Goal: Task Accomplishment & Management: Manage account settings

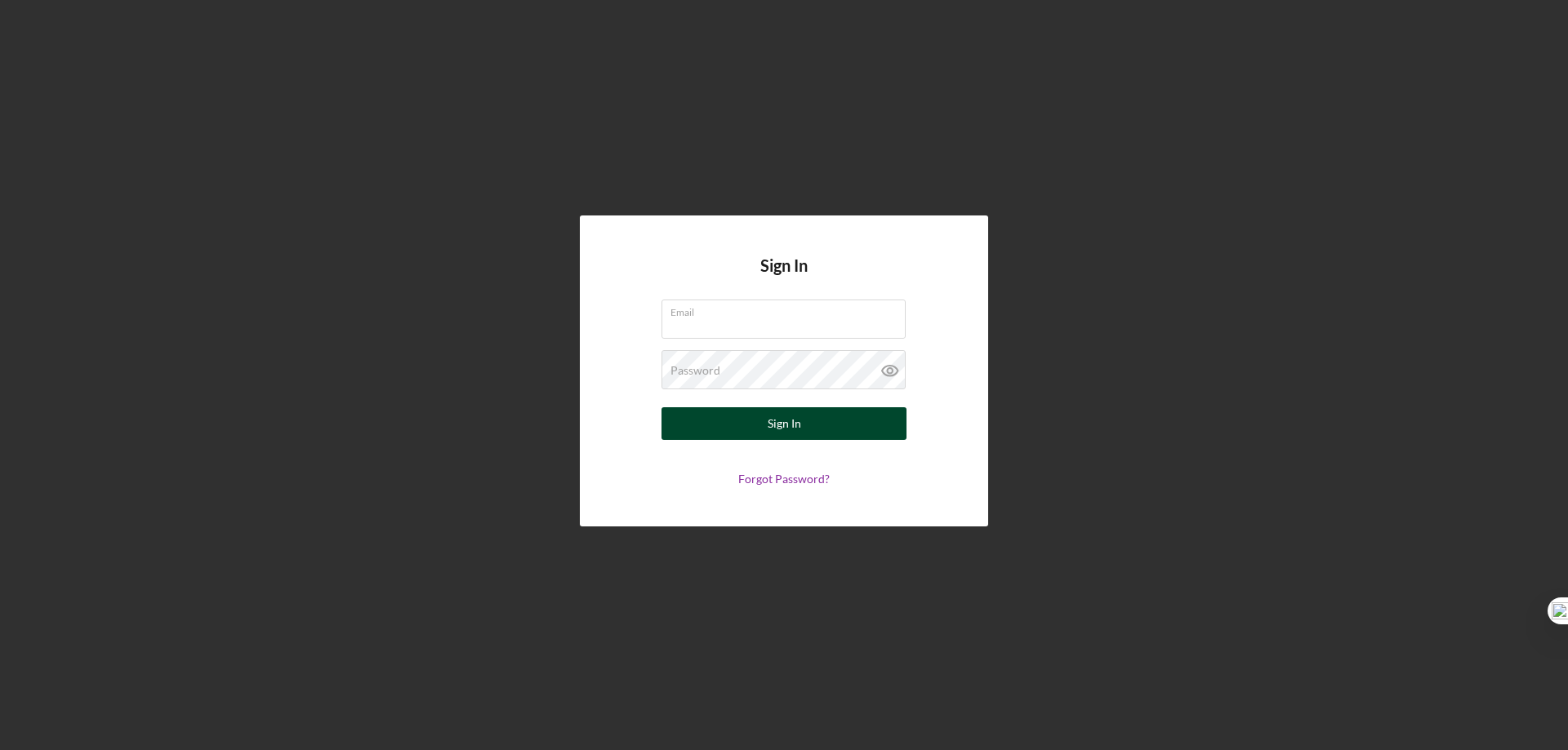
type input "rko@pcvmail.org"
click at [774, 423] on div "Sign In" at bounding box center [784, 423] width 33 height 32
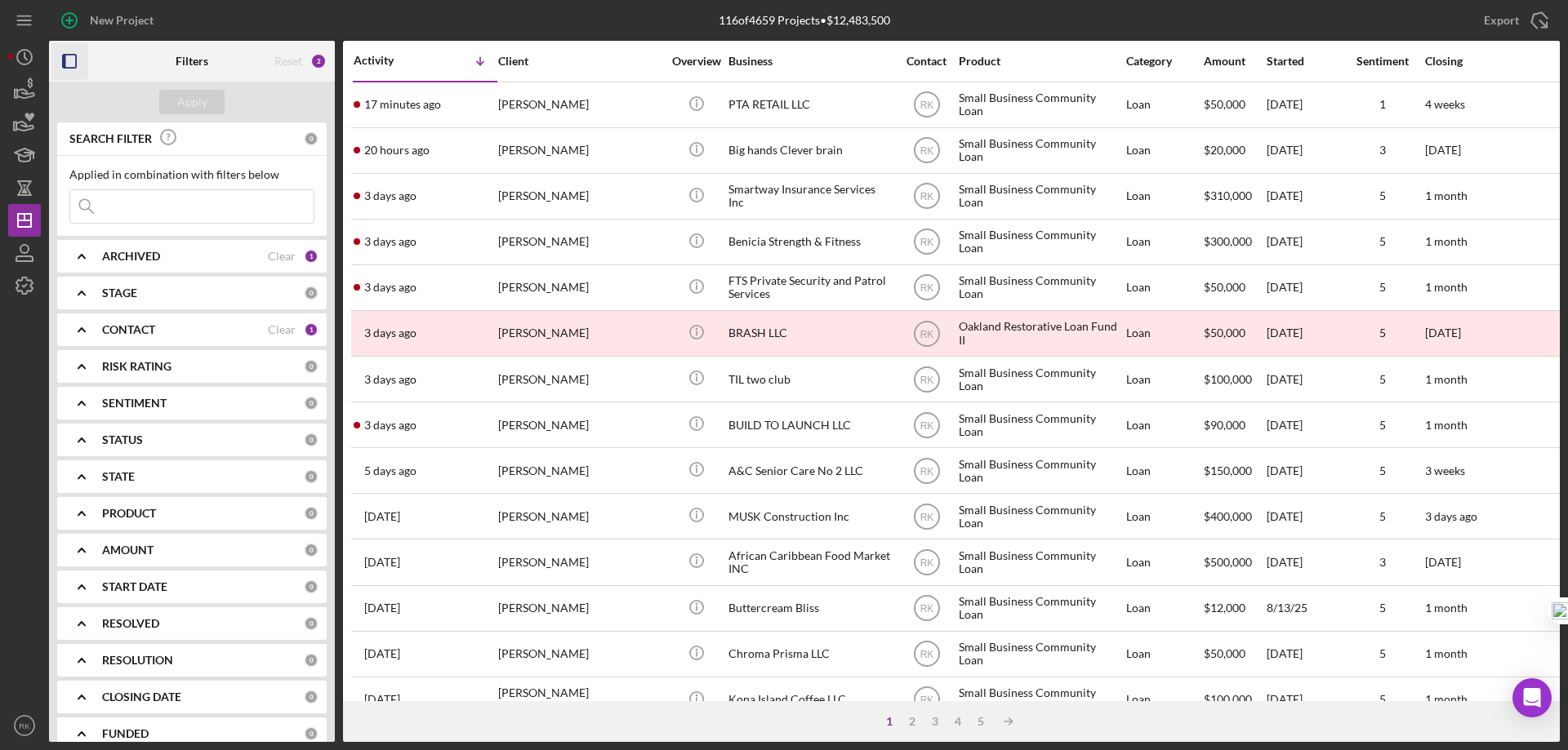
click at [76, 58] on rect "button" at bounding box center [70, 61] width 13 height 13
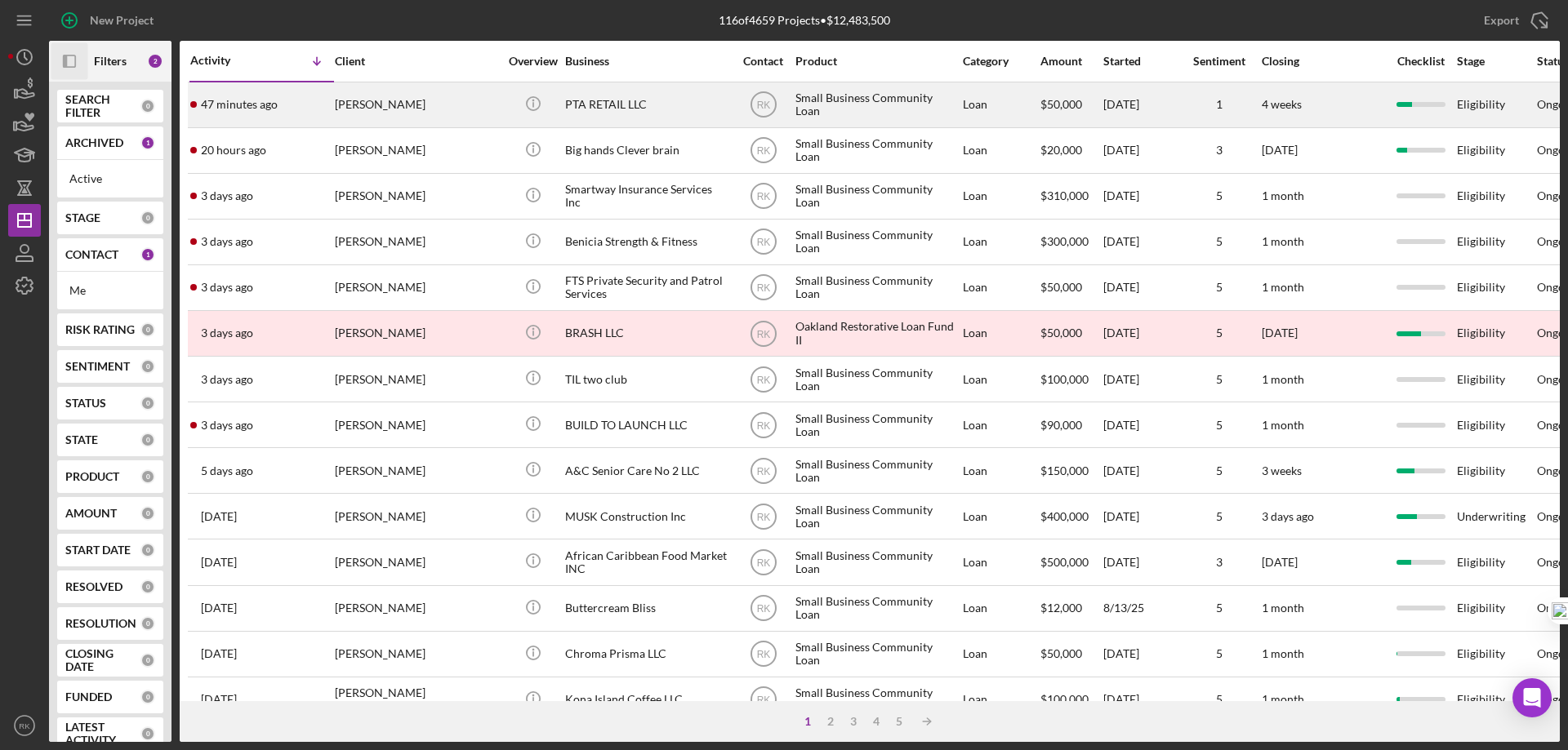
click at [427, 105] on div "[PERSON_NAME]" at bounding box center [416, 105] width 164 height 43
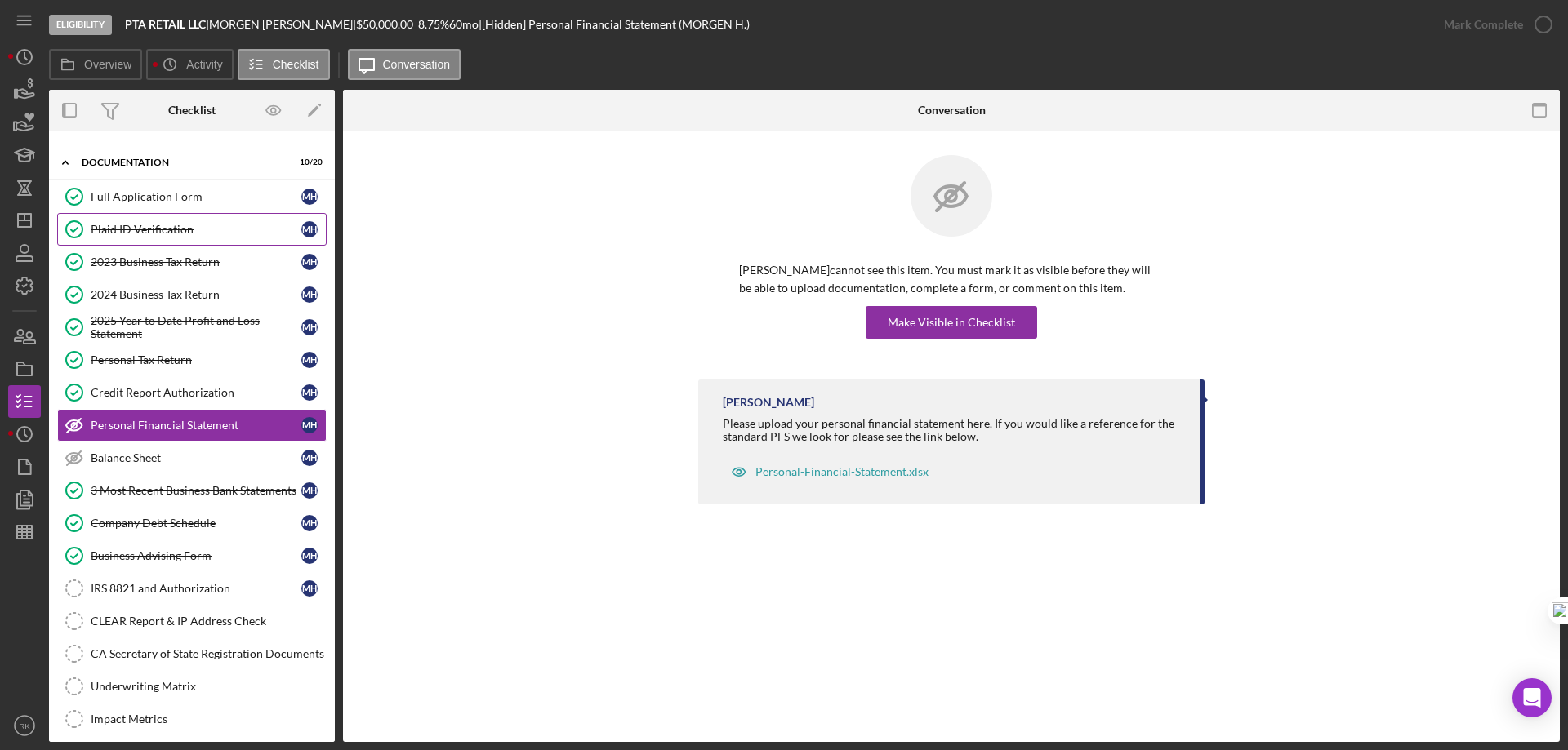
scroll to position [20, 0]
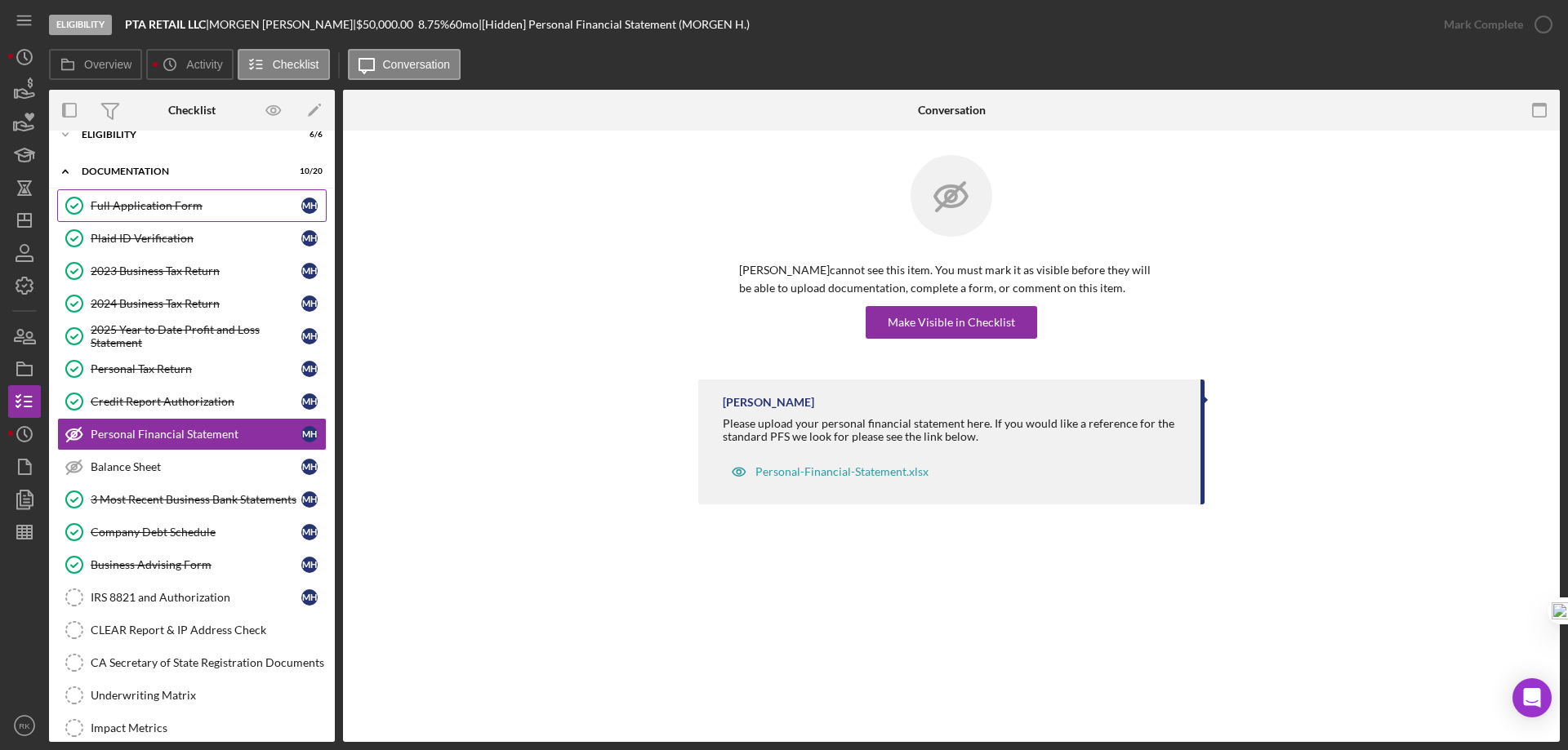
click at [154, 217] on link "Full Application Form Full Application Form M H" at bounding box center [192, 205] width 270 height 32
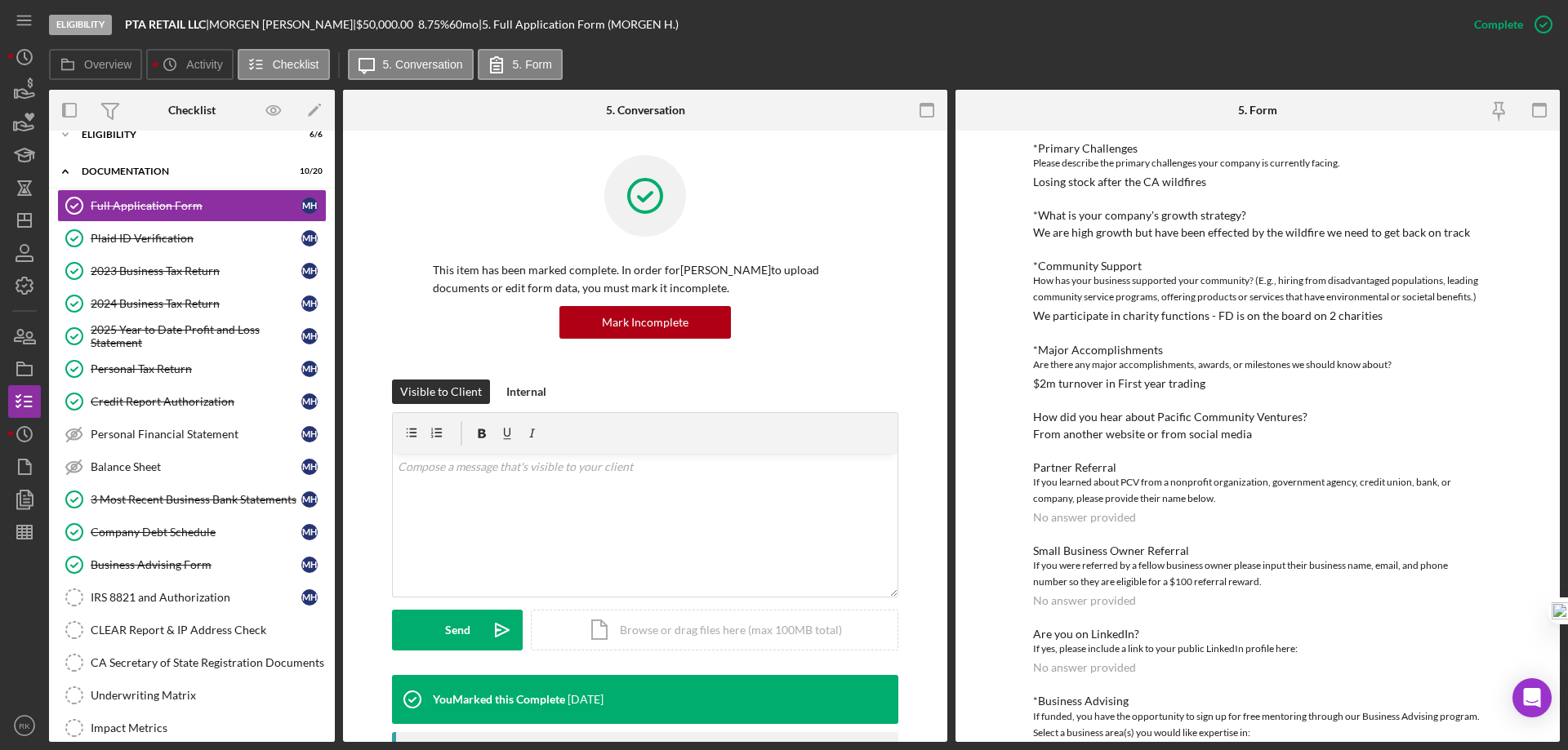
scroll to position [807, 0]
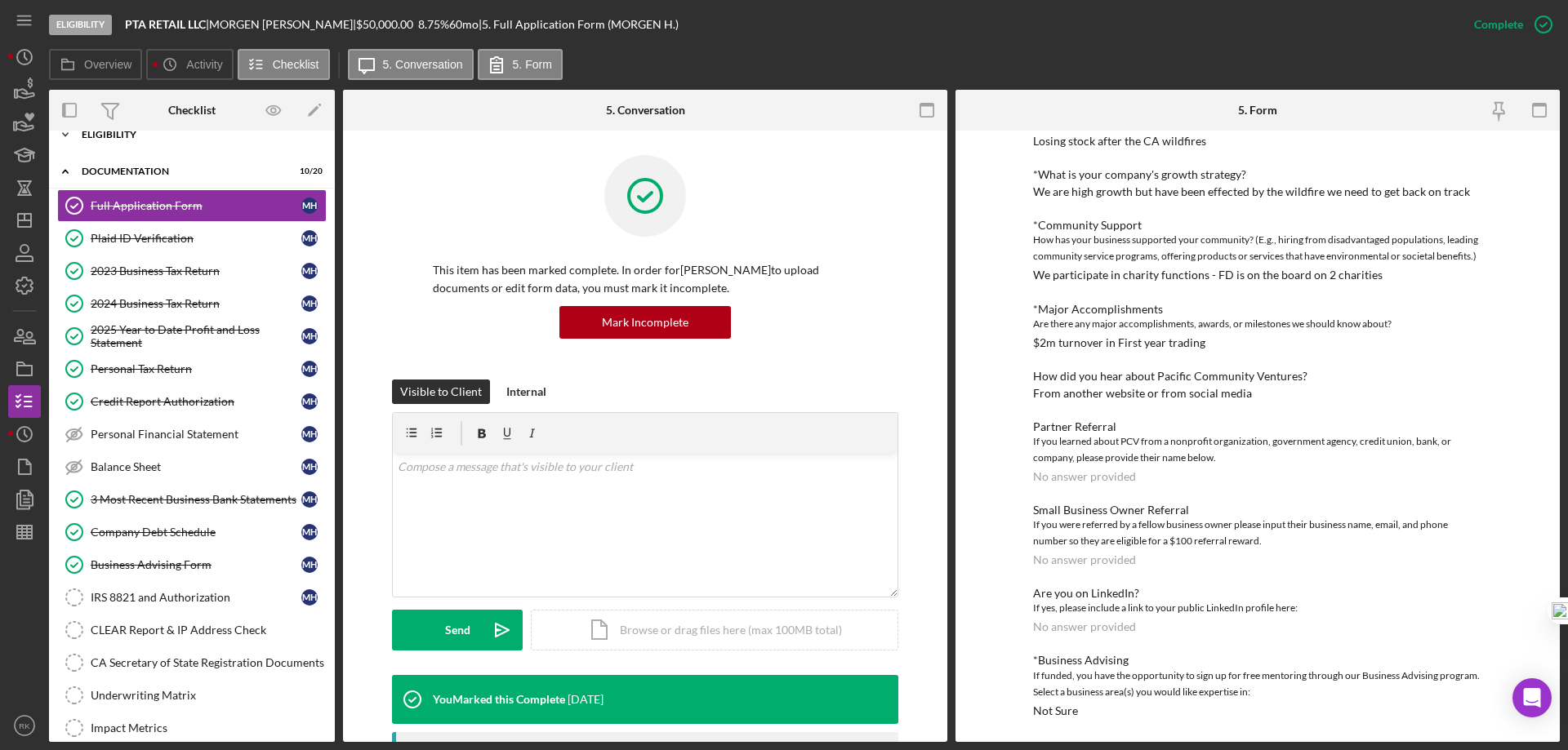
click at [95, 138] on div "Eligibility" at bounding box center [198, 134] width 232 height 10
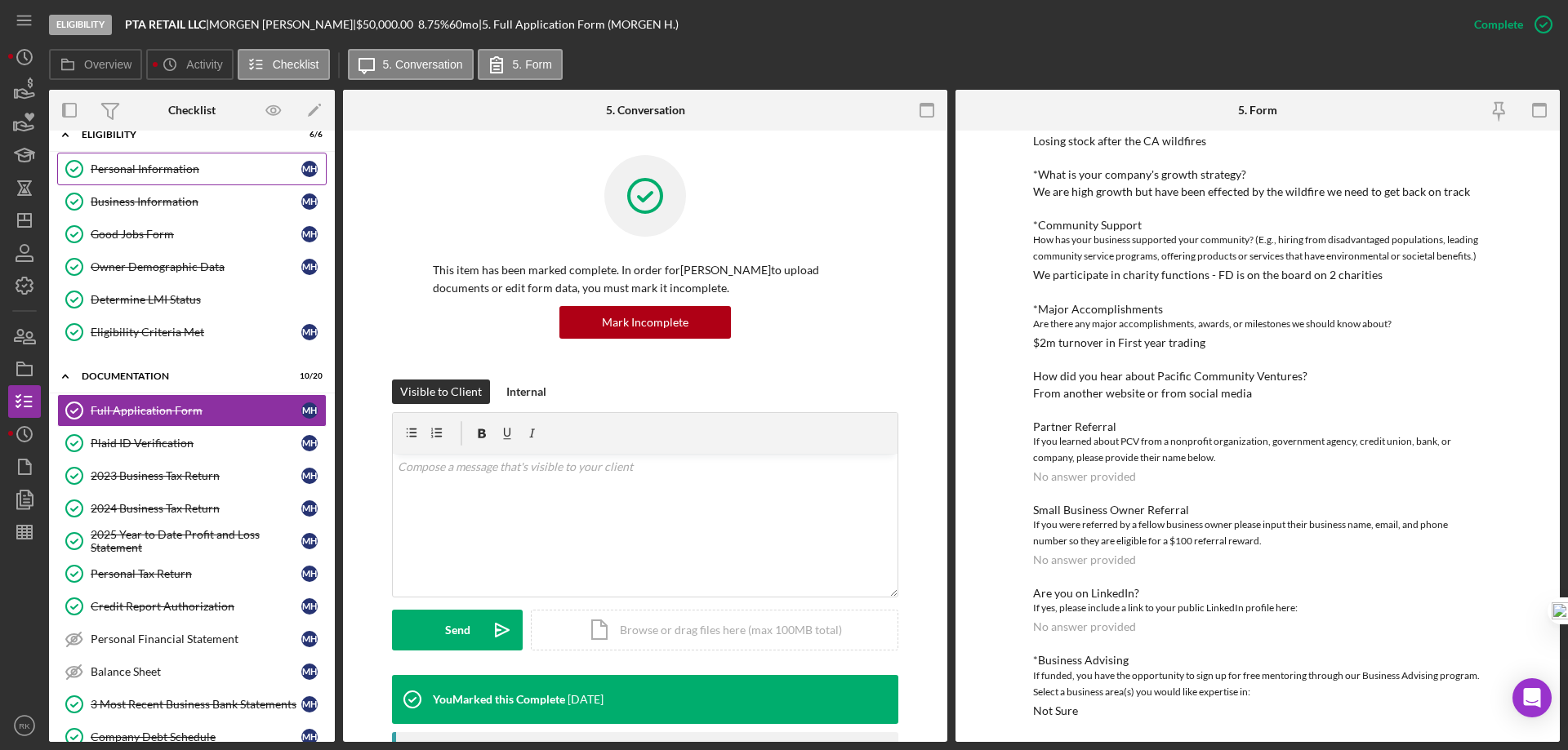
click at [139, 175] on div "Personal Information" at bounding box center [196, 169] width 211 height 13
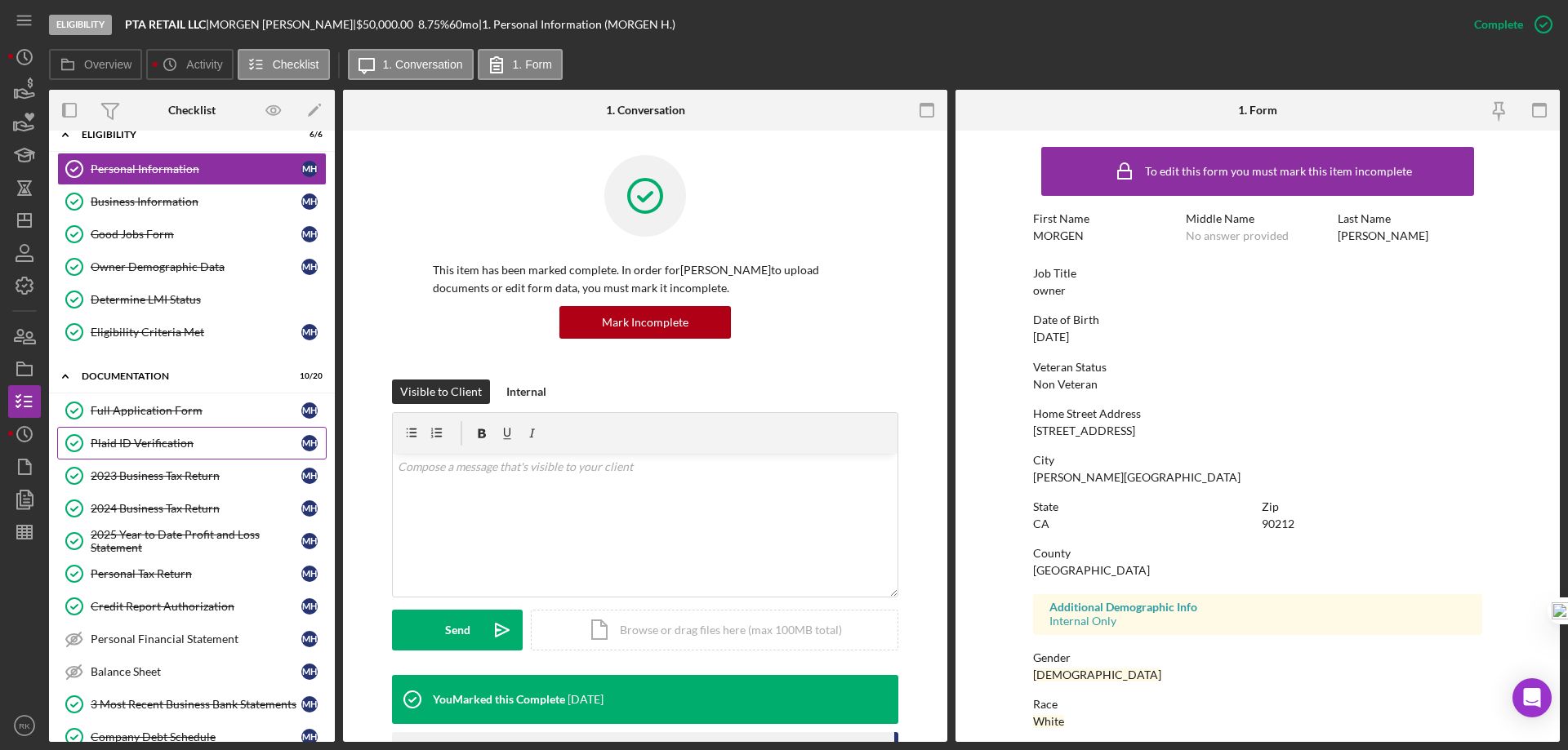
drag, startPoint x: 101, startPoint y: 412, endPoint x: 265, endPoint y: 433, distance: 165.3
click at [102, 412] on div "Full Application Form" at bounding box center [196, 411] width 211 height 13
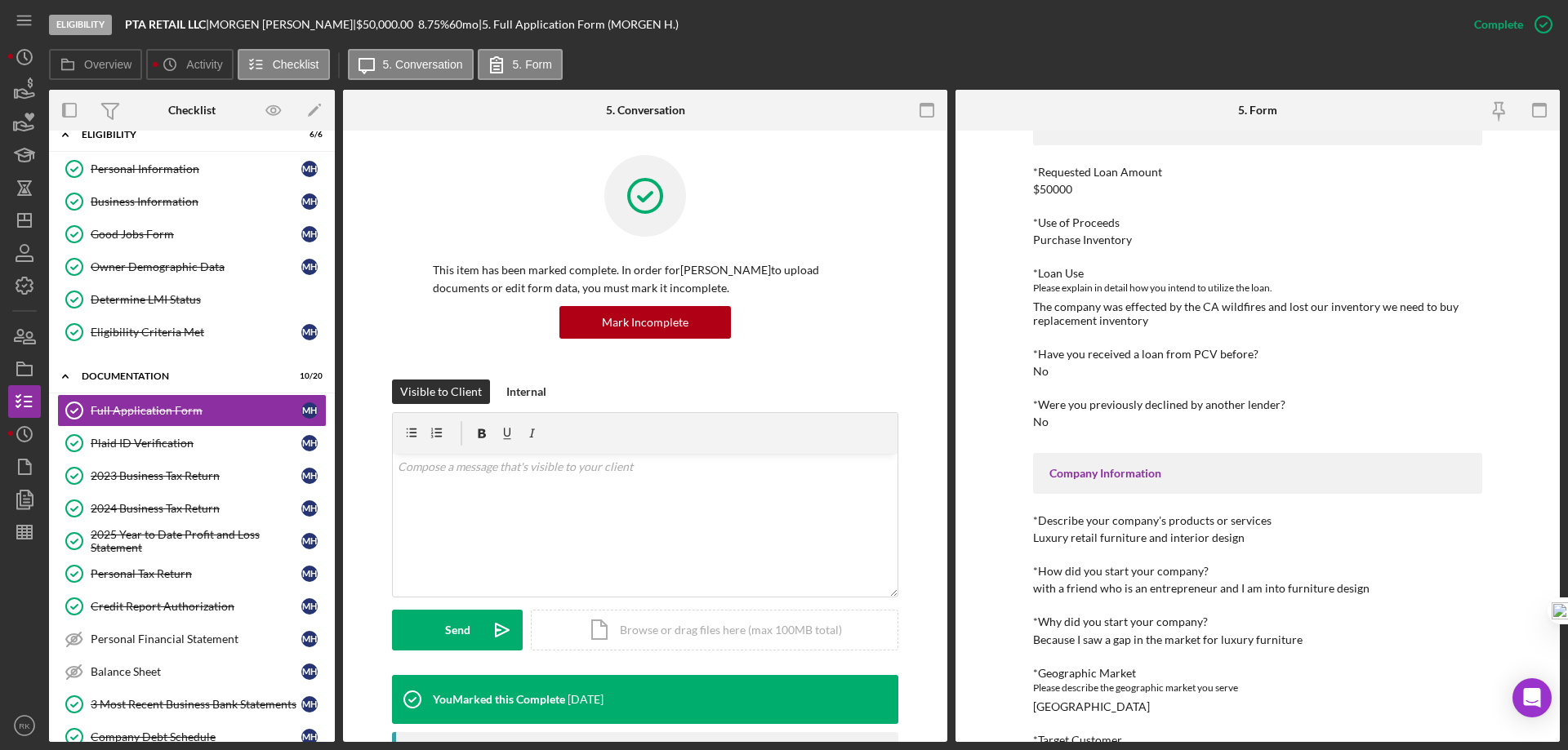
scroll to position [109, 0]
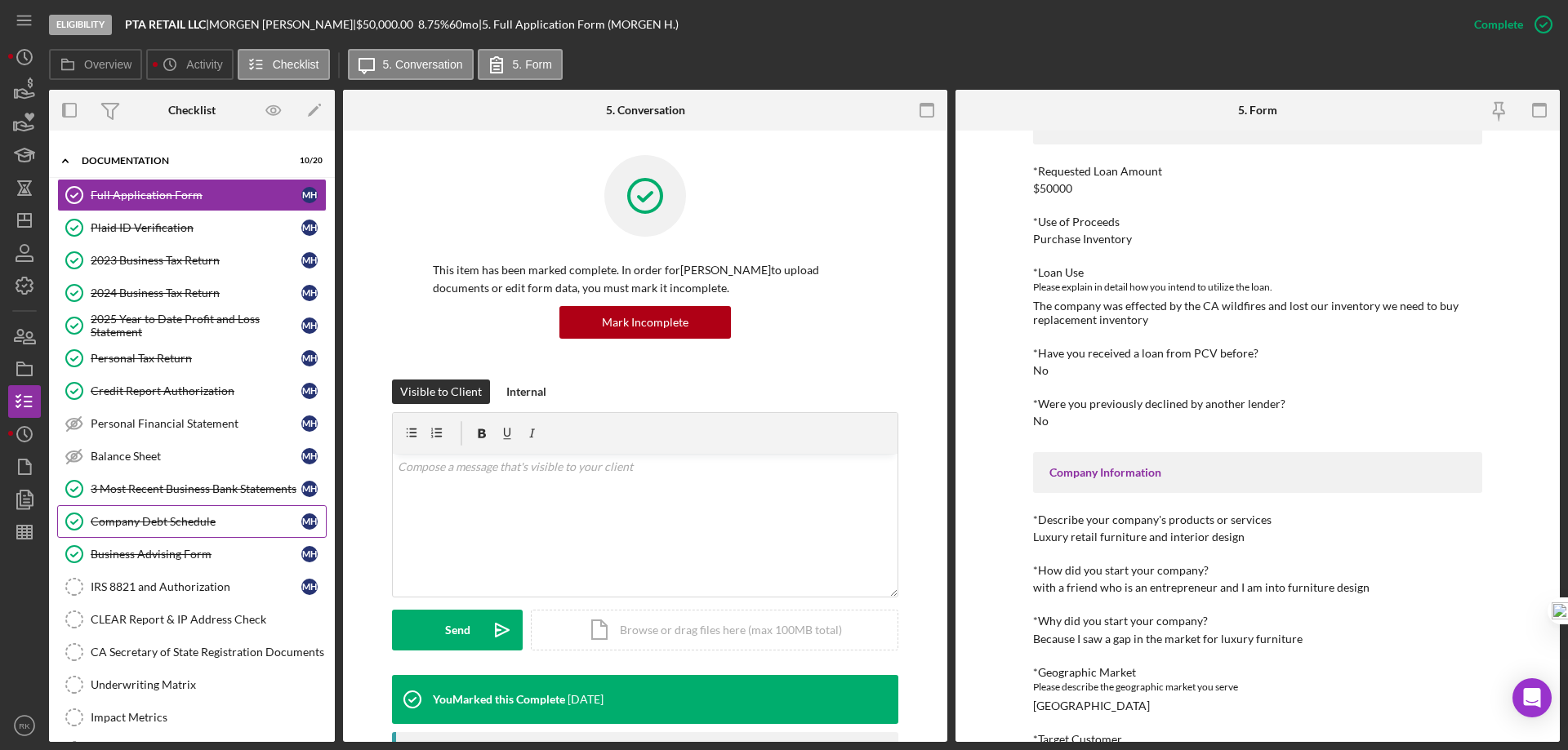
drag, startPoint x: 149, startPoint y: 536, endPoint x: 201, endPoint y: 531, distance: 52.2
click at [150, 535] on link "Company Debt Schedule Company Debt Schedule M H" at bounding box center [192, 521] width 270 height 32
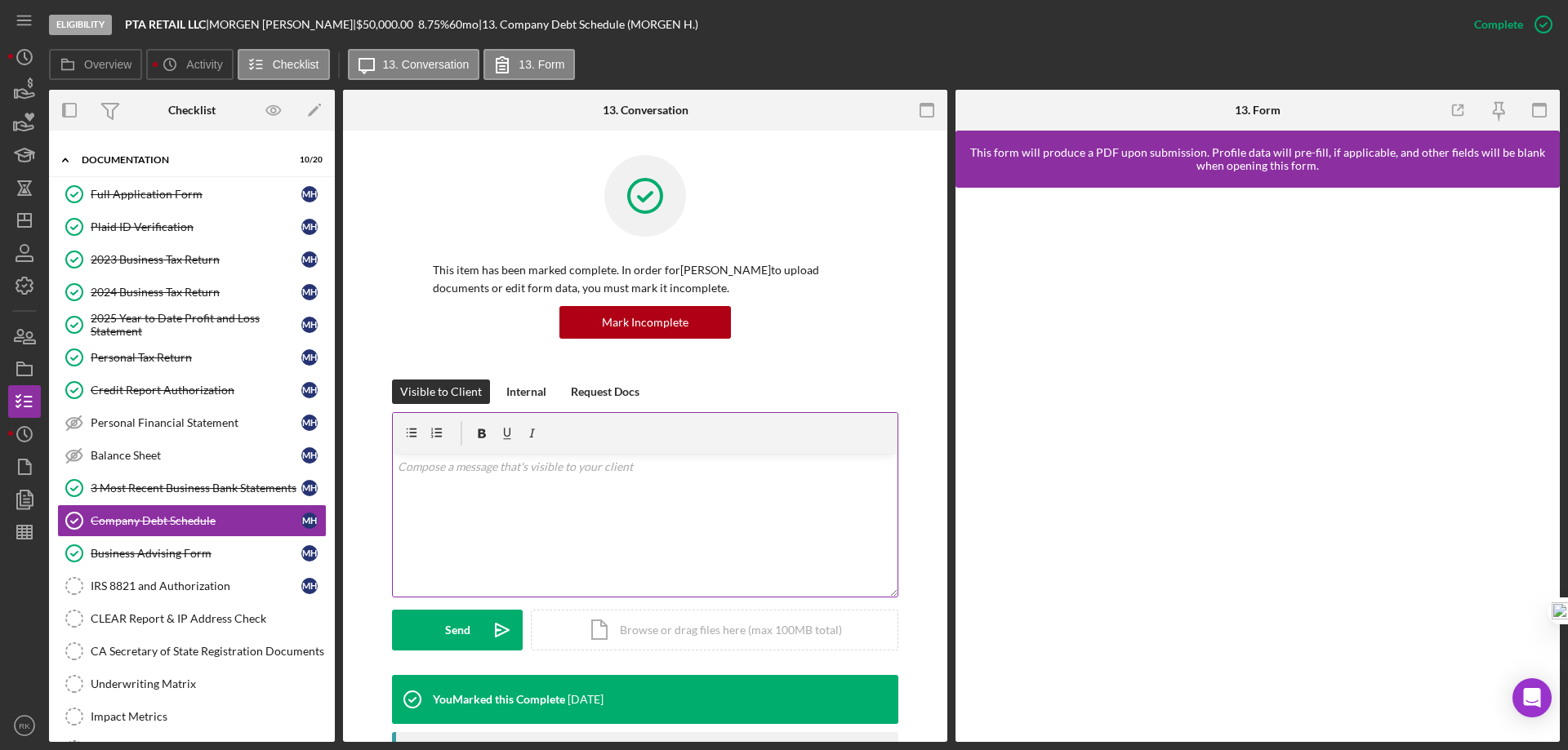
scroll to position [236, 0]
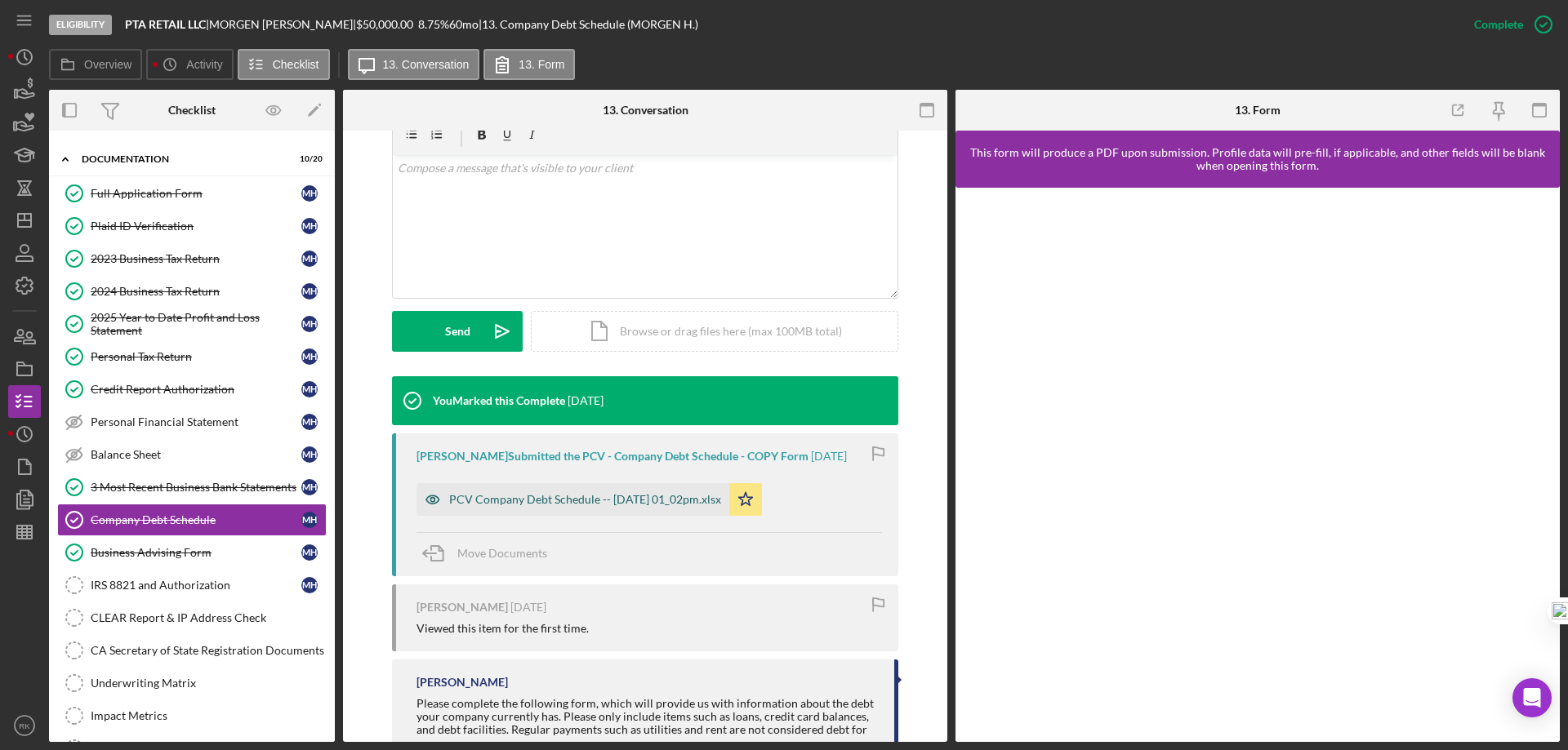
click at [586, 506] on div "PCV Company Debt Schedule -- 2025-08-14 01_02pm.xlsx" at bounding box center [585, 499] width 272 height 13
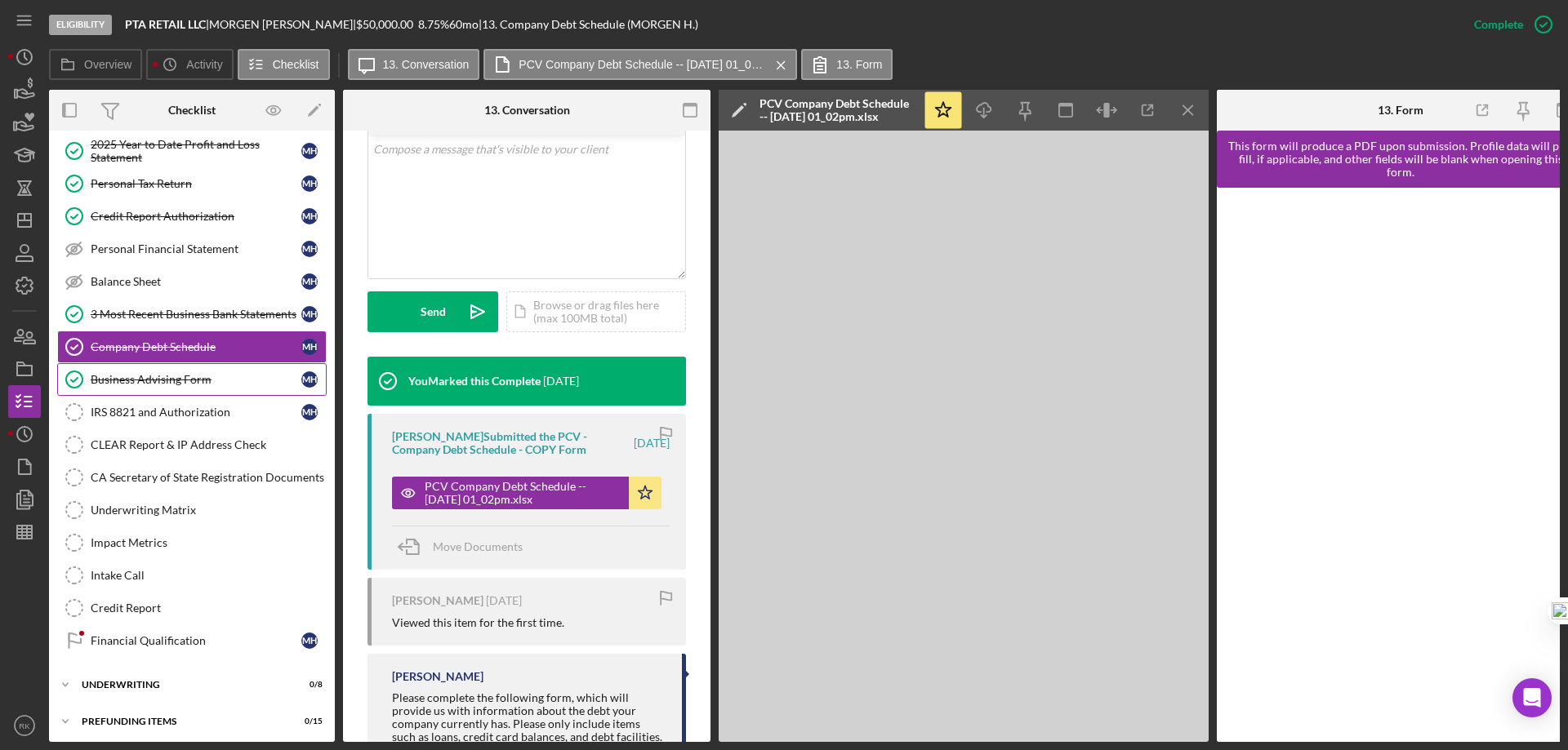
scroll to position [420, 0]
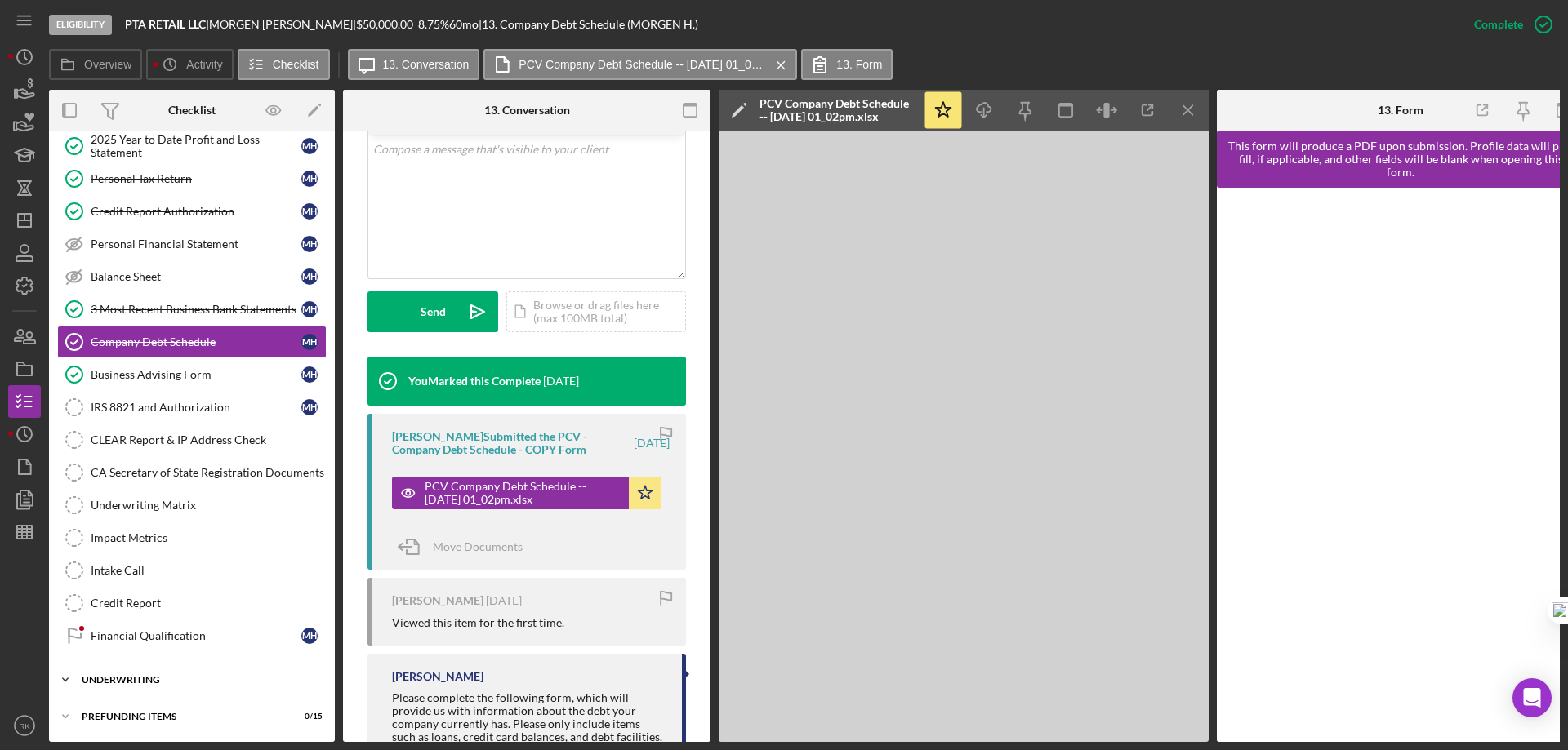
click at [137, 676] on div "Underwriting" at bounding box center [198, 680] width 232 height 10
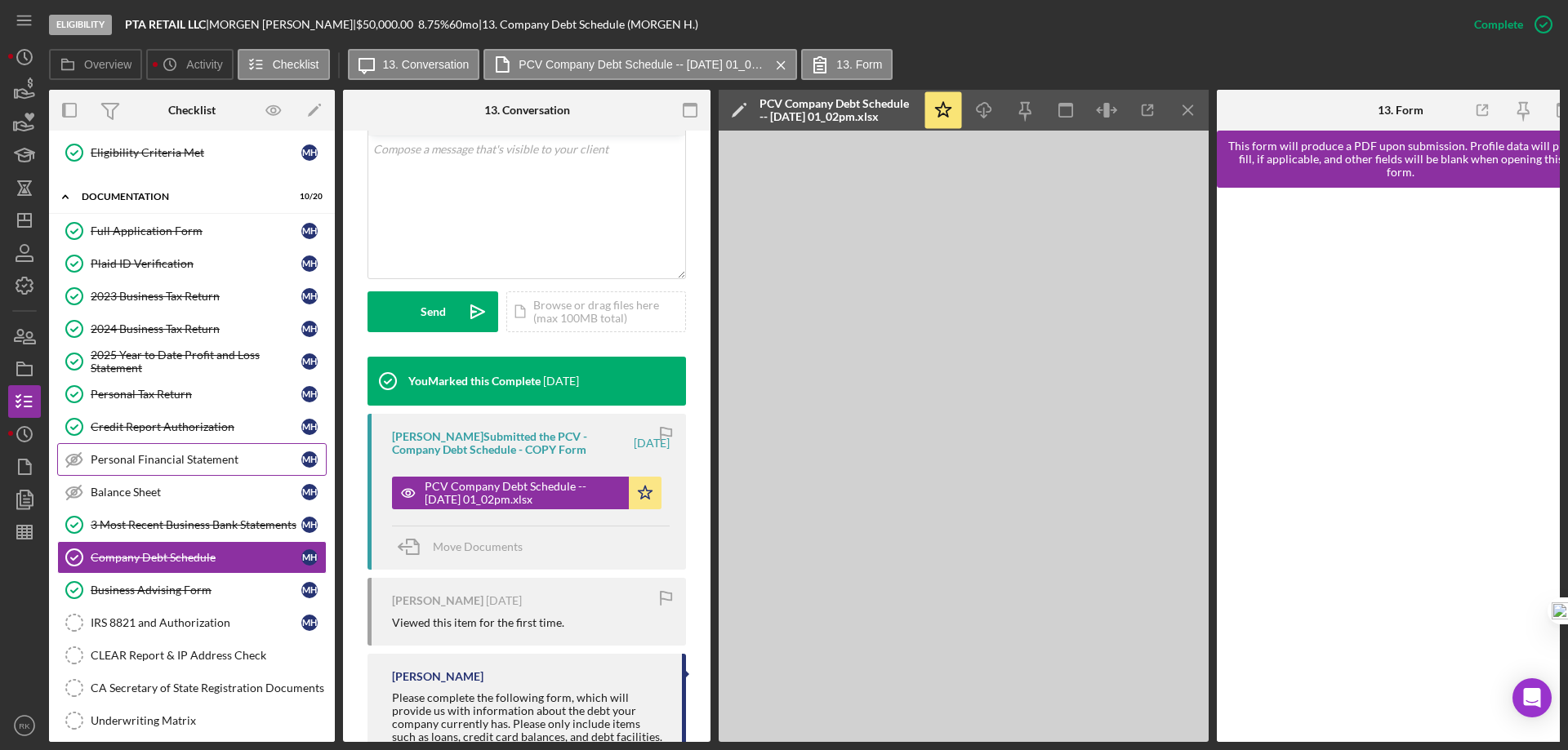
scroll to position [200, 0]
drag, startPoint x: 178, startPoint y: 290, endPoint x: 236, endPoint y: 304, distance: 59.7
click at [179, 290] on div "2023 Business Tax Return" at bounding box center [196, 295] width 211 height 13
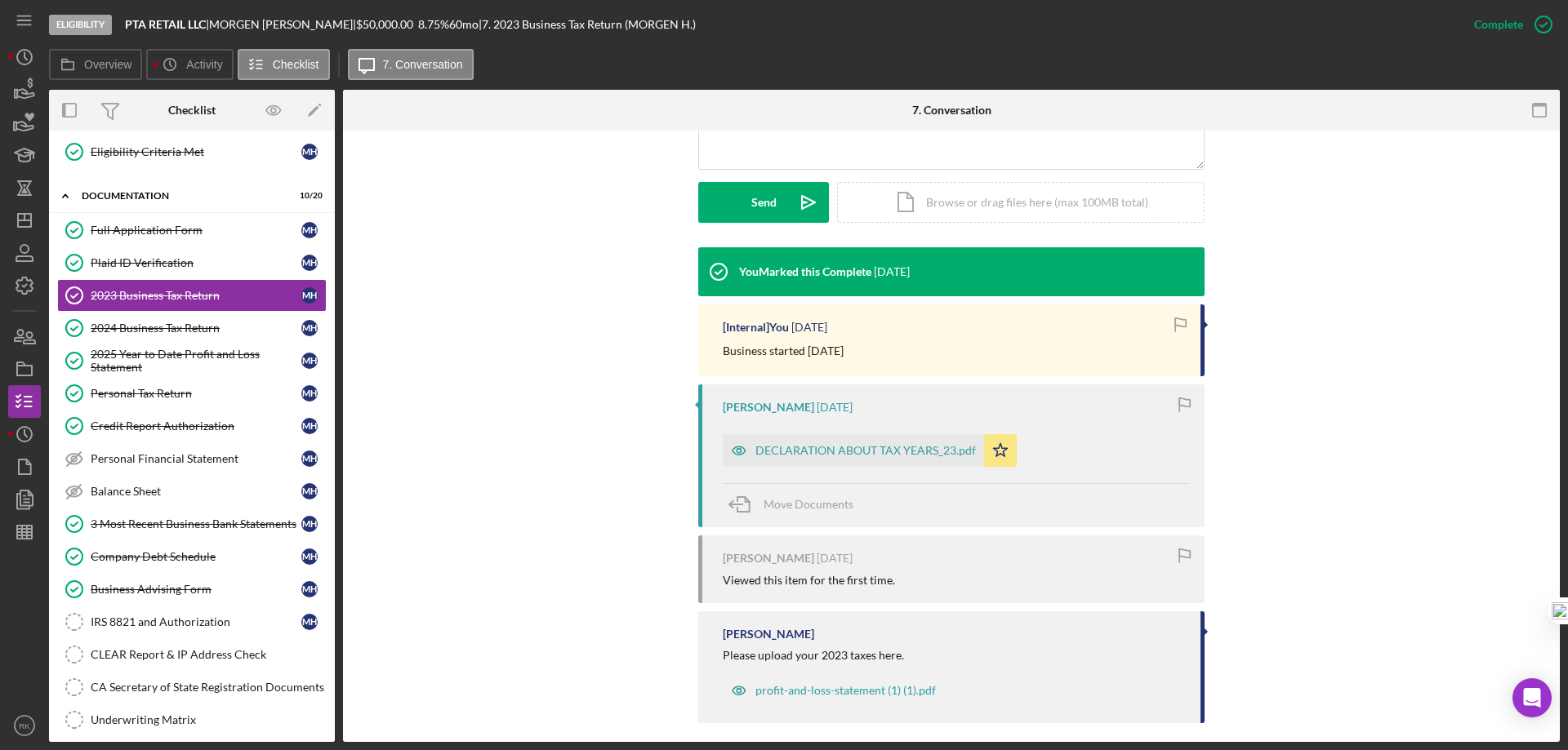
scroll to position [441, 0]
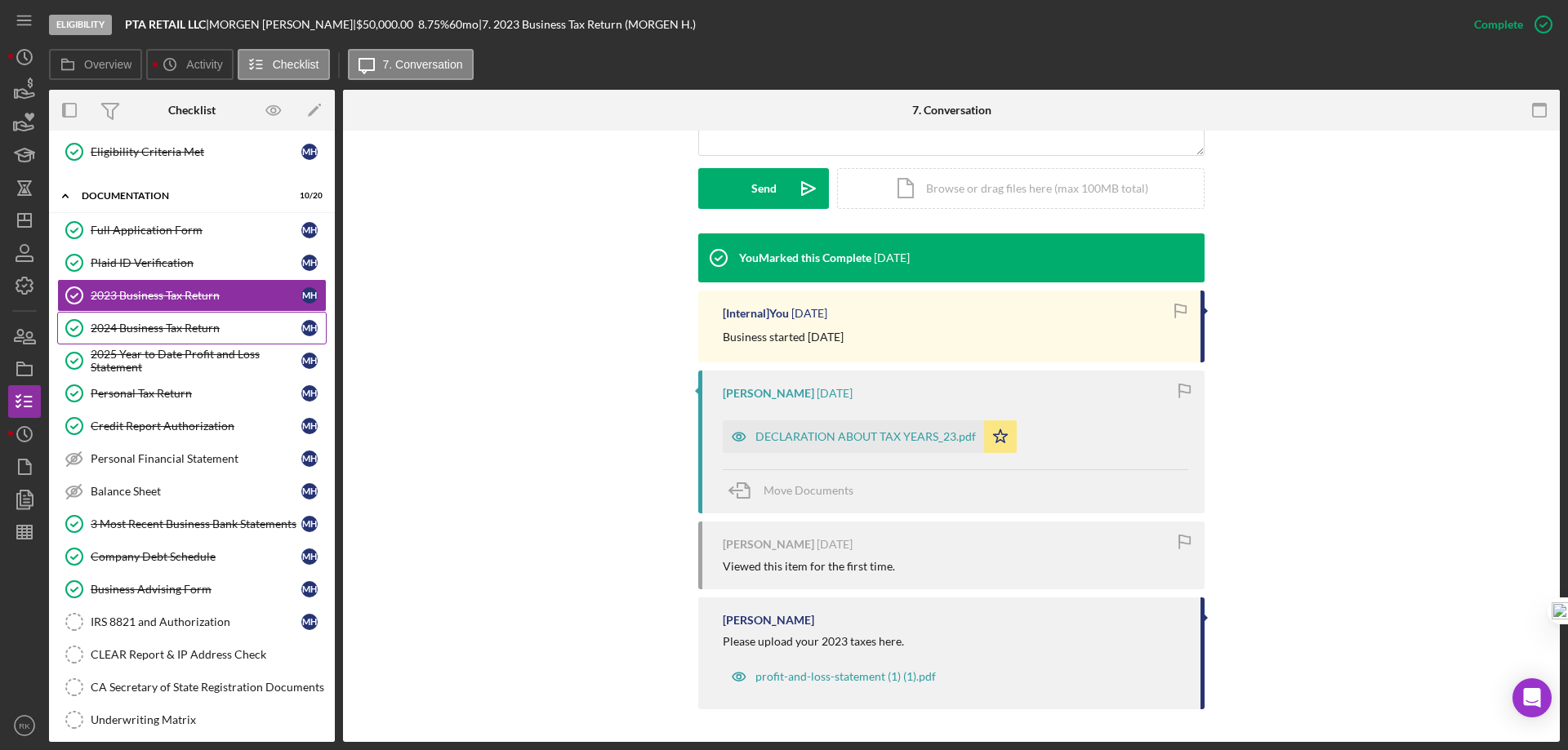
click at [154, 342] on link "2024 Business Tax Return 2024 Business Tax Return M H" at bounding box center [192, 328] width 270 height 32
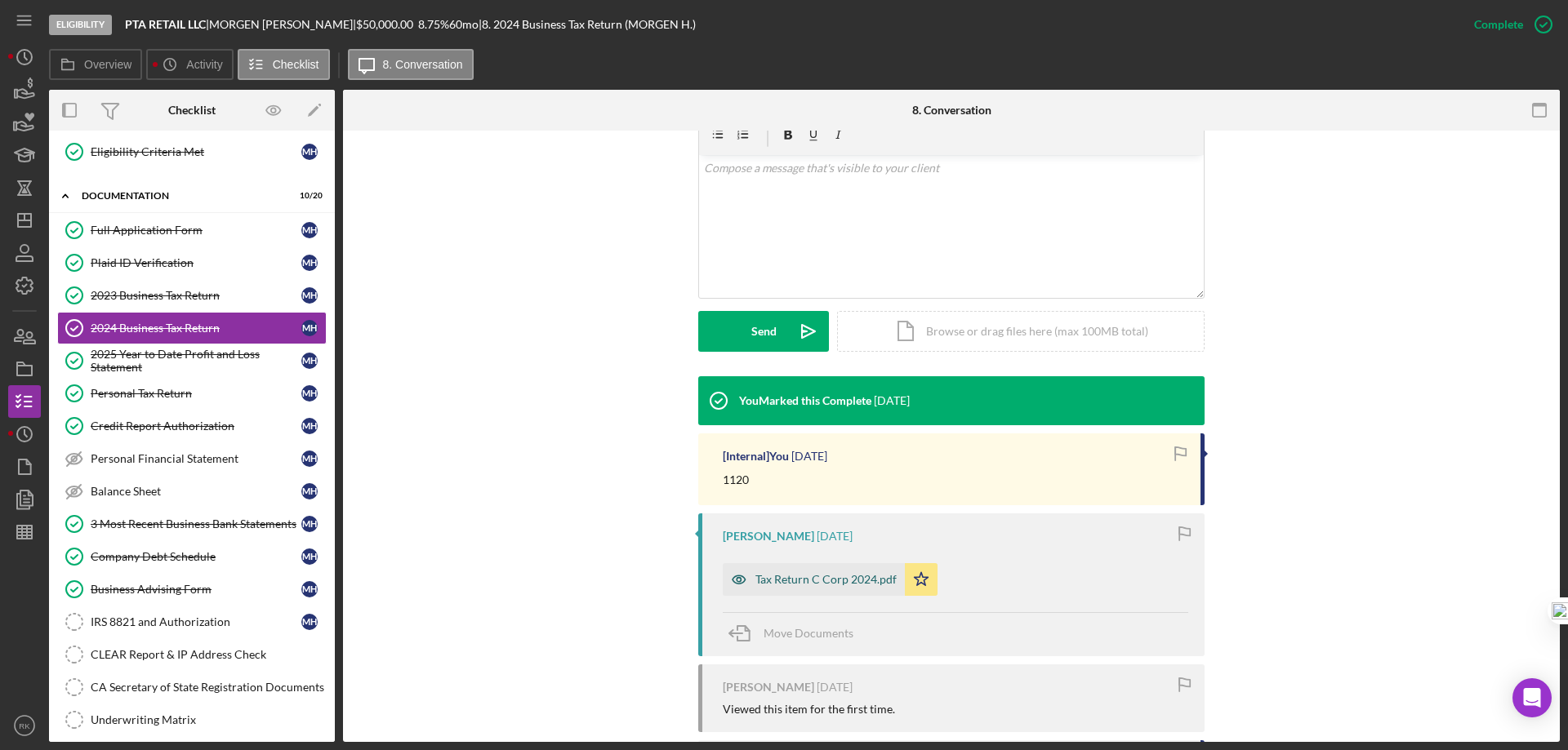
scroll to position [300, 0]
drag, startPoint x: 824, startPoint y: 582, endPoint x: 843, endPoint y: 577, distance: 19.6
click at [827, 581] on div "Tax Return C Corp 2024.pdf" at bounding box center [826, 579] width 141 height 13
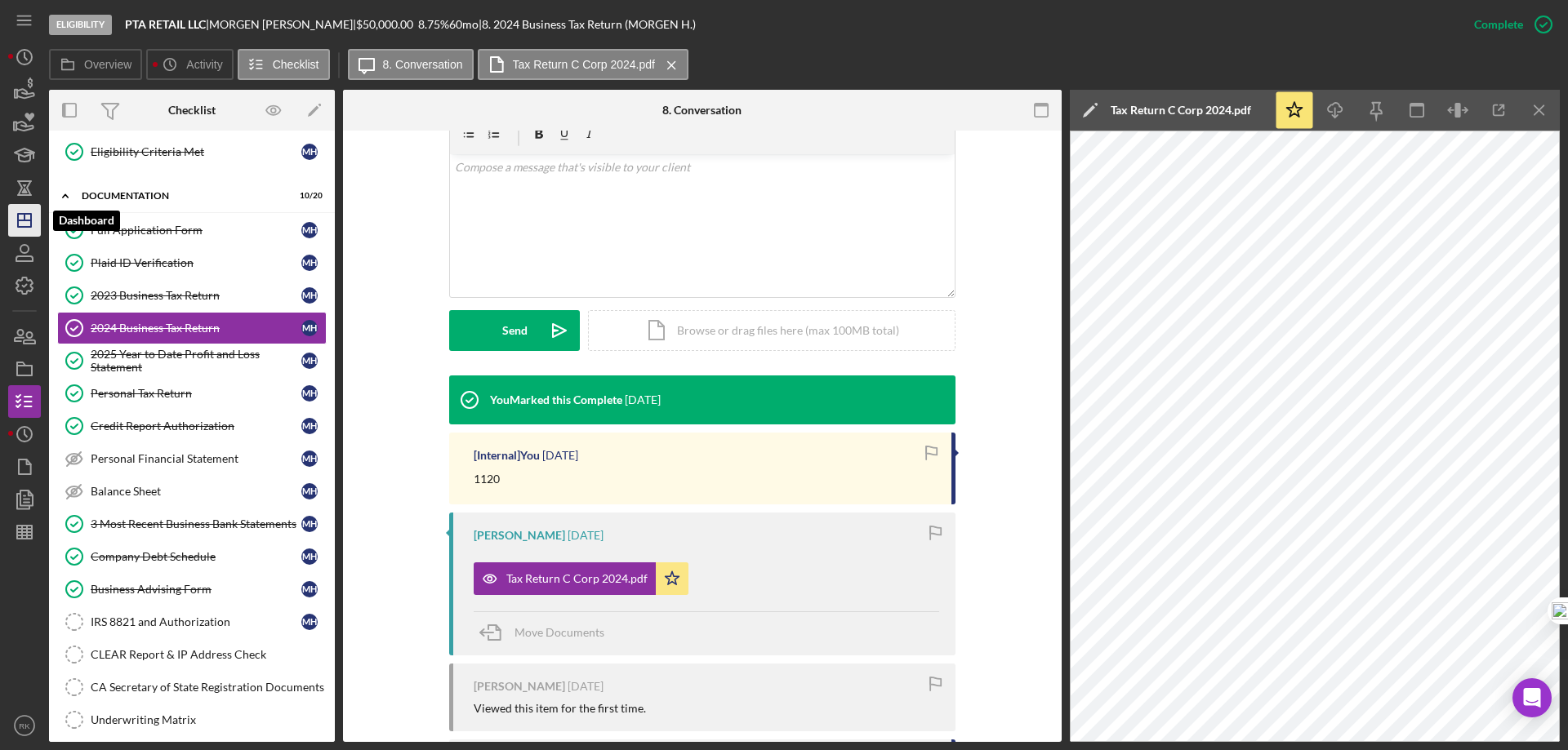
drag, startPoint x: 21, startPoint y: 223, endPoint x: 42, endPoint y: 232, distance: 22.8
click at [21, 223] on icon "Icon/Dashboard" at bounding box center [24, 220] width 41 height 41
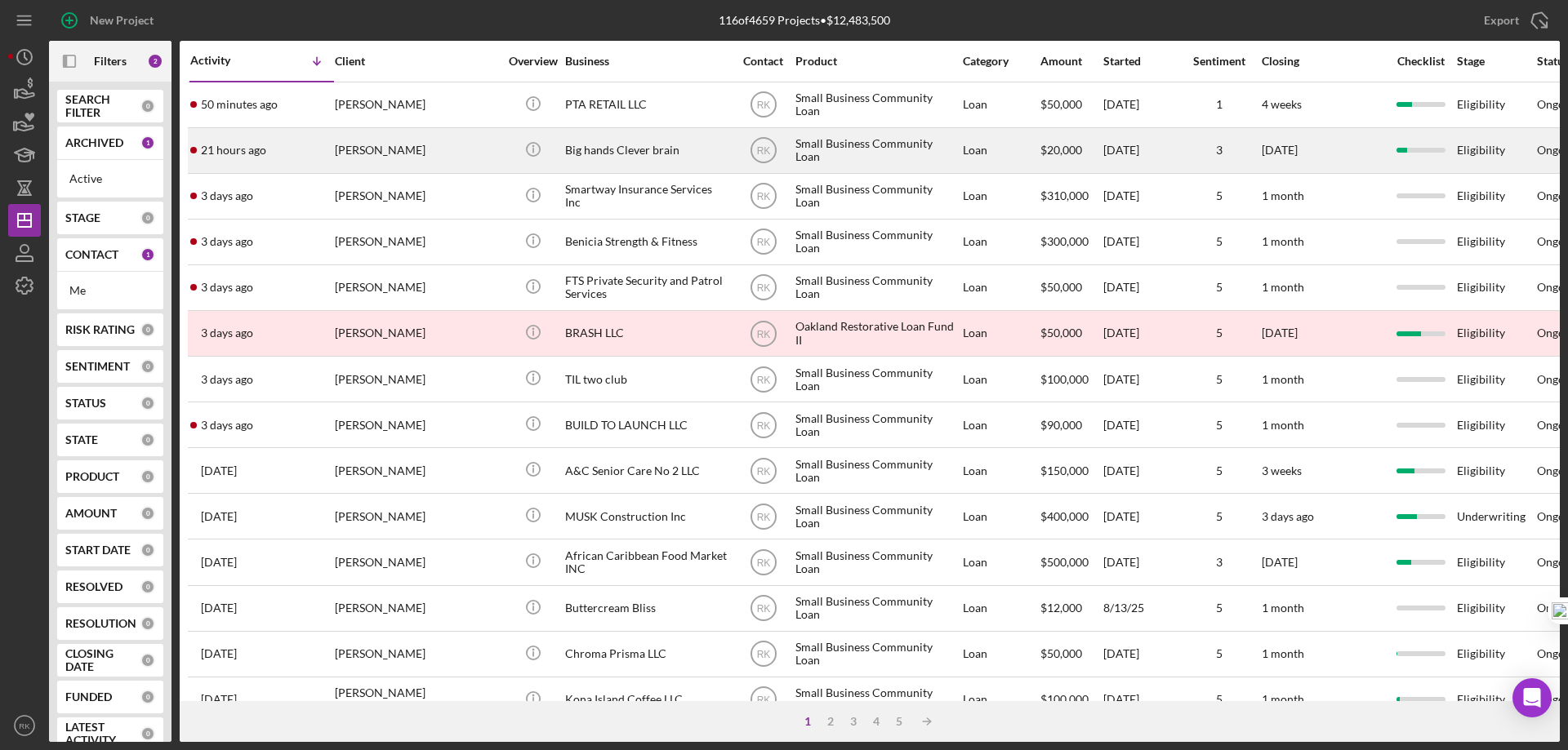
click at [595, 153] on div "Big hands Clever brain" at bounding box center [647, 150] width 164 height 43
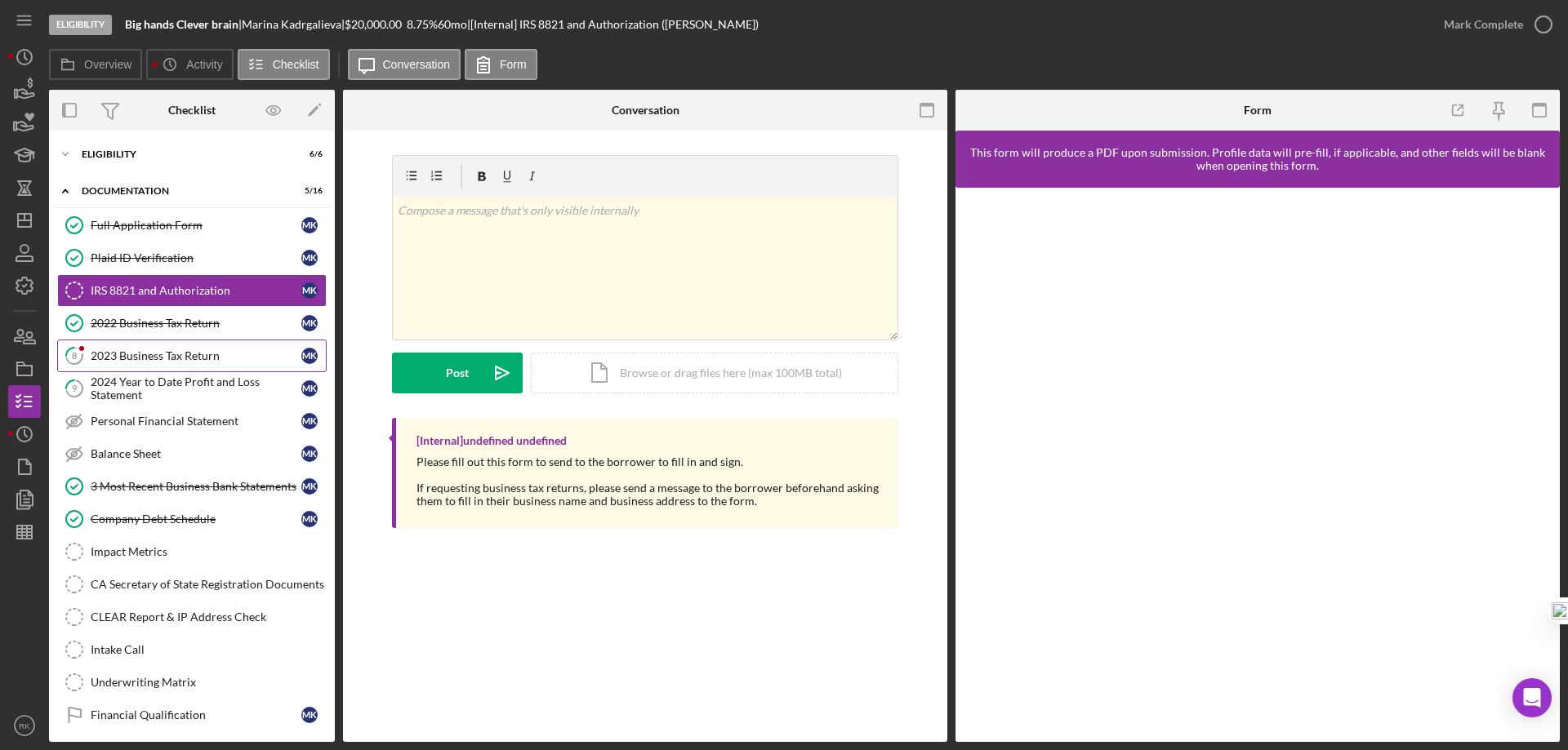
click at [133, 355] on div "2023 Business Tax Return" at bounding box center [196, 356] width 211 height 13
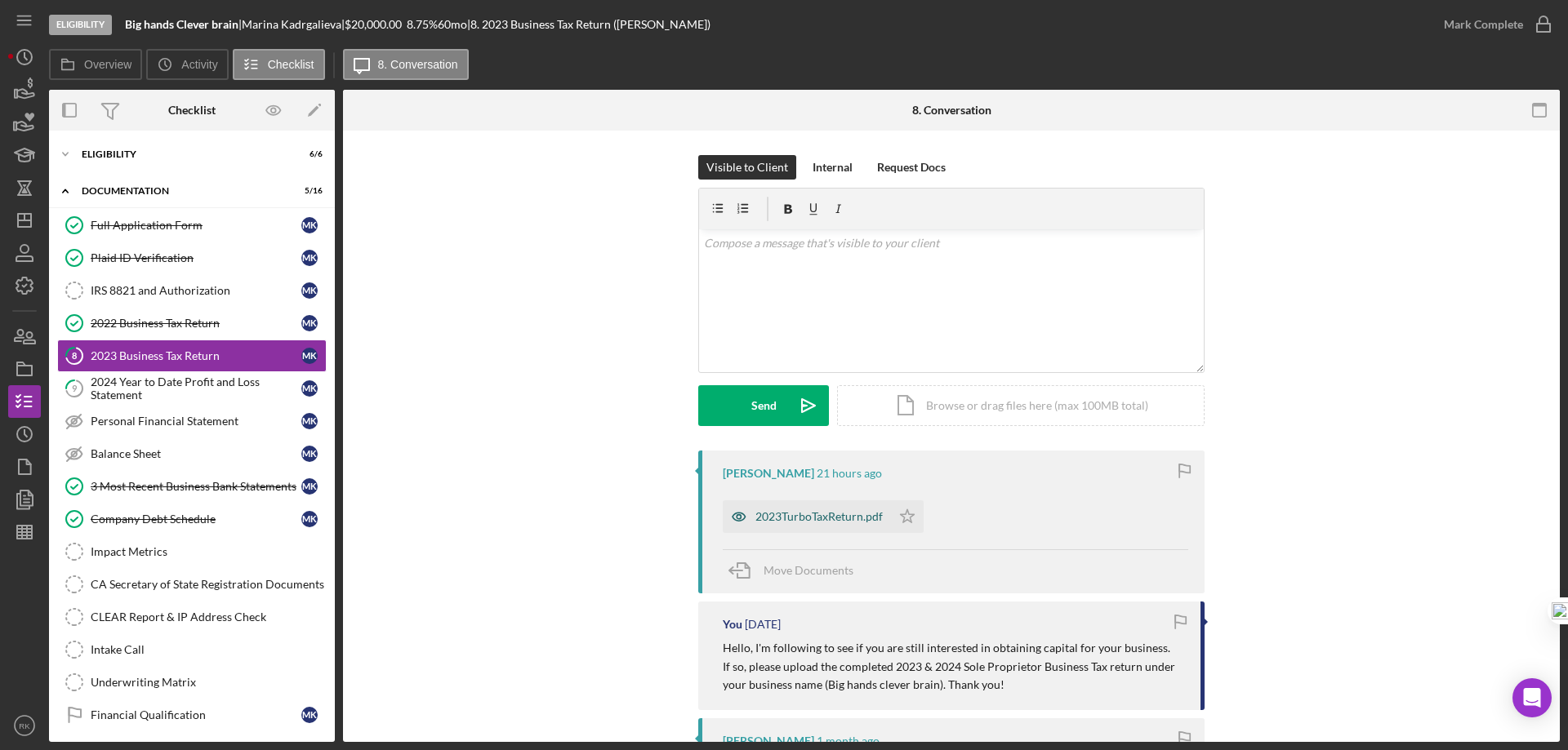
click at [818, 515] on div "2023TurboTaxReturn.pdf" at bounding box center [818, 517] width 127 height 13
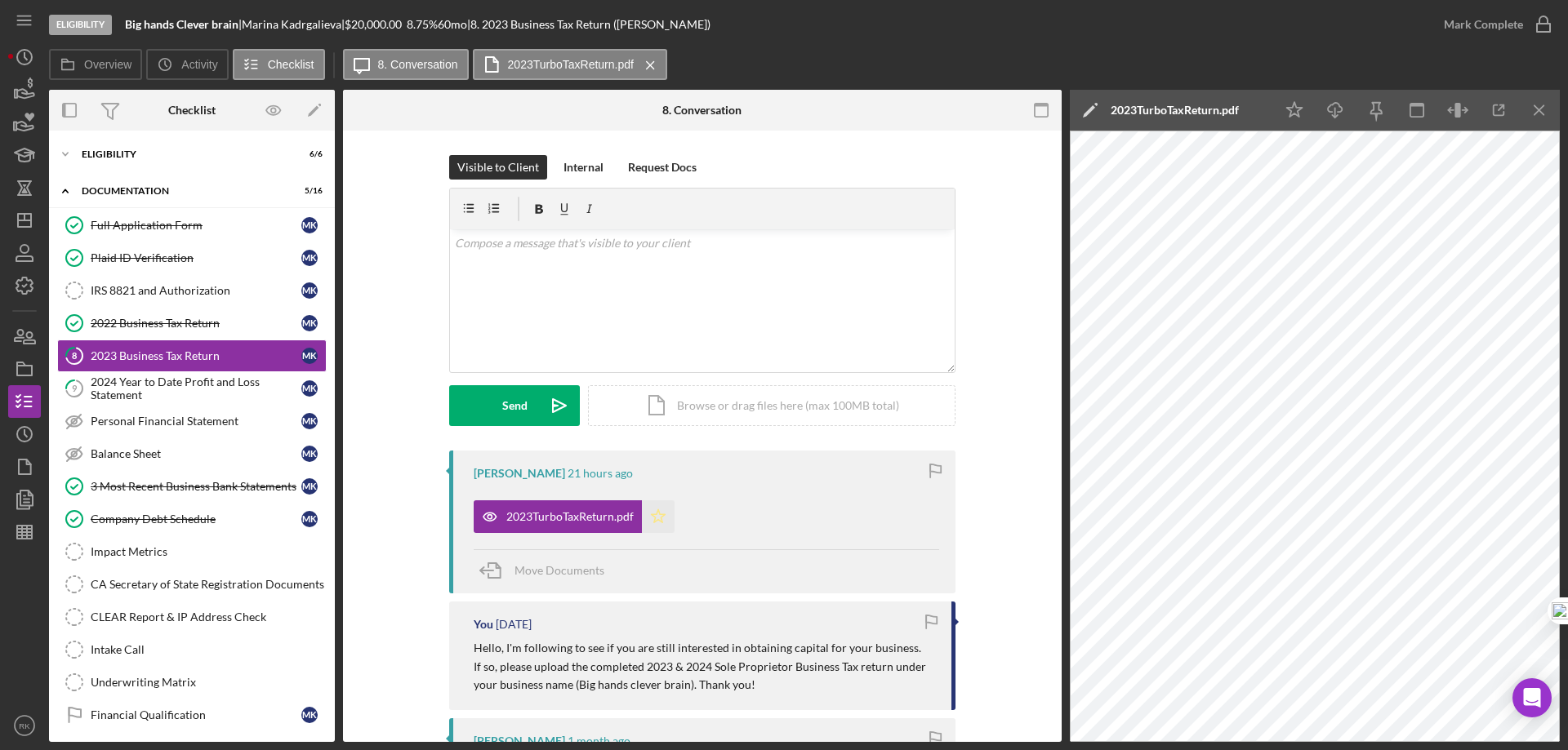
drag, startPoint x: 655, startPoint y: 521, endPoint x: 696, endPoint y: 506, distance: 43.7
click at [655, 521] on icon "Icon/Star" at bounding box center [657, 516] width 32 height 32
click at [1543, 15] on icon "button" at bounding box center [1543, 24] width 41 height 41
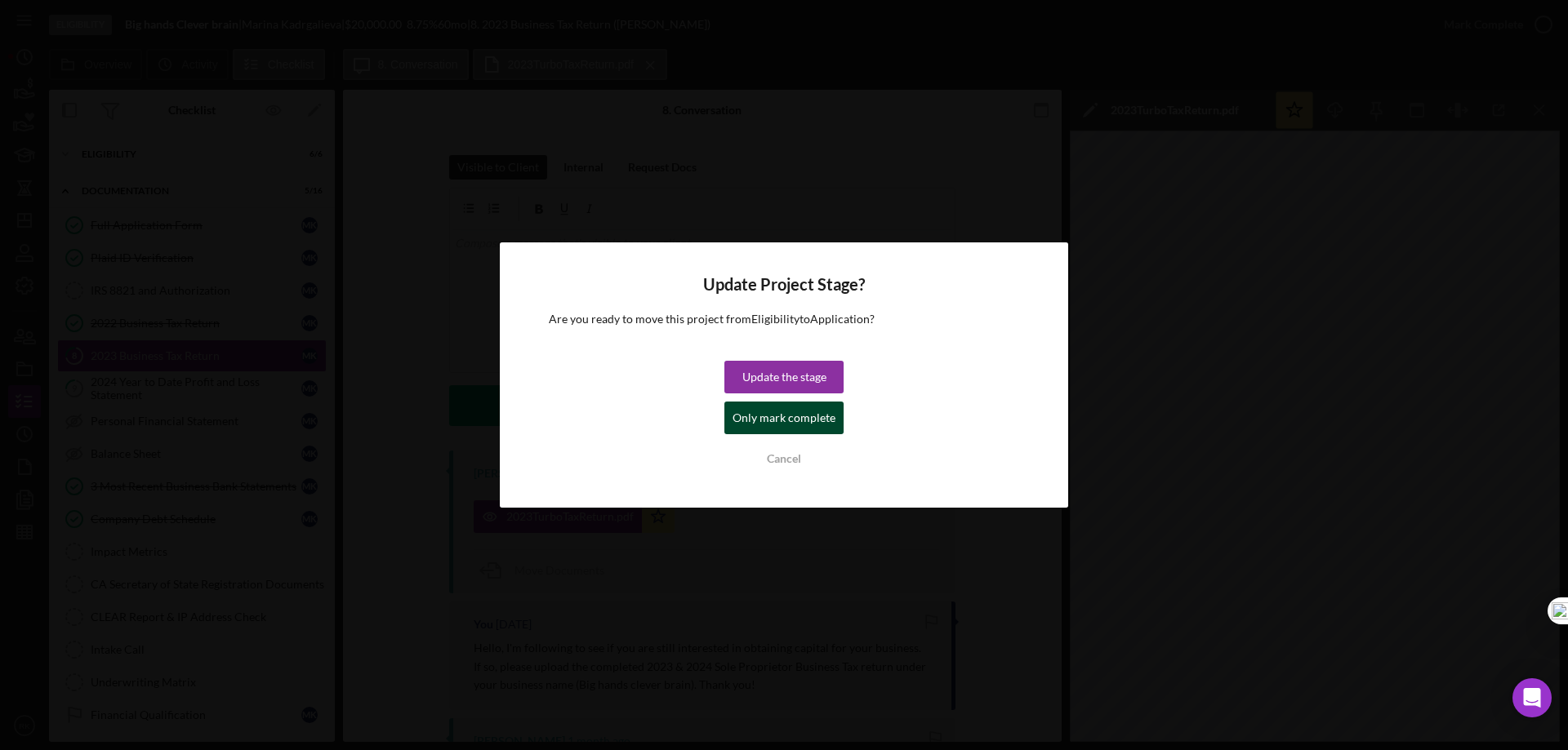
click at [763, 416] on div "Only mark complete" at bounding box center [784, 417] width 103 height 32
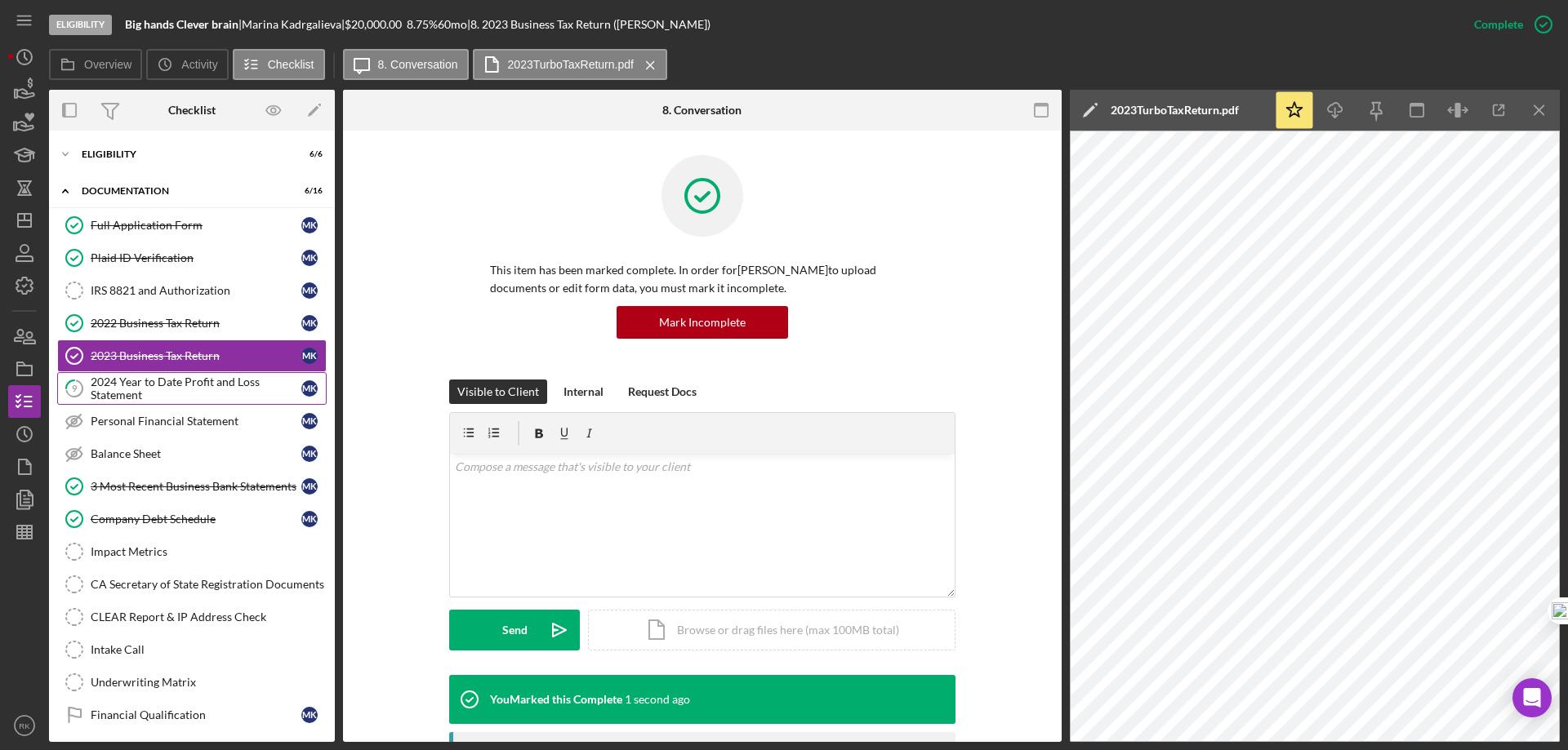
click at [173, 393] on div "2024 Year to Date Profit and Loss Statement" at bounding box center [196, 388] width 211 height 26
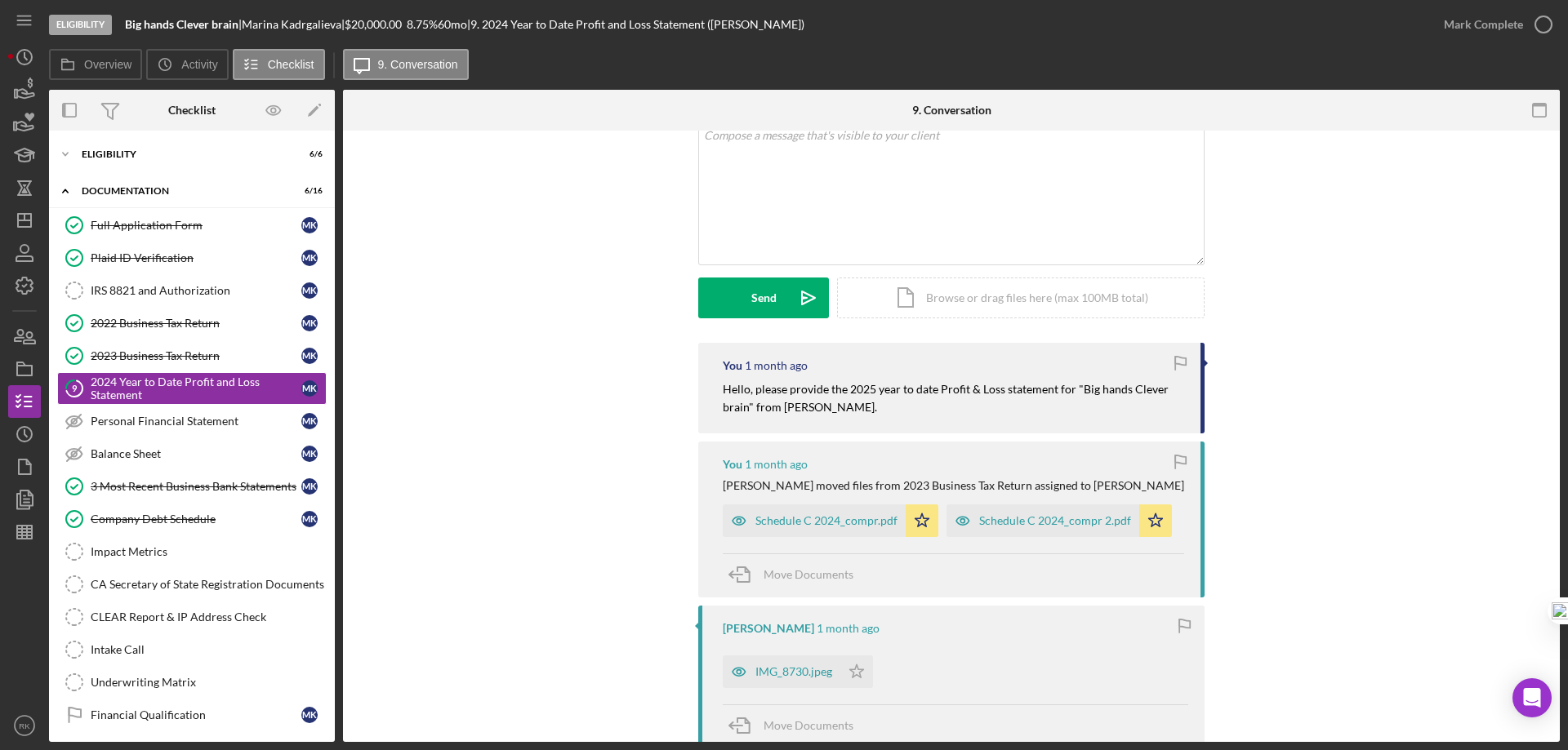
scroll to position [109, 0]
click at [840, 528] on div "Schedule C 2024_compr.pdf" at bounding box center [814, 519] width 183 height 32
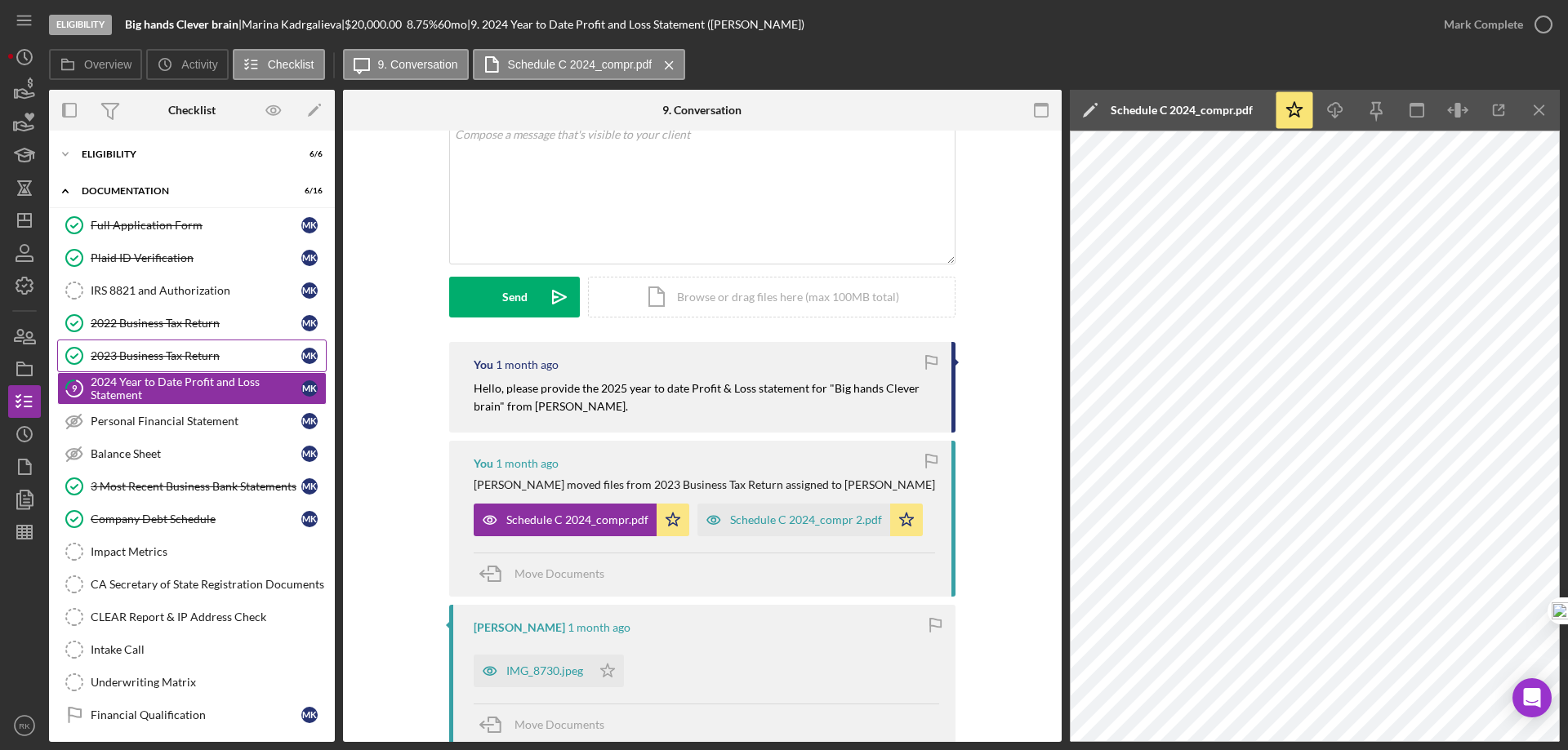
click at [178, 364] on link "2023 Business Tax Return 2023 Business Tax Return M K" at bounding box center [192, 355] width 270 height 32
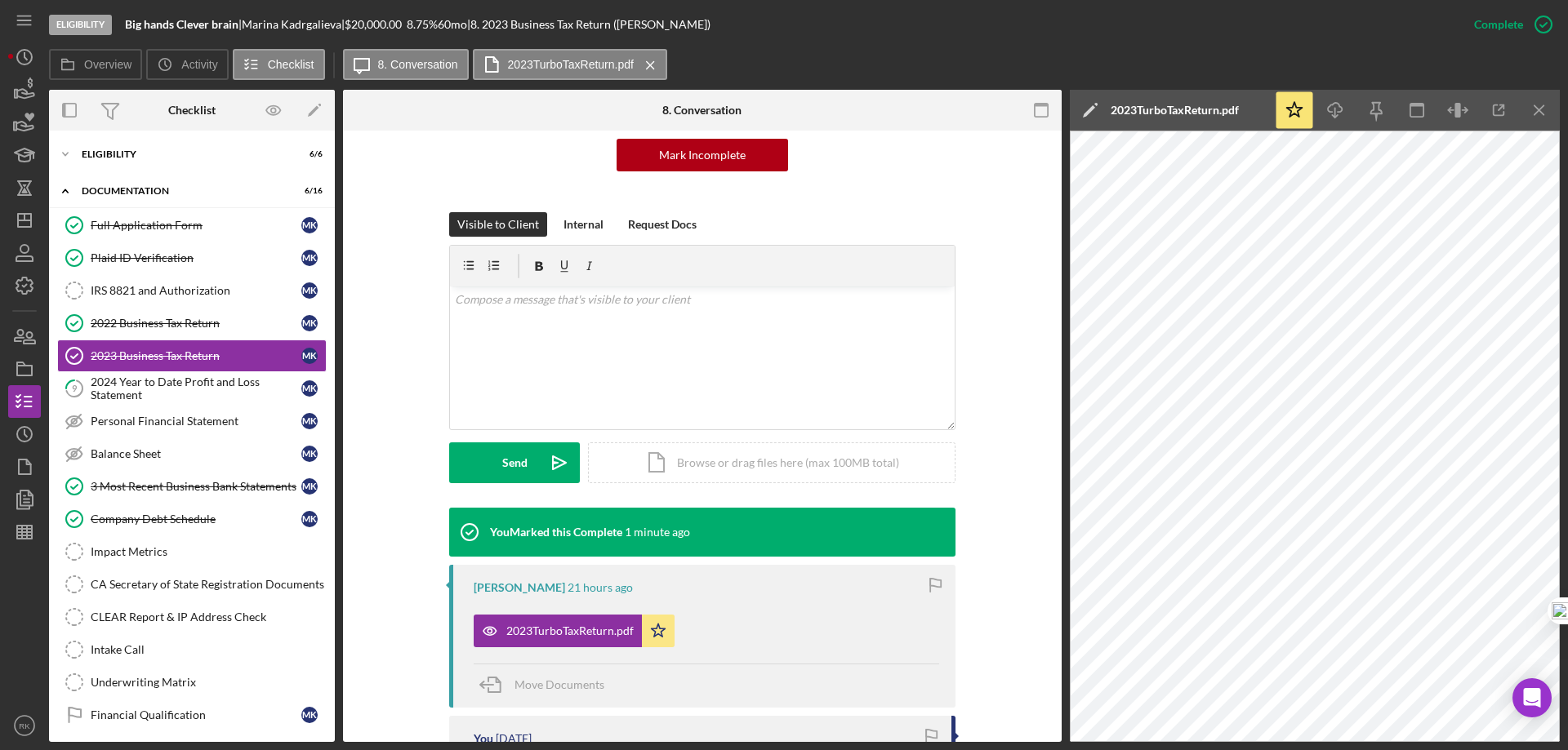
scroll to position [163, 0]
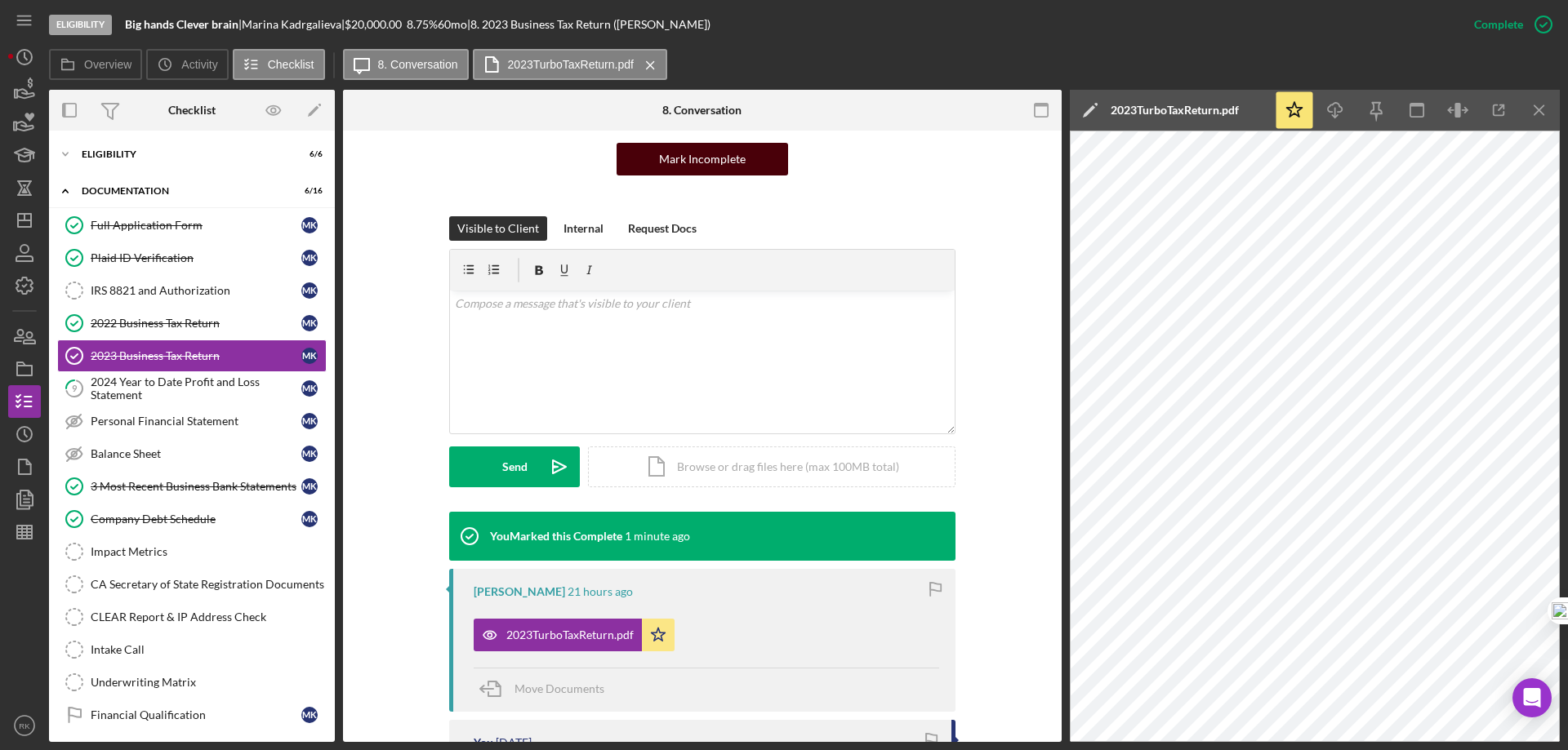
click at [691, 166] on div "Mark Incomplete" at bounding box center [702, 158] width 86 height 32
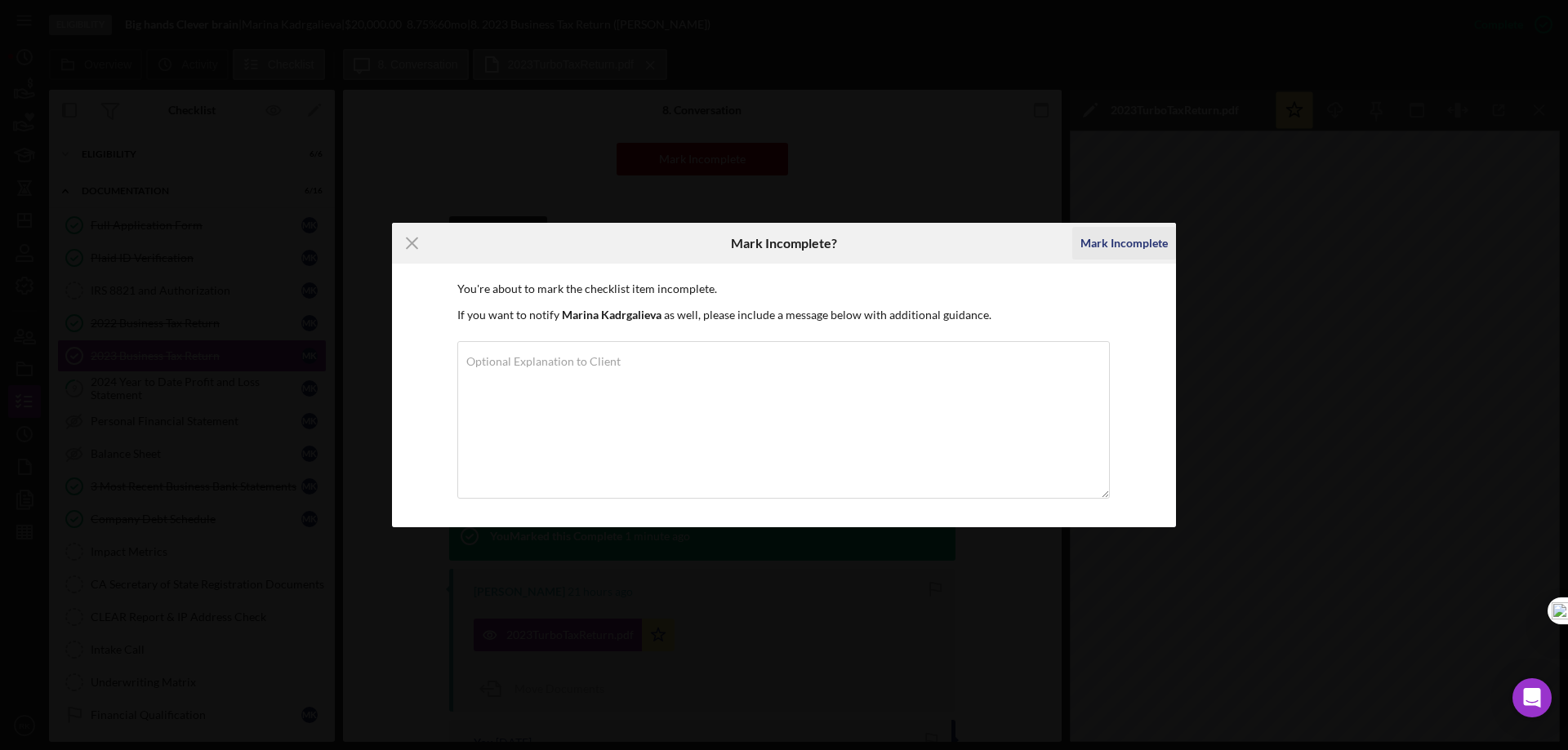
click at [1109, 247] on div "Mark Incomplete" at bounding box center [1124, 243] width 87 height 32
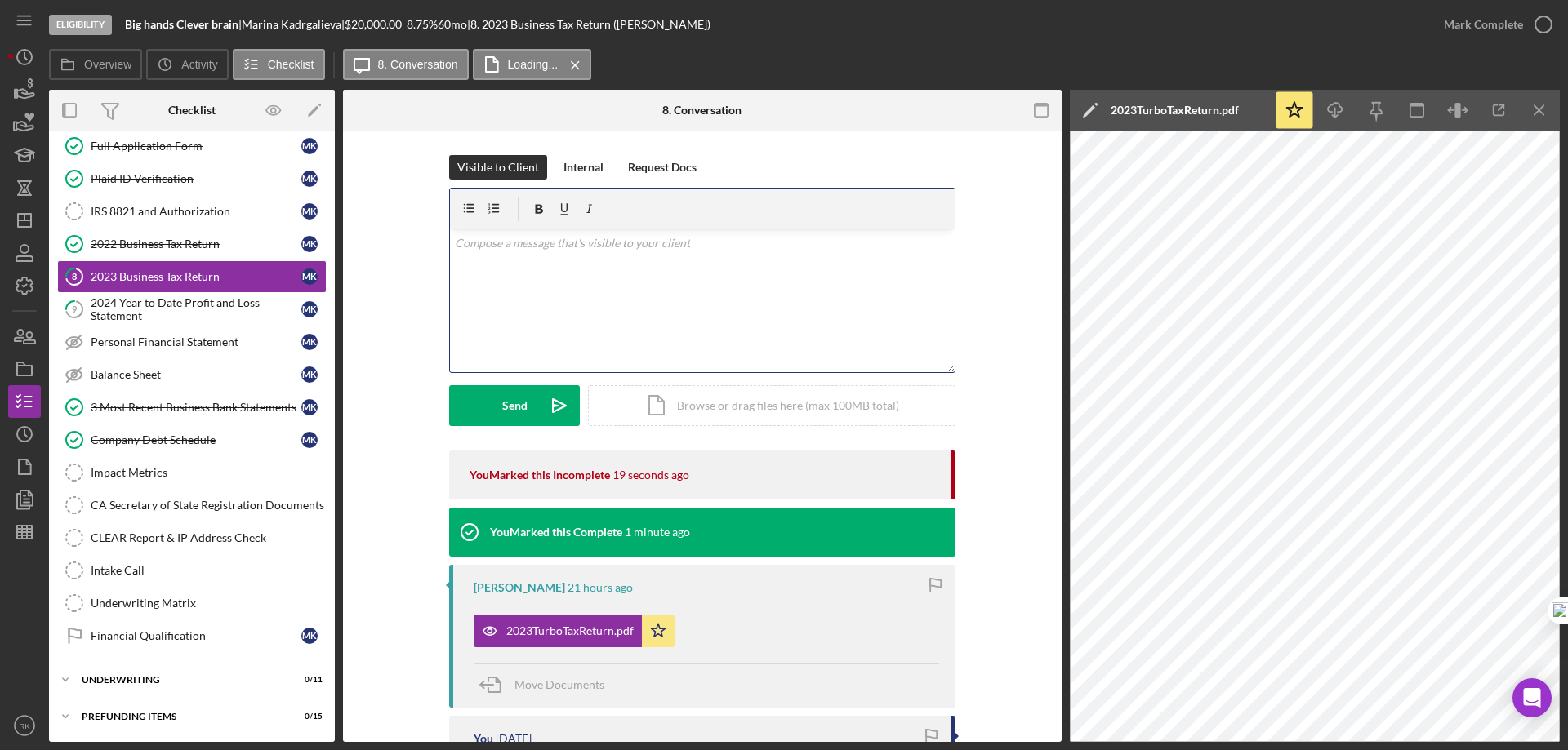
click at [564, 252] on div "v Color teal Color pink Remove color Add row above Add row below Add column bef…" at bounding box center [702, 300] width 505 height 143
drag, startPoint x: 569, startPoint y: 166, endPoint x: 572, endPoint y: 241, distance: 75.1
click at [569, 167] on div "Internal" at bounding box center [584, 168] width 40 height 25
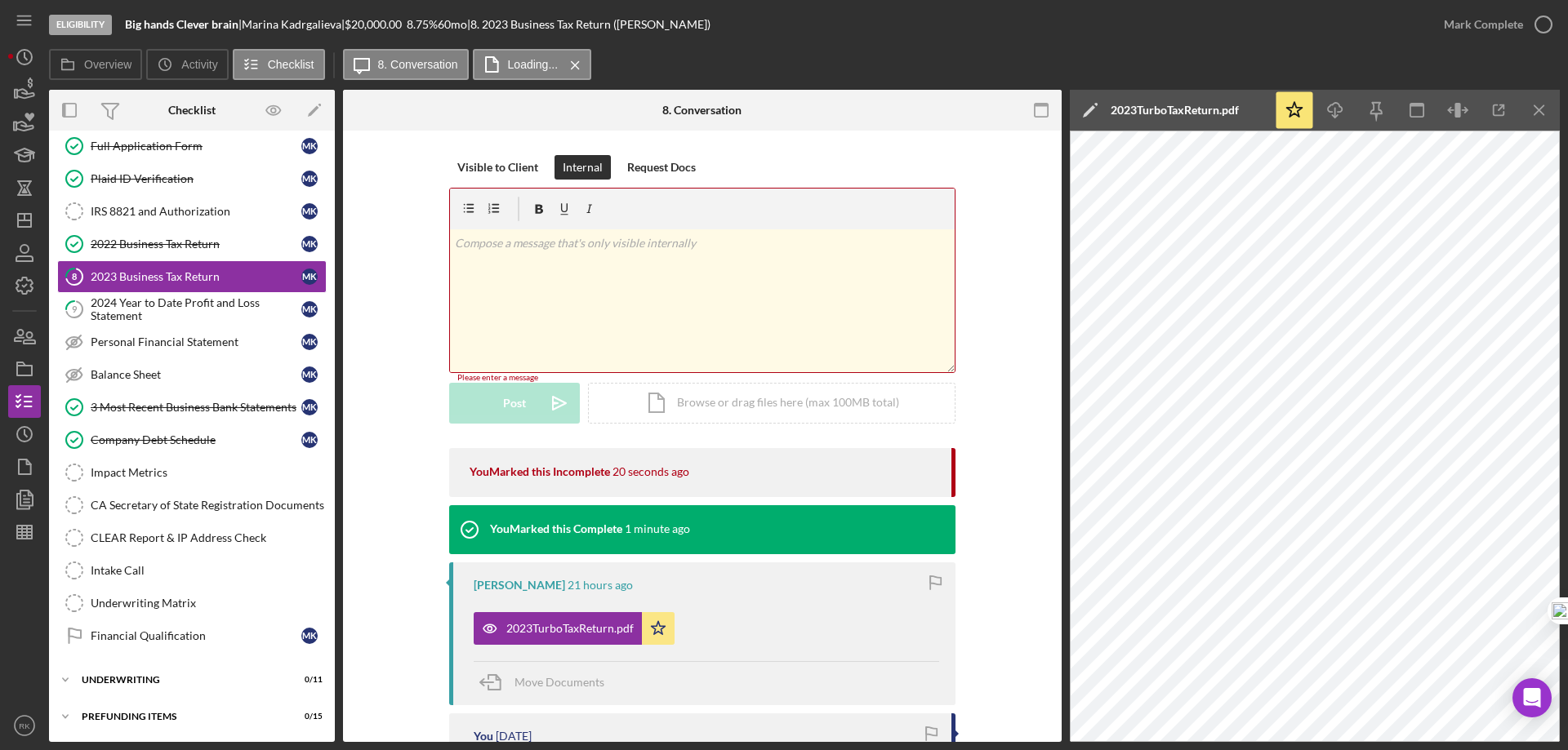
click at [571, 241] on p at bounding box center [702, 243] width 496 height 18
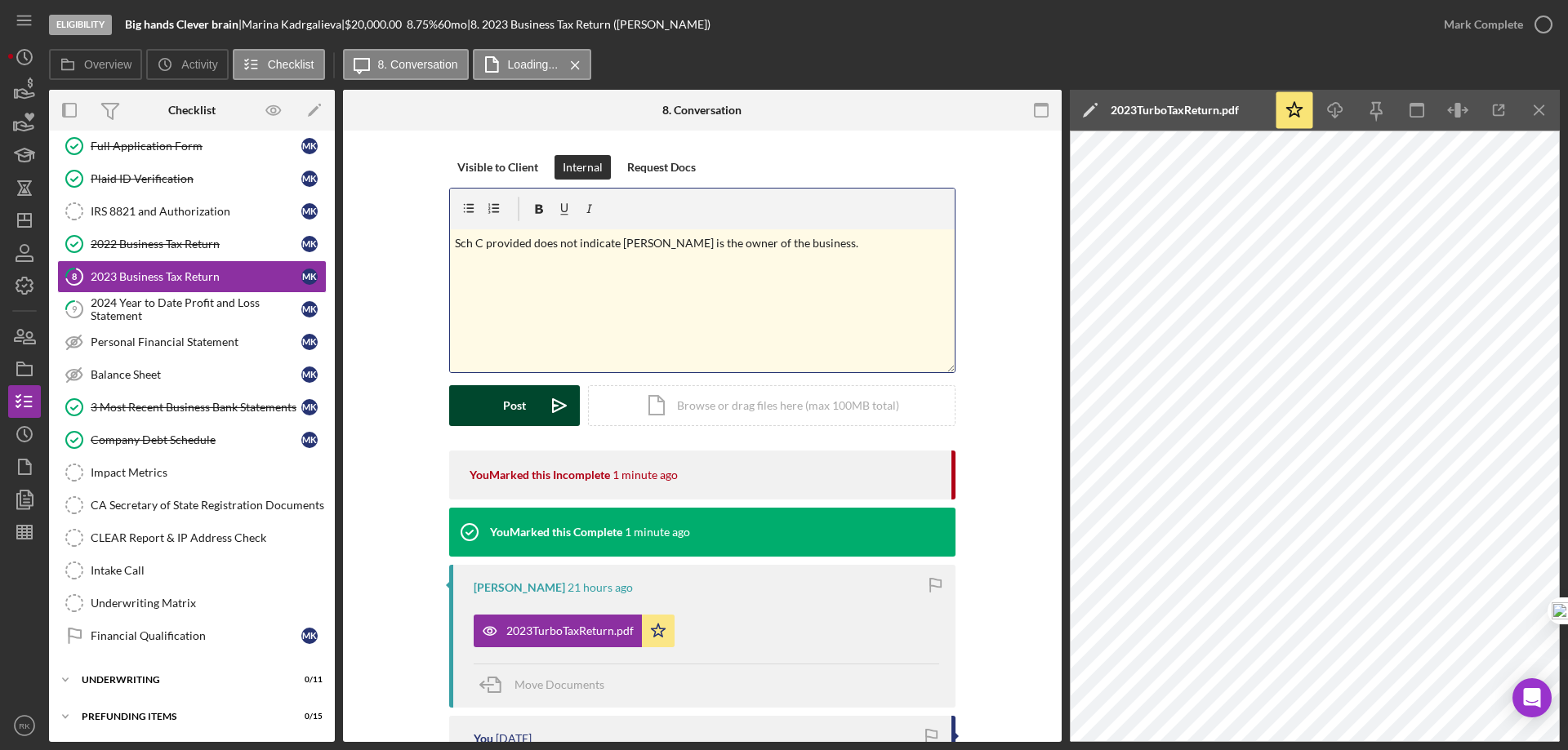
click at [530, 406] on button "Post Icon/icon-invite-send" at bounding box center [514, 405] width 130 height 41
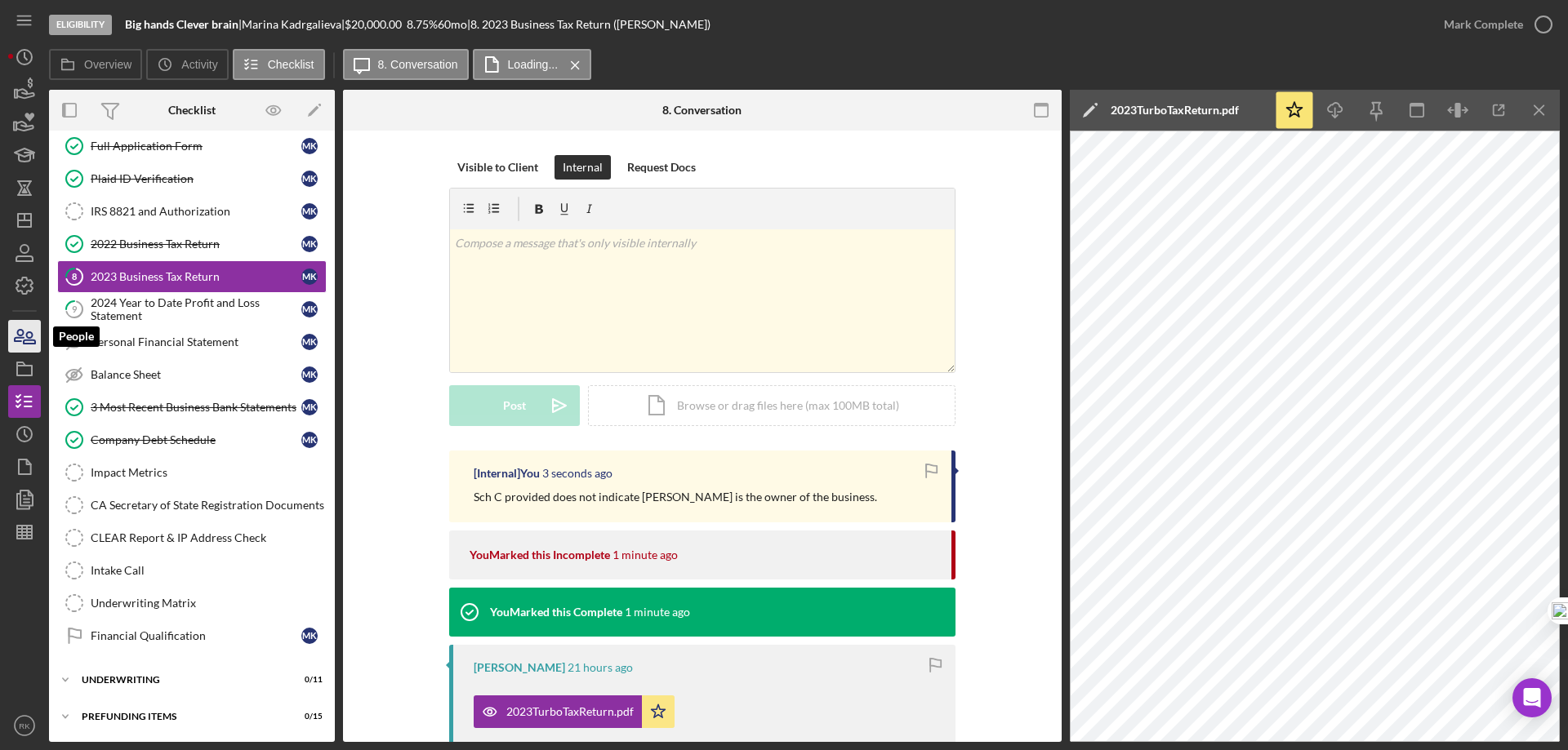
click at [32, 340] on icon "button" at bounding box center [30, 338] width 12 height 12
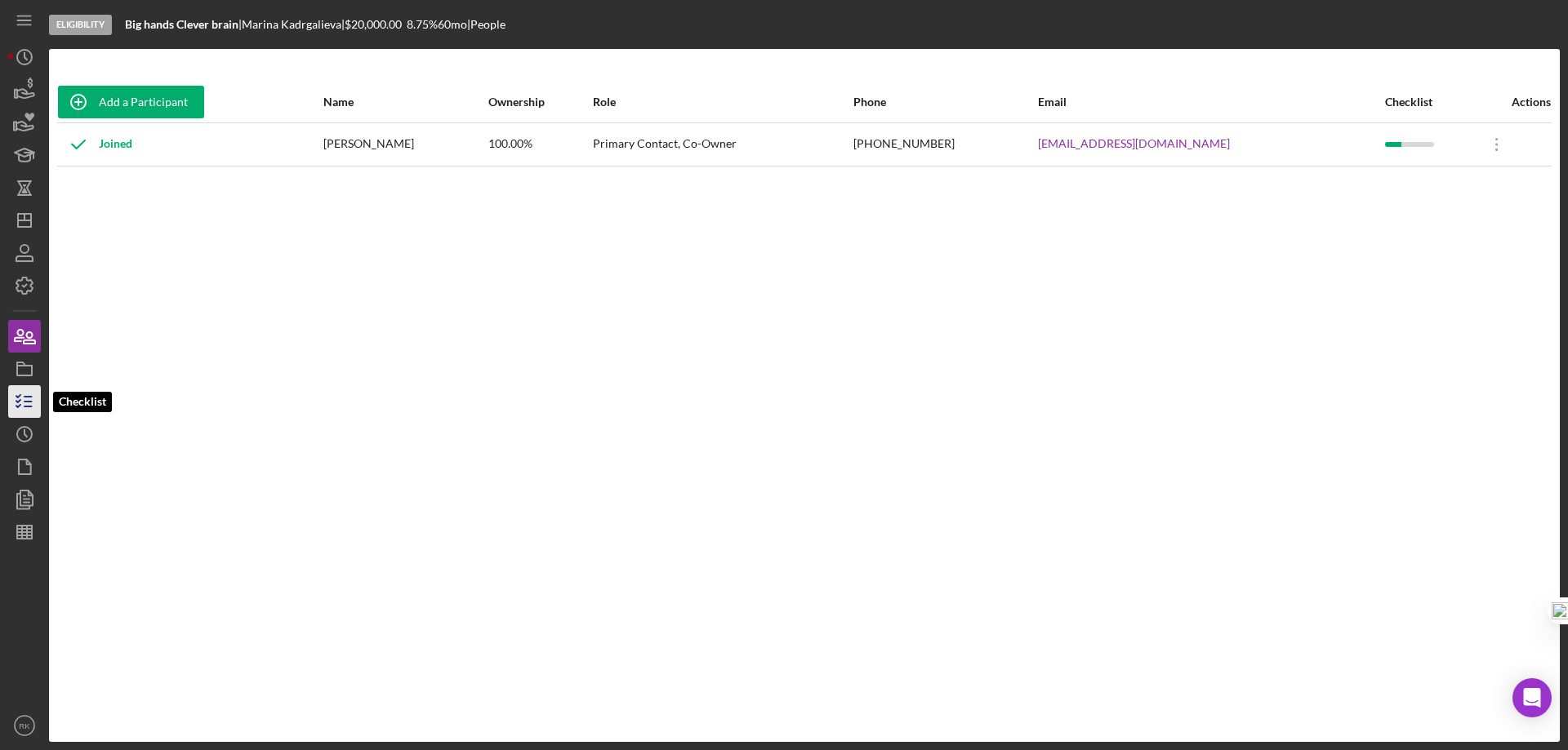
click at [26, 402] on line "button" at bounding box center [28, 402] width 7 height 0
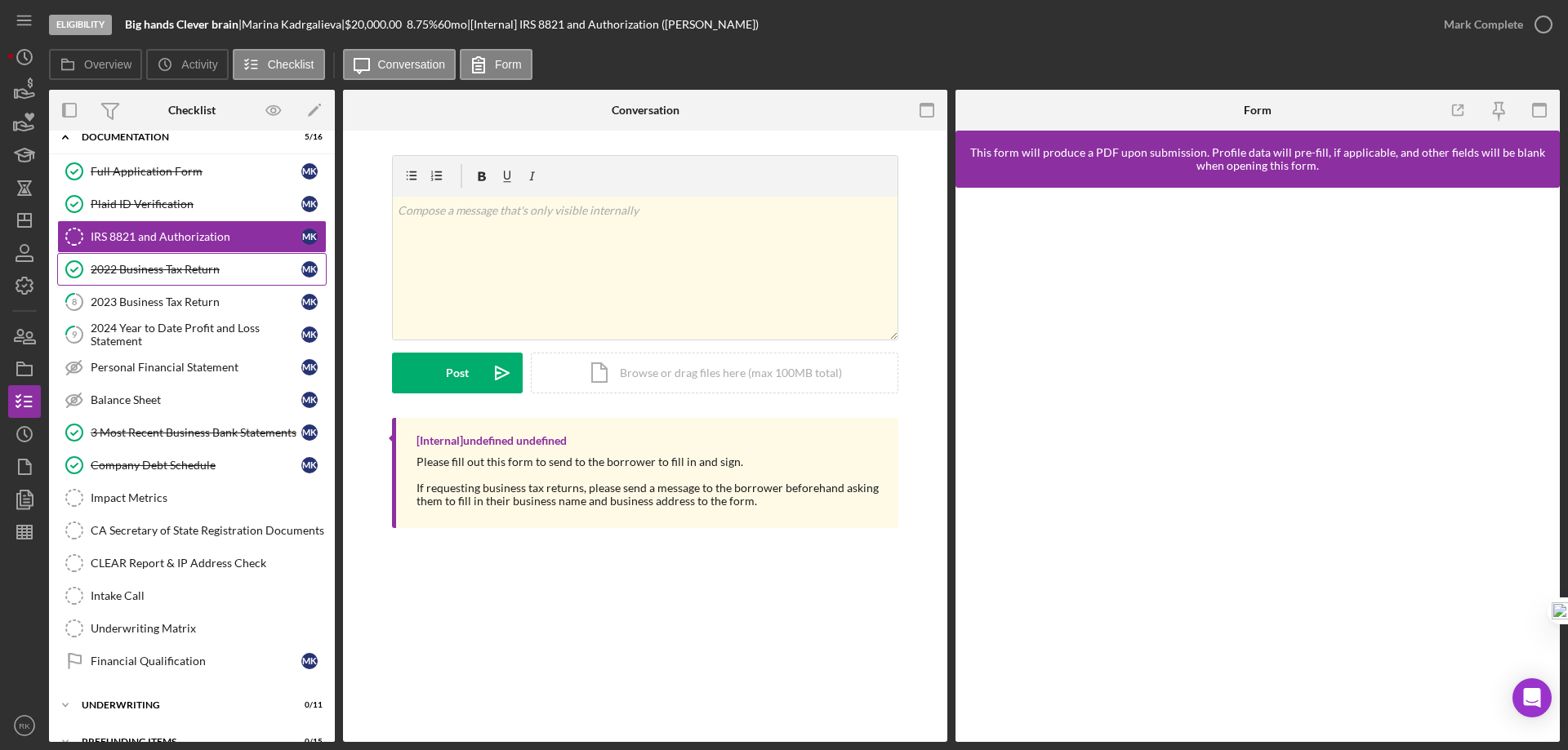
scroll to position [79, 0]
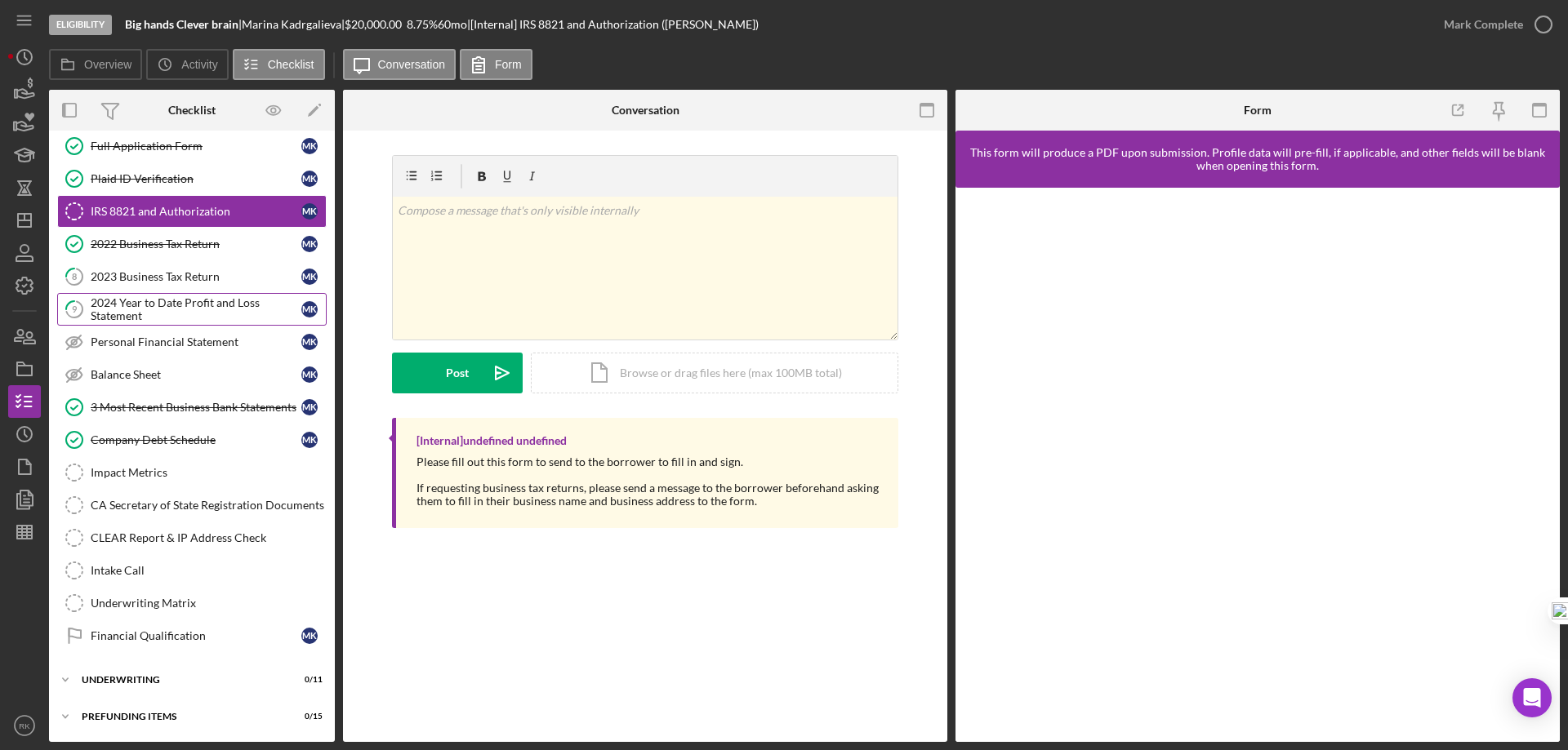
click at [154, 310] on div "2024 Year to Date Profit and Loss Statement" at bounding box center [196, 309] width 211 height 26
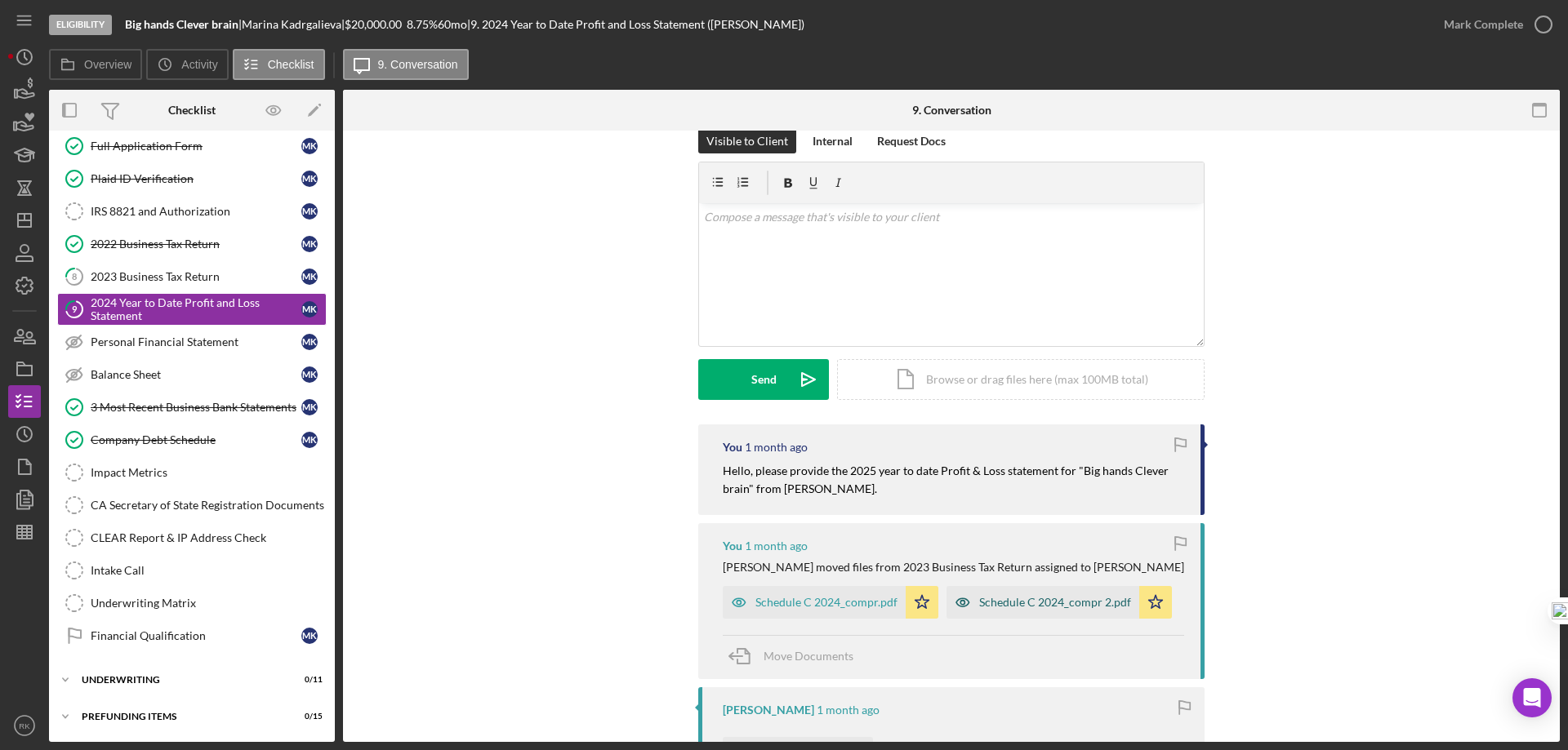
scroll to position [27, 0]
click at [1033, 605] on div "Schedule C 2024_compr 2.pdf" at bounding box center [1055, 601] width 152 height 13
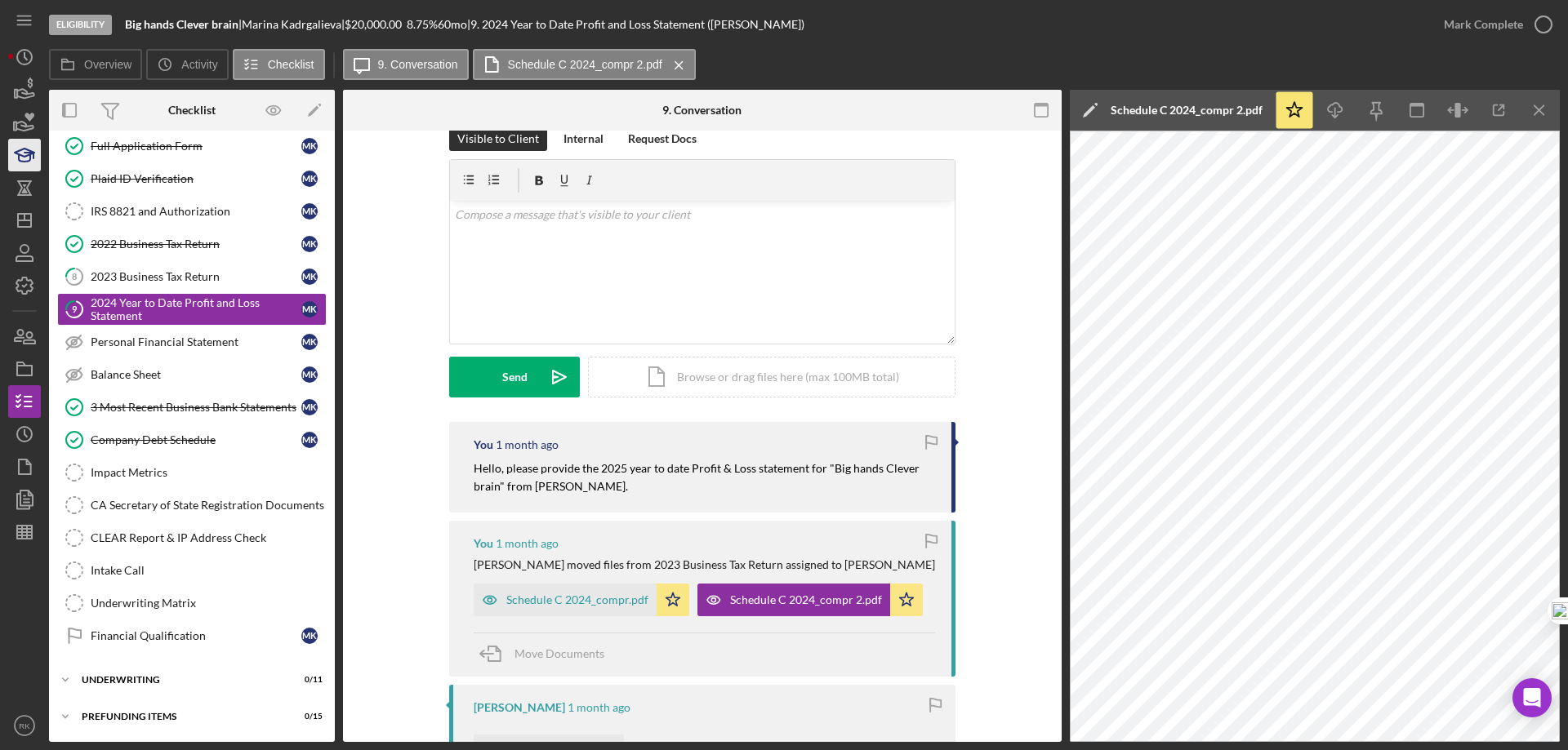
scroll to position [30, 0]
drag, startPoint x: 1541, startPoint y: 112, endPoint x: 1308, endPoint y: 175, distance: 241.4
click at [1541, 112] on line "button" at bounding box center [1539, 110] width 9 height 9
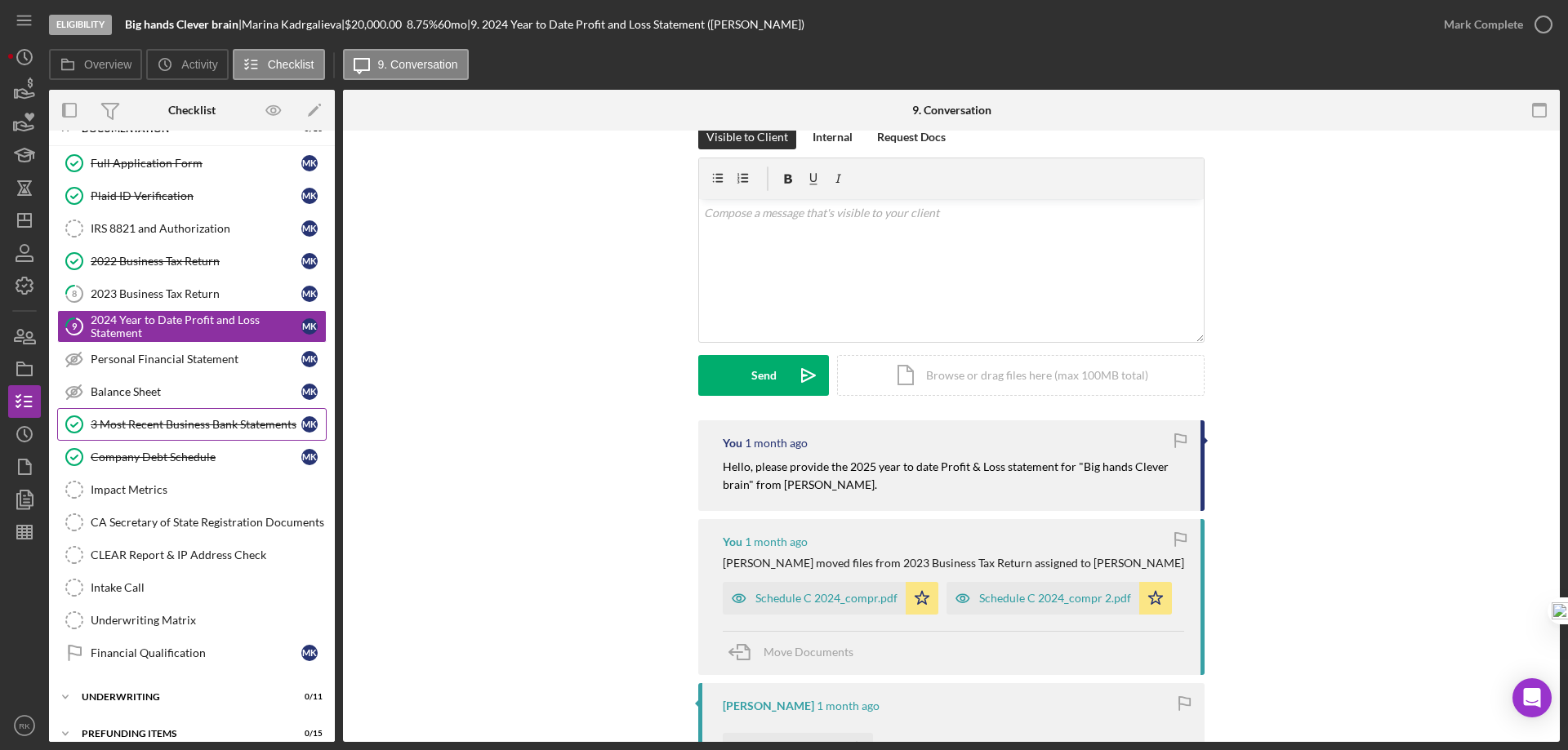
scroll to position [0, 0]
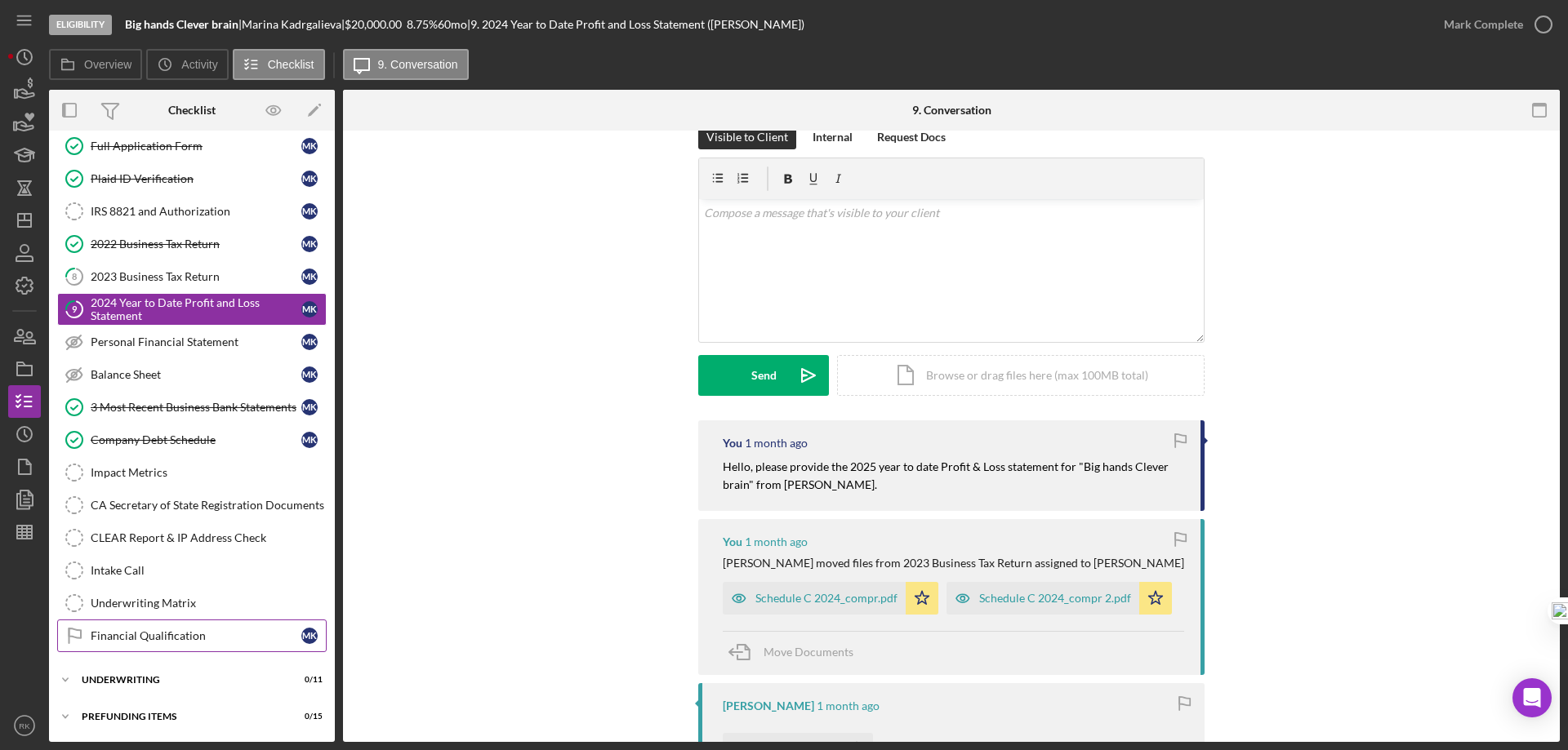
click at [163, 640] on div "Financial Qualification" at bounding box center [196, 636] width 211 height 13
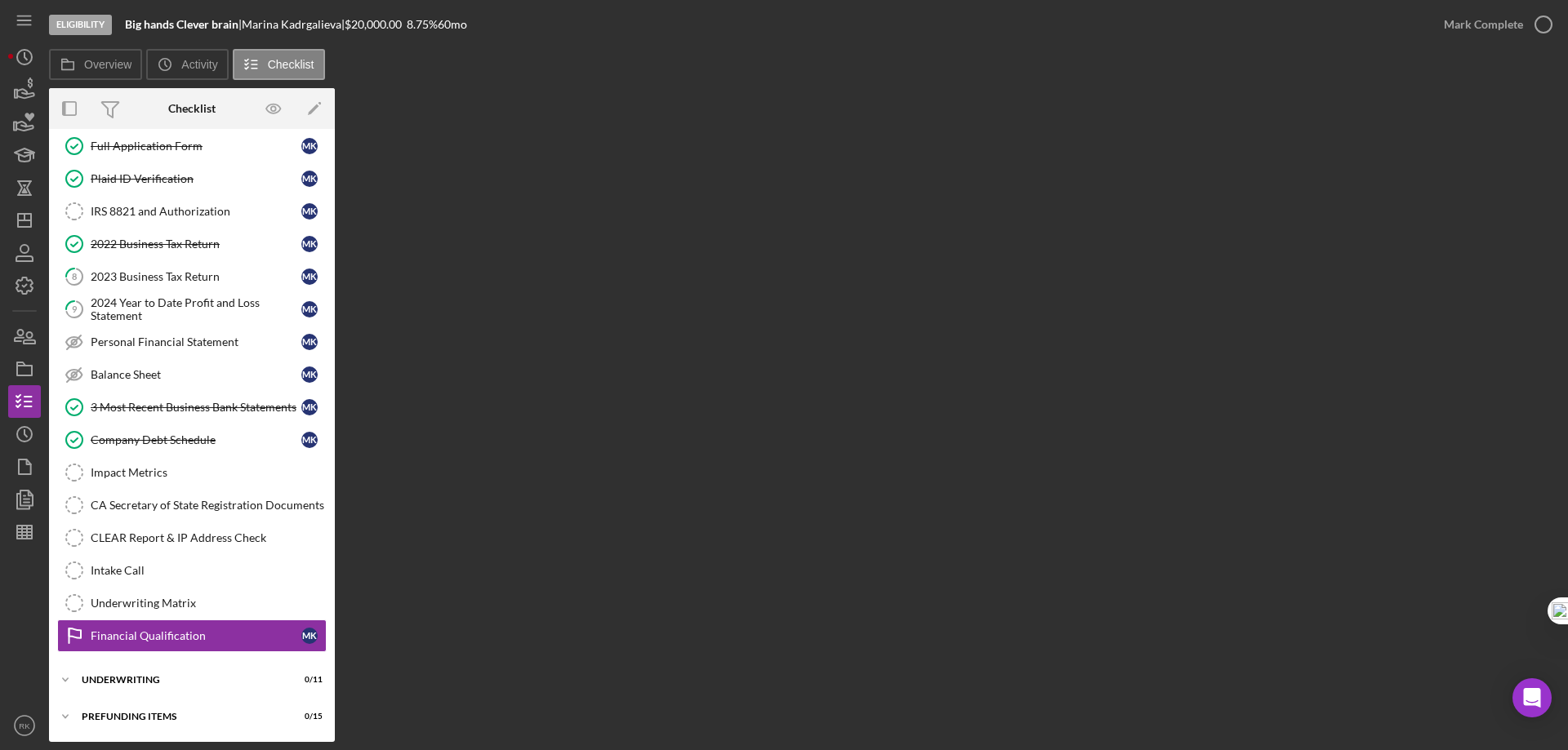
scroll to position [79, 0]
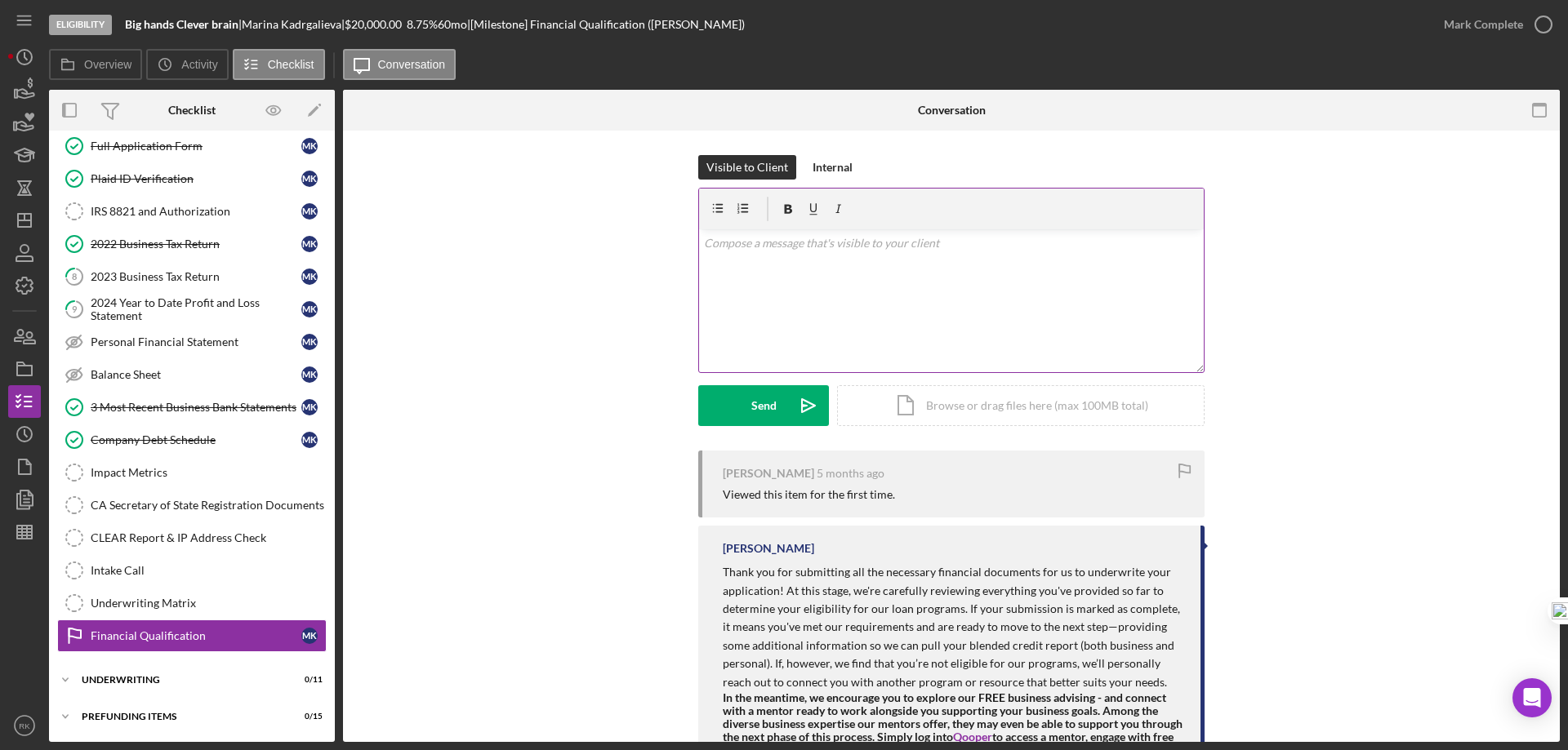
click at [729, 250] on p at bounding box center [951, 243] width 496 height 18
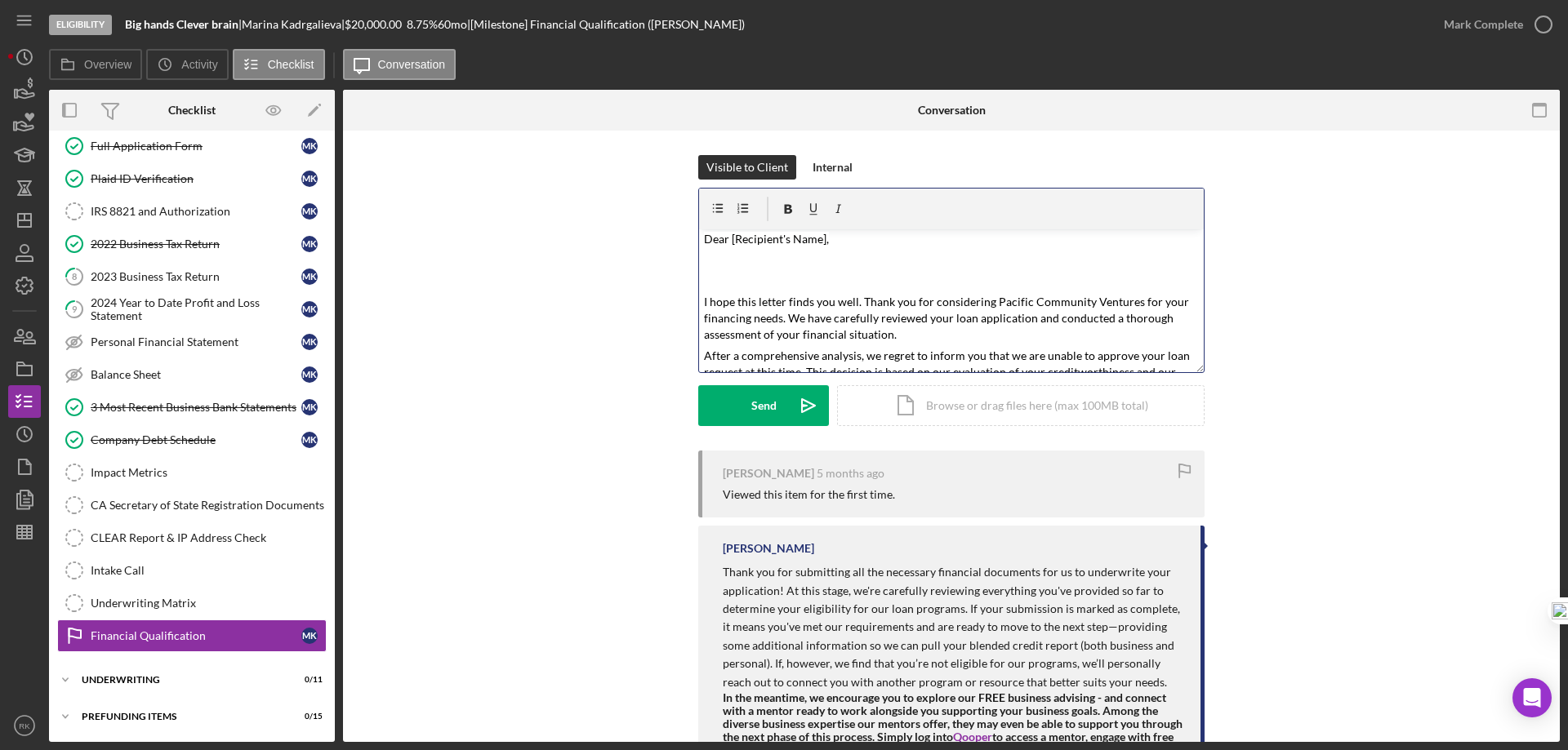
scroll to position [0, 0]
click at [856, 248] on p "Dear [Recipient's Name]," at bounding box center [951, 243] width 496 height 19
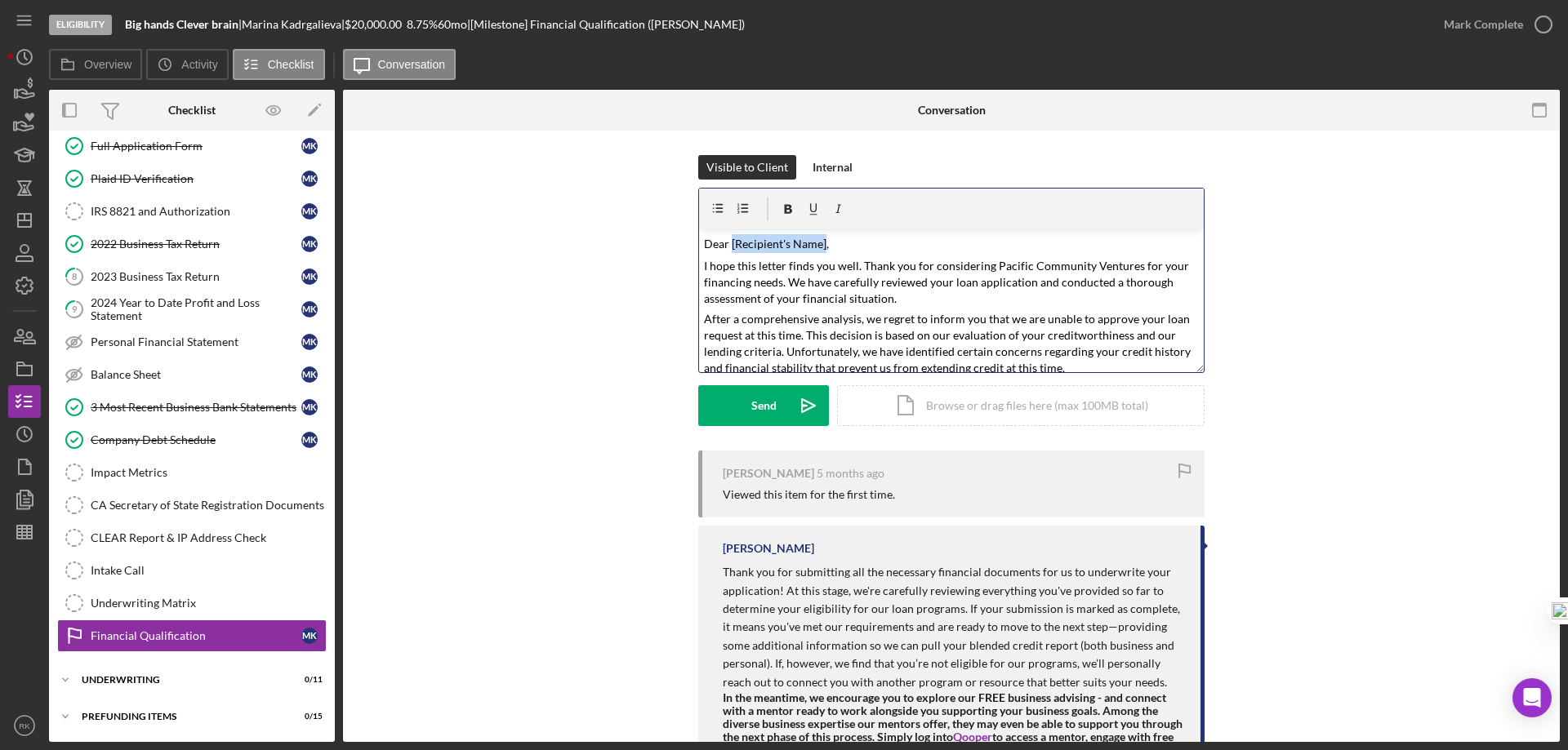
drag, startPoint x: 730, startPoint y: 241, endPoint x: 823, endPoint y: 241, distance: 93.0
click at [823, 241] on mark "Dear [Recipient's Name]," at bounding box center [766, 243] width 125 height 14
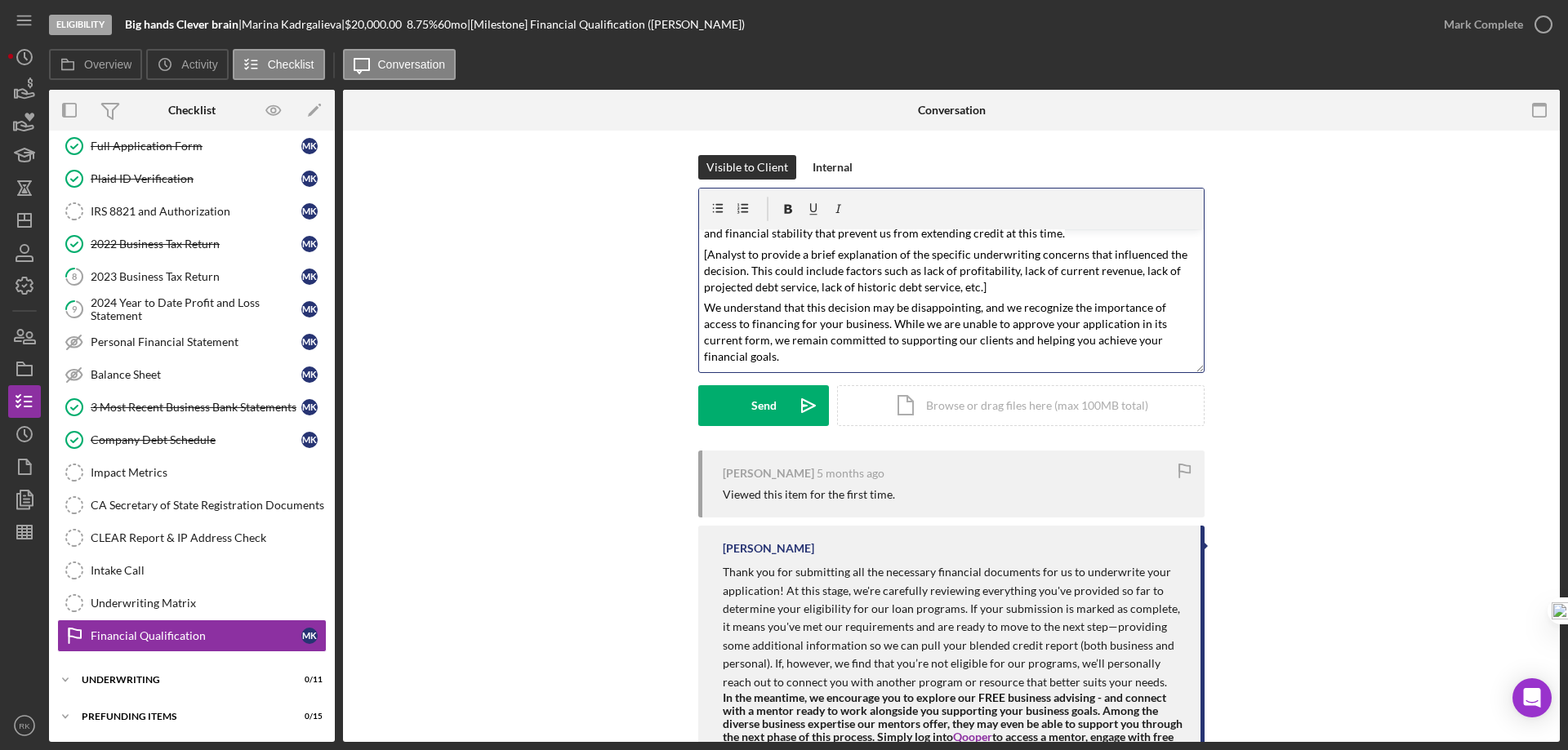
scroll to position [135, 0]
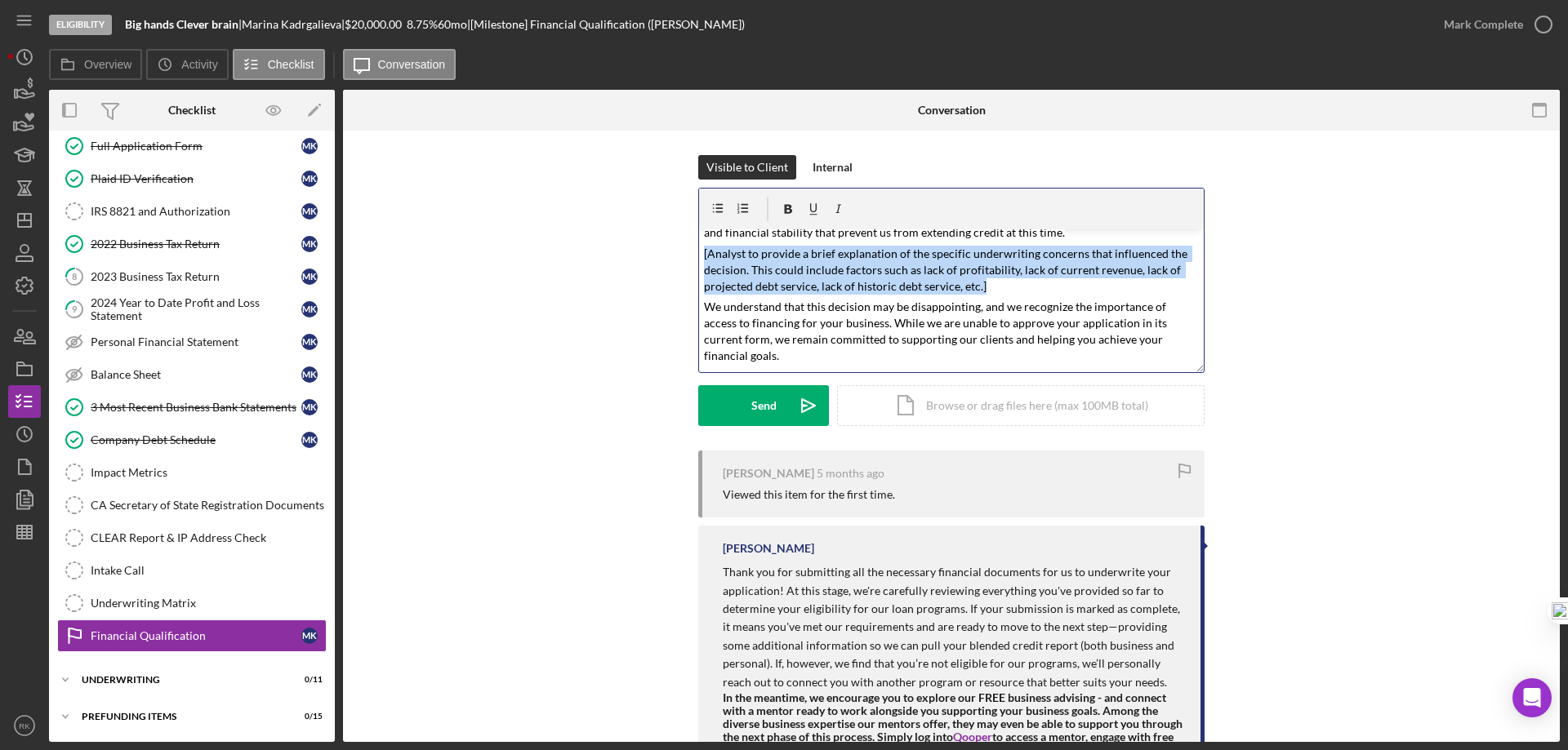
drag, startPoint x: 698, startPoint y: 256, endPoint x: 983, endPoint y: 289, distance: 286.9
click at [983, 289] on div "v Color teal Color pink Remove color Add row above Add row below Add column bef…" at bounding box center [951, 300] width 505 height 143
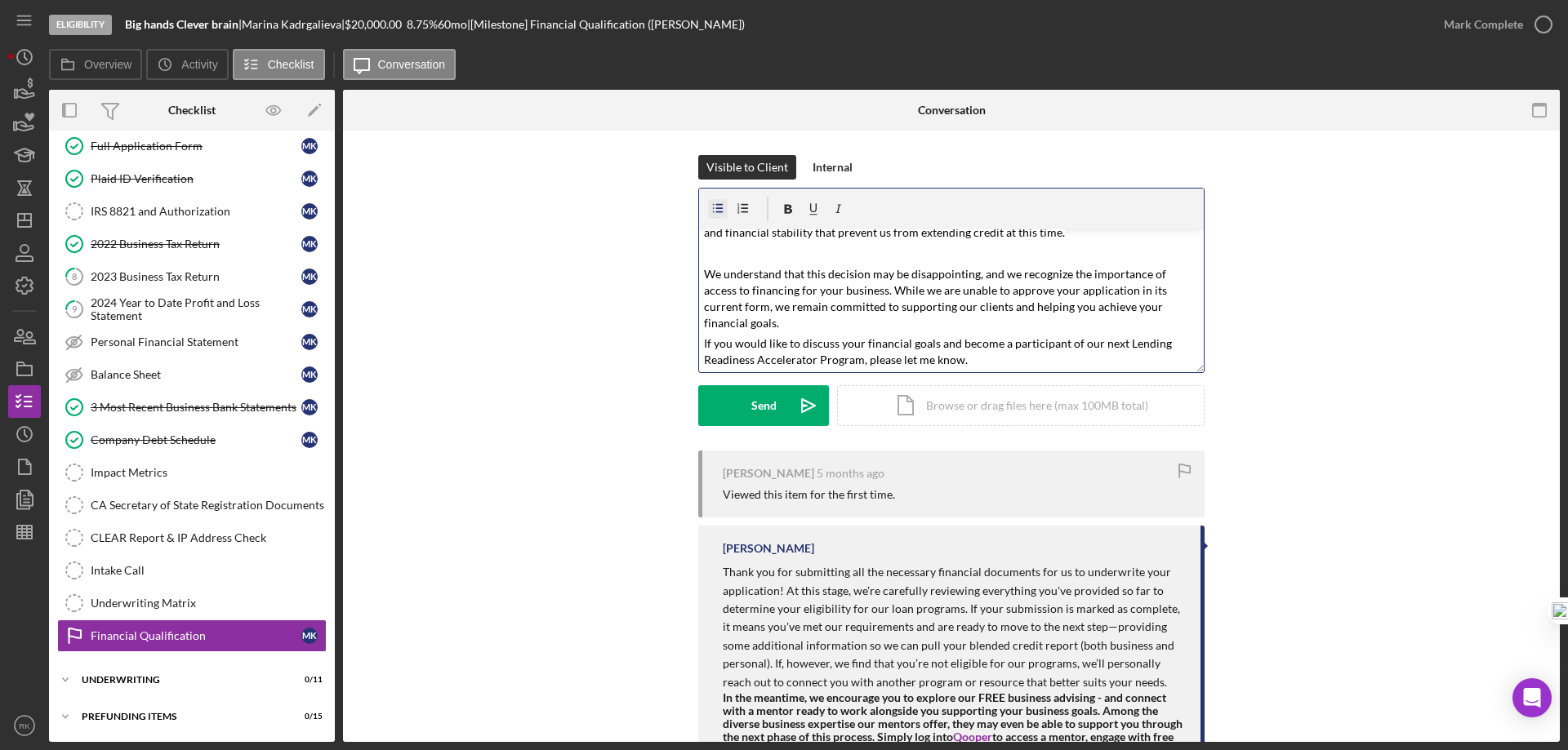
click at [721, 211] on icon "button" at bounding box center [718, 209] width 37 height 37
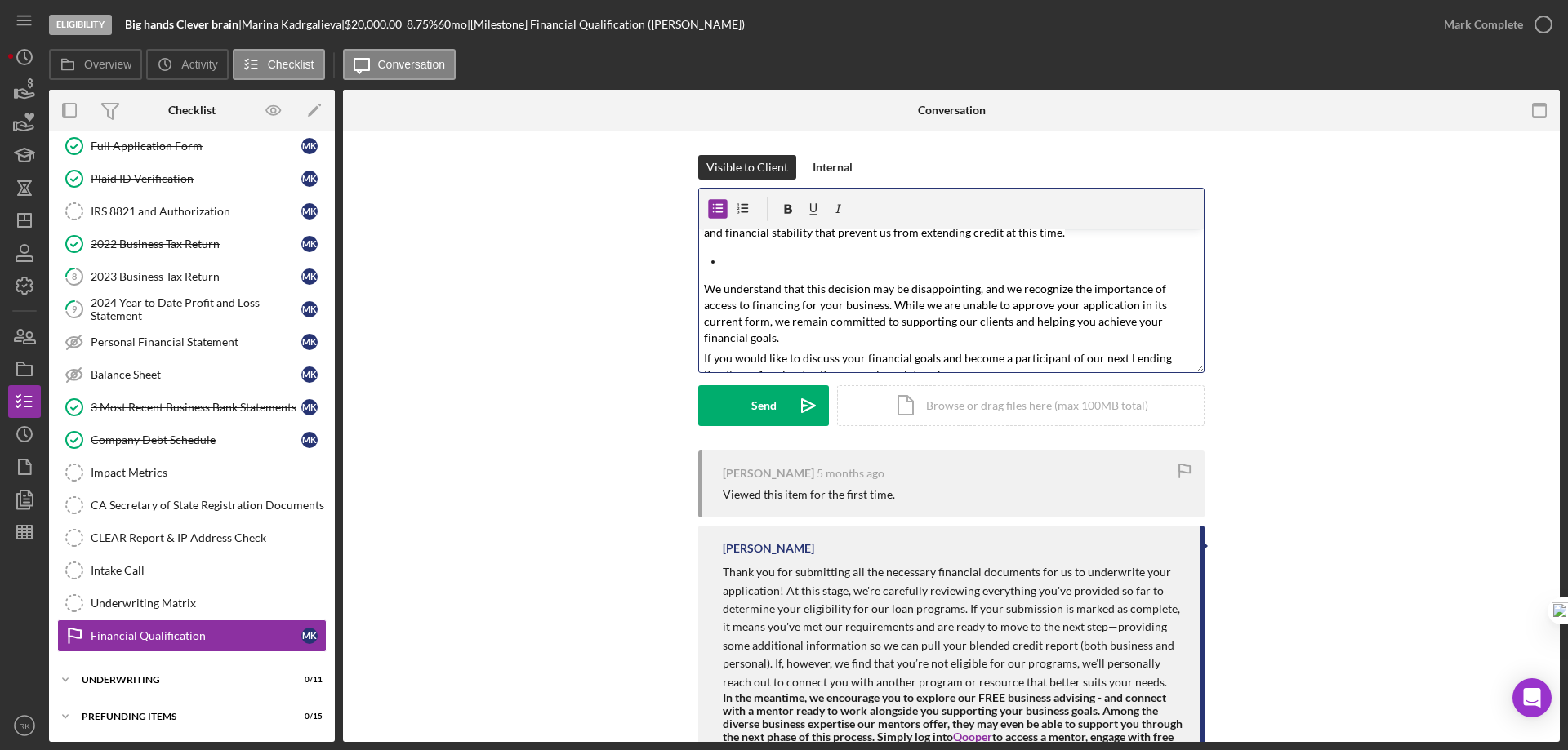
click at [729, 259] on p at bounding box center [965, 261] width 471 height 16
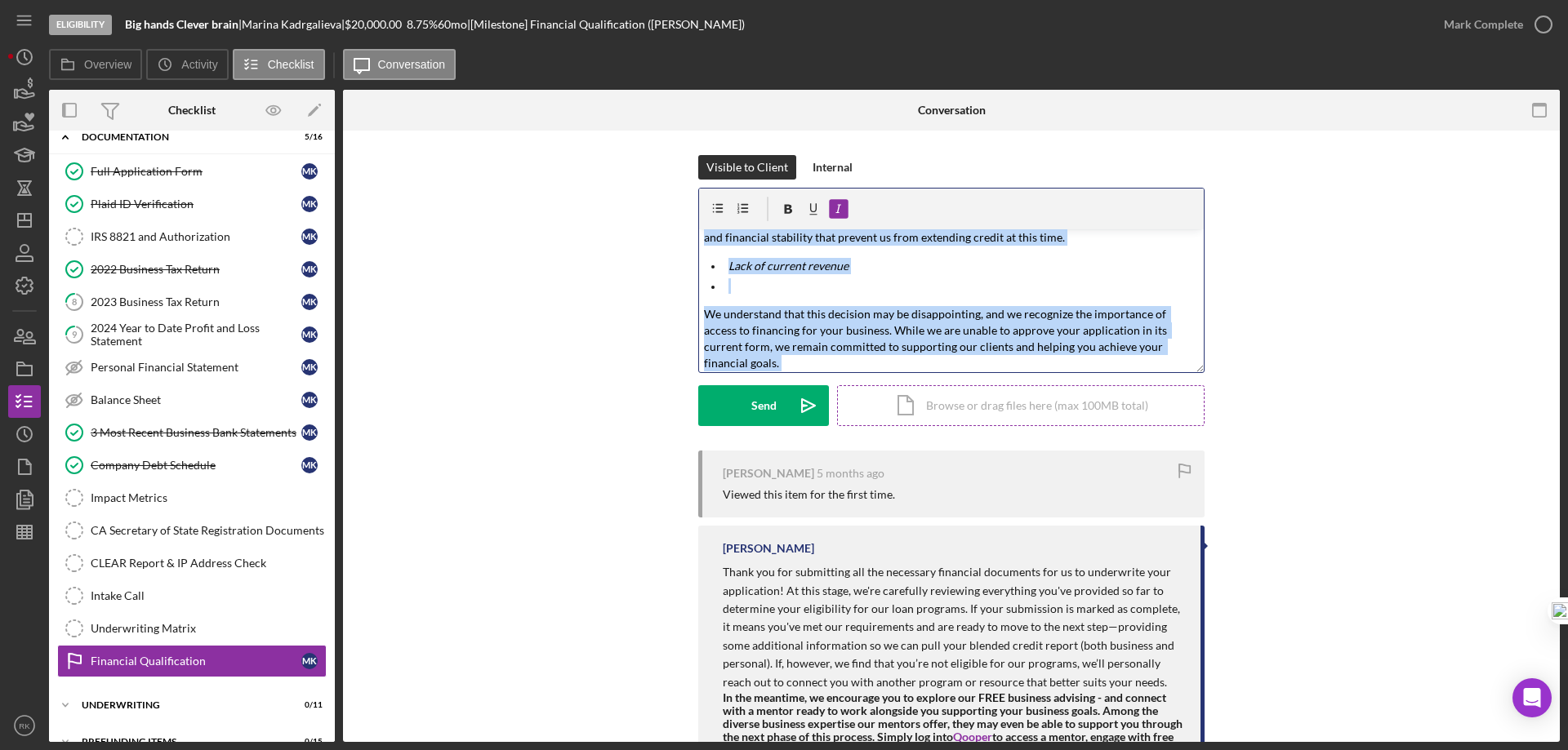
scroll to position [234, 0]
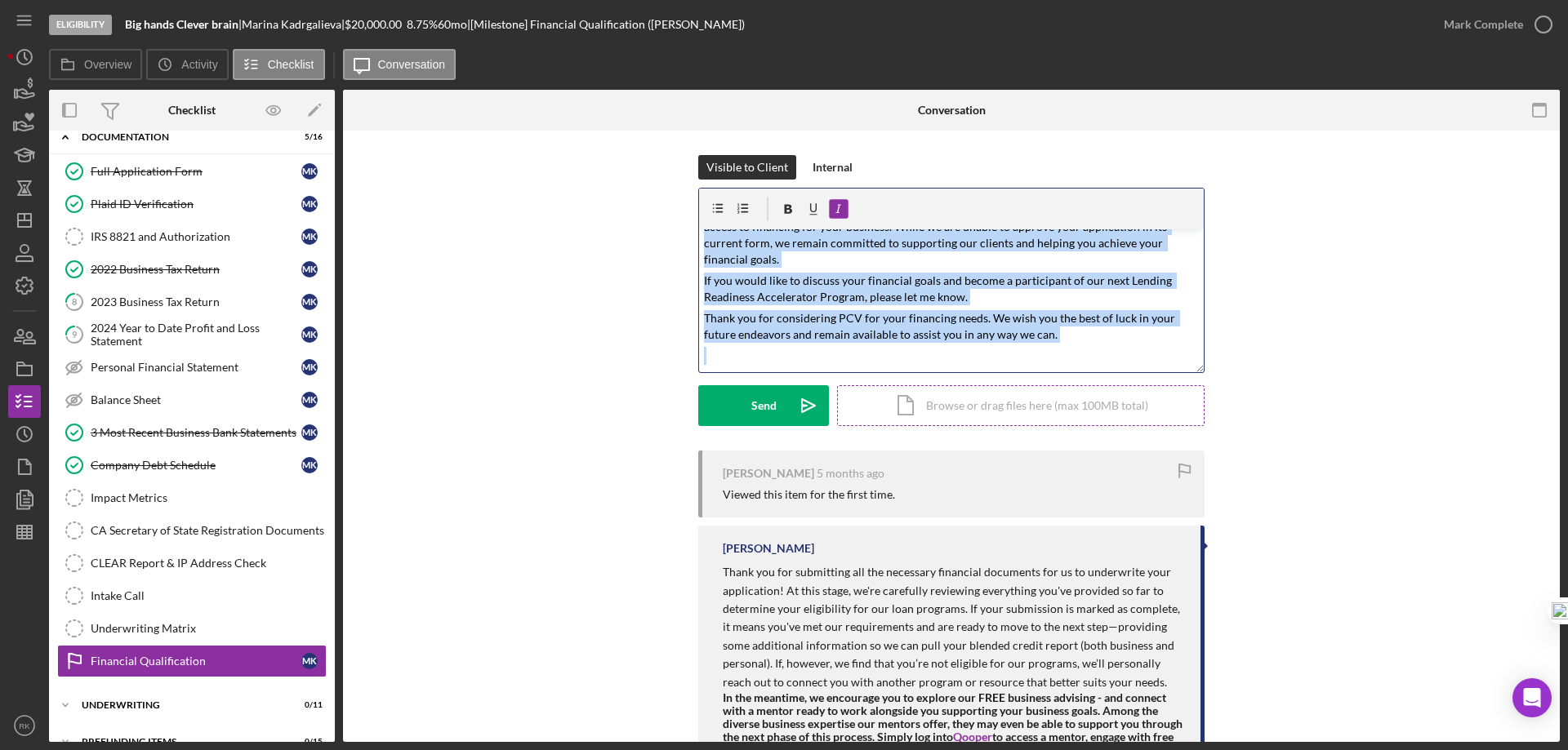
drag, startPoint x: 700, startPoint y: 244, endPoint x: 1048, endPoint y: 385, distance: 375.5
click at [1068, 400] on form "v Color teal Color pink Remove color Add row above Add row below Add column bef…" at bounding box center [951, 306] width 506 height 238
copy div "Dear Ms. Kadrgalieva, I hope this letter finds you well. Thank you for consider…"
click at [34, 368] on icon "button" at bounding box center [24, 368] width 41 height 41
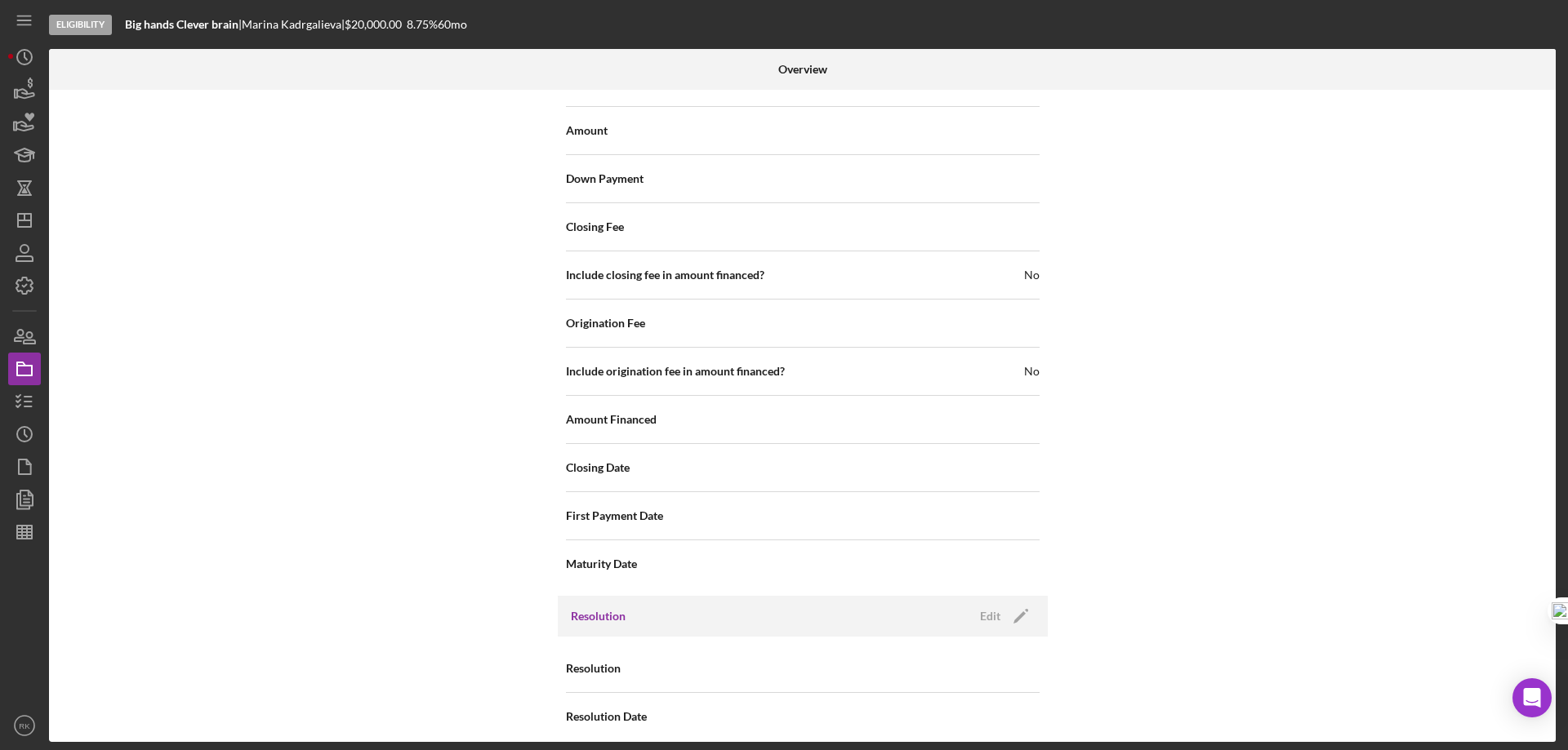
scroll to position [1989, 0]
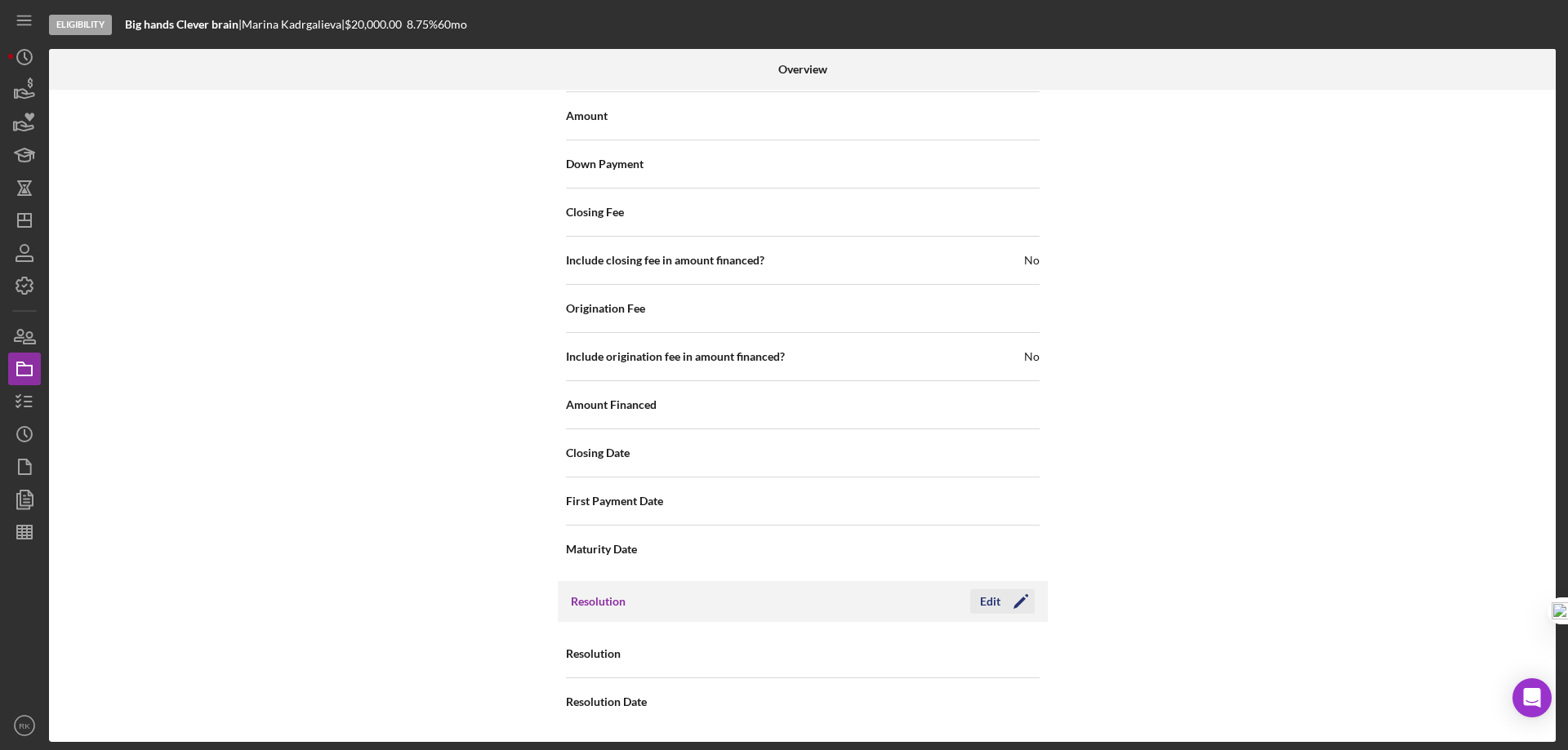
click at [1025, 600] on icon "Icon/Edit" at bounding box center [1020, 601] width 41 height 41
click at [1144, 561] on div "Internal Workflow Stage Eligibility Icon/Dropdown Arrow Archive (can unarchive …" at bounding box center [802, 416] width 1507 height 652
drag, startPoint x: 911, startPoint y: 596, endPoint x: 1096, endPoint y: 562, distance: 188.1
click at [916, 596] on div "Cancel" at bounding box center [909, 601] width 34 height 25
click at [1010, 601] on icon "Icon/Edit" at bounding box center [1020, 601] width 41 height 41
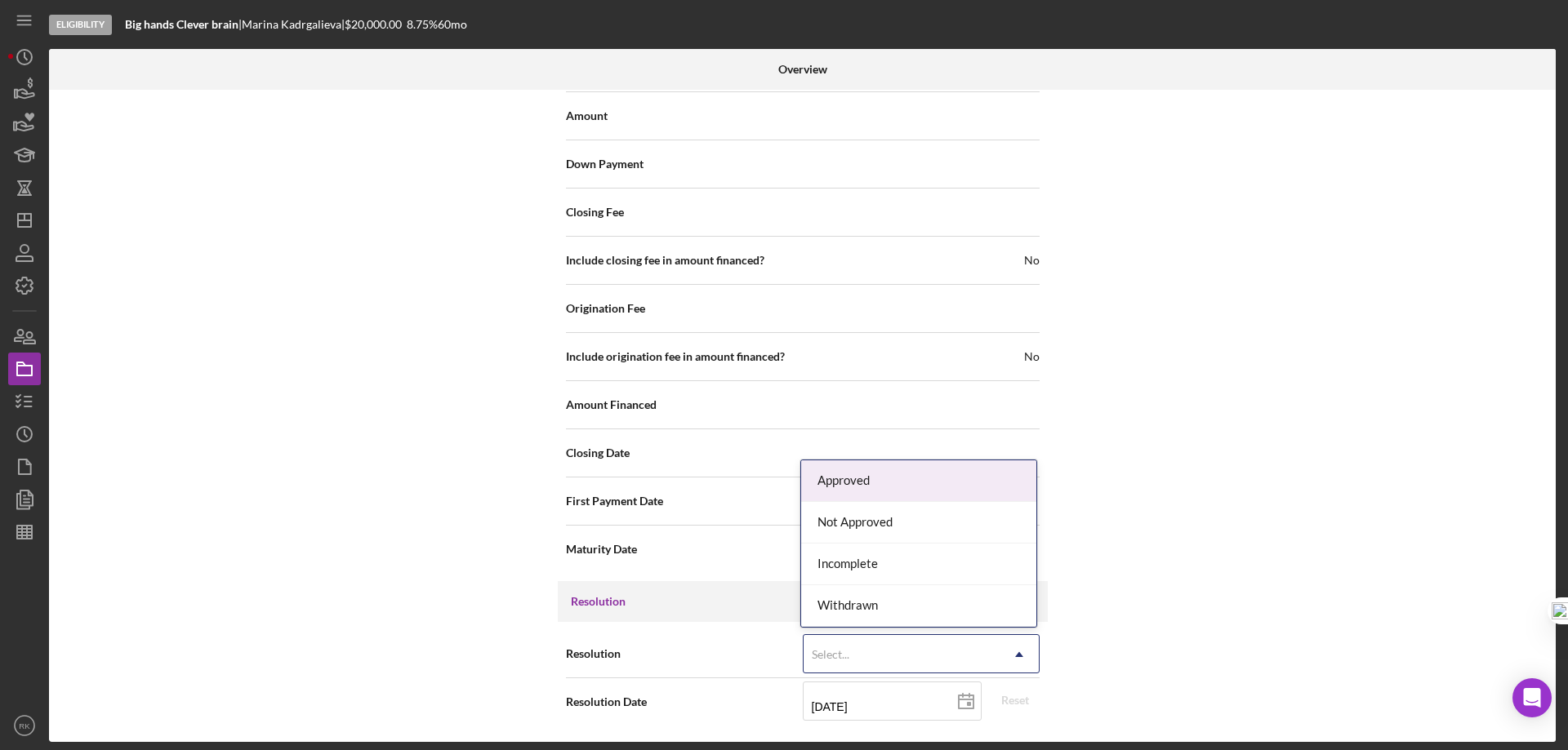
drag, startPoint x: 1010, startPoint y: 652, endPoint x: 1032, endPoint y: 644, distance: 23.4
click at [1011, 652] on icon "Icon/Dropdown Arrow" at bounding box center [1018, 654] width 39 height 39
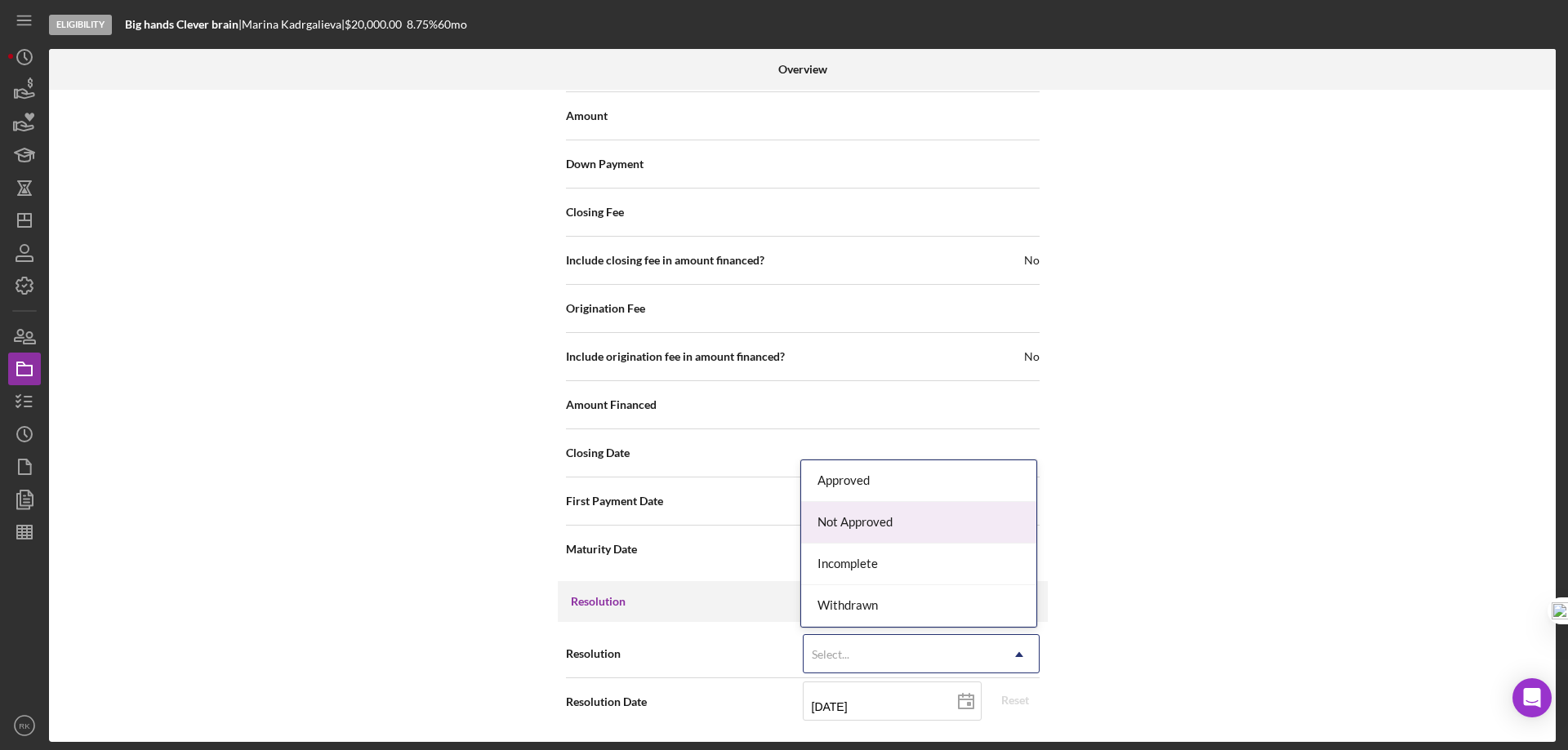
drag, startPoint x: 862, startPoint y: 528, endPoint x: 1001, endPoint y: 540, distance: 139.5
click at [863, 528] on div "Not Approved" at bounding box center [918, 523] width 235 height 41
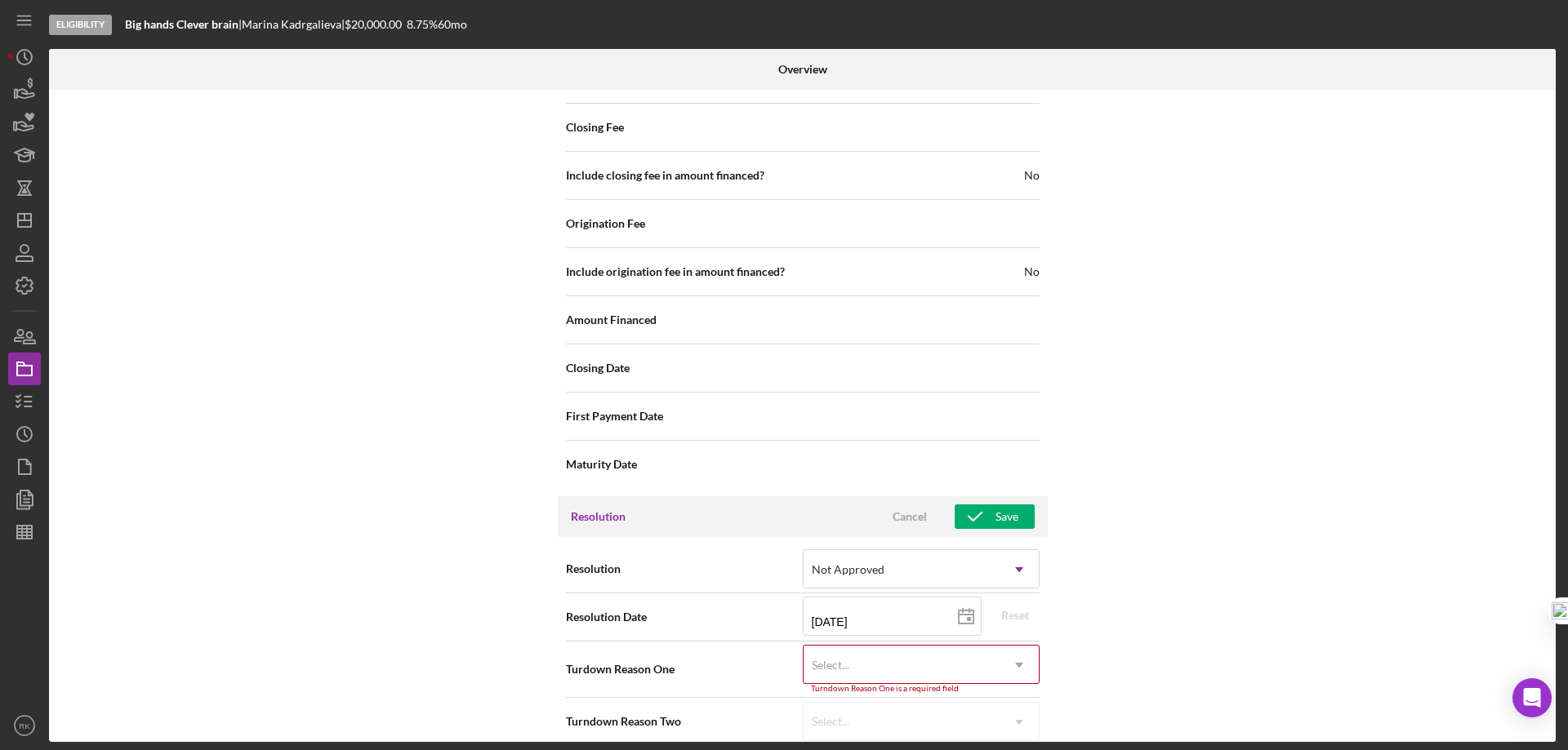
scroll to position [2094, 0]
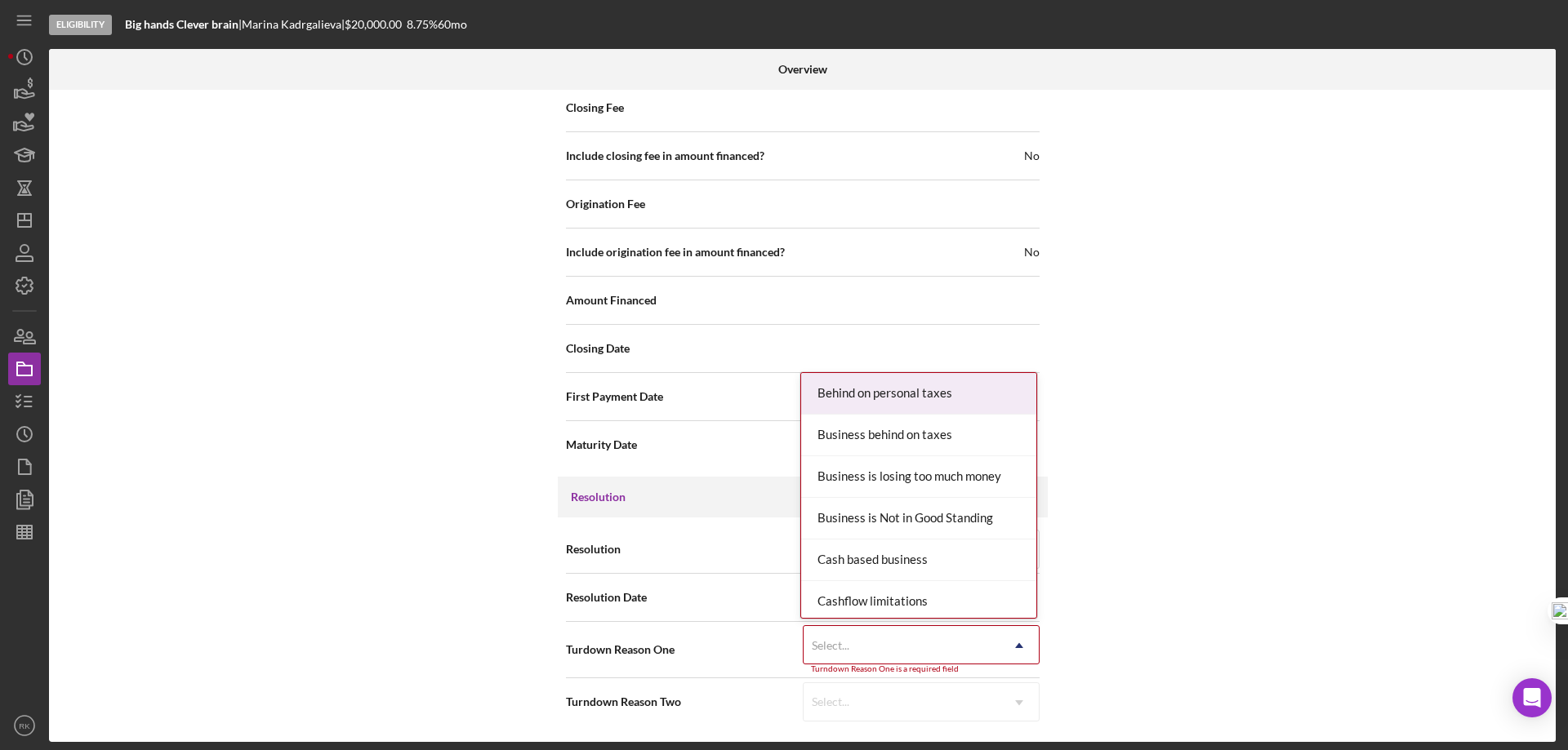
drag, startPoint x: 1023, startPoint y: 648, endPoint x: 1080, endPoint y: 629, distance: 60.1
click at [1022, 648] on icon "Icon/Dropdown Arrow" at bounding box center [1018, 645] width 39 height 39
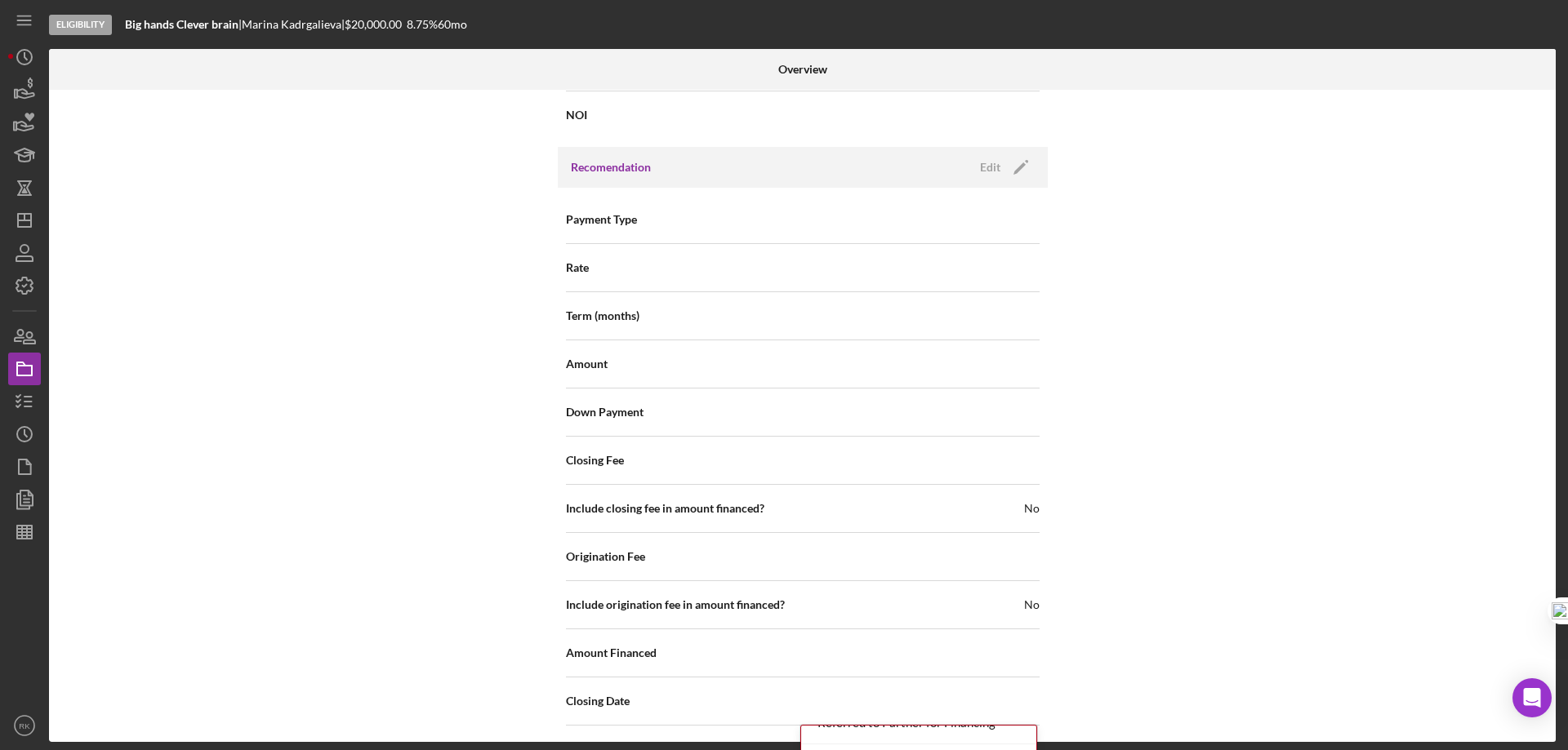
scroll to position [1741, 0]
drag, startPoint x: 20, startPoint y: 397, endPoint x: 35, endPoint y: 394, distance: 15.3
click at [21, 397] on icon "button" at bounding box center [24, 401] width 41 height 41
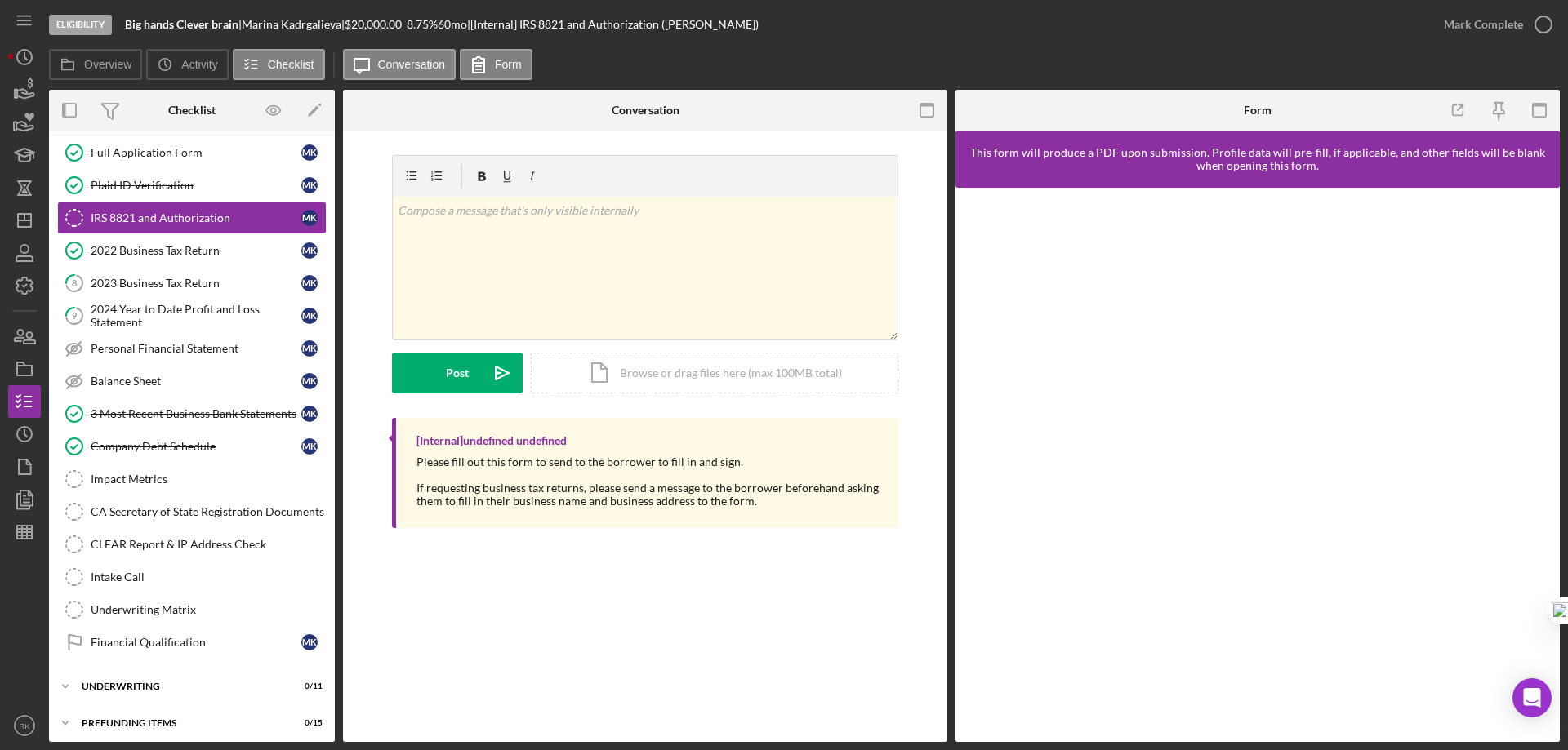
scroll to position [79, 0]
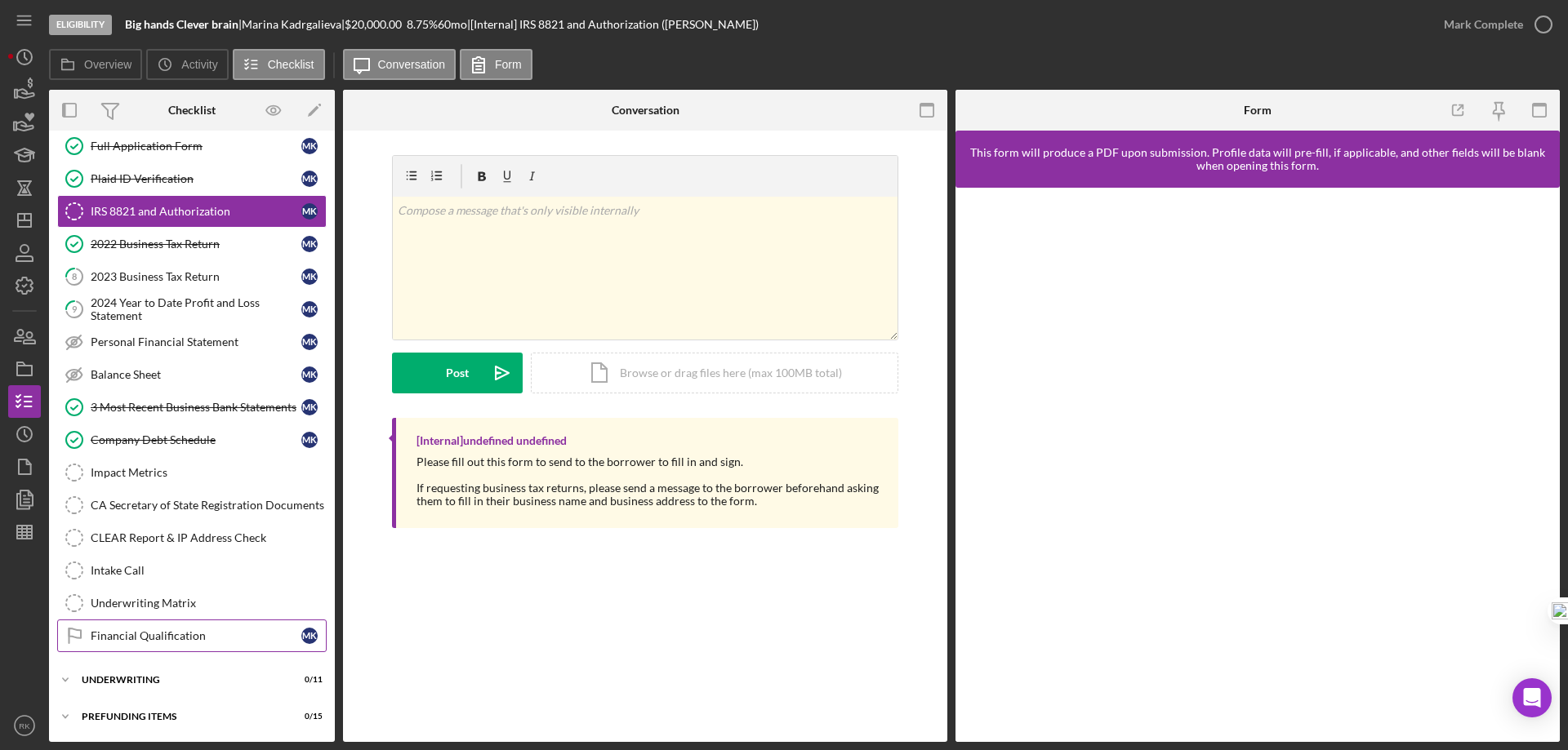
drag, startPoint x: 173, startPoint y: 632, endPoint x: 361, endPoint y: 594, distance: 191.8
click at [174, 632] on div "Financial Qualification" at bounding box center [196, 636] width 211 height 13
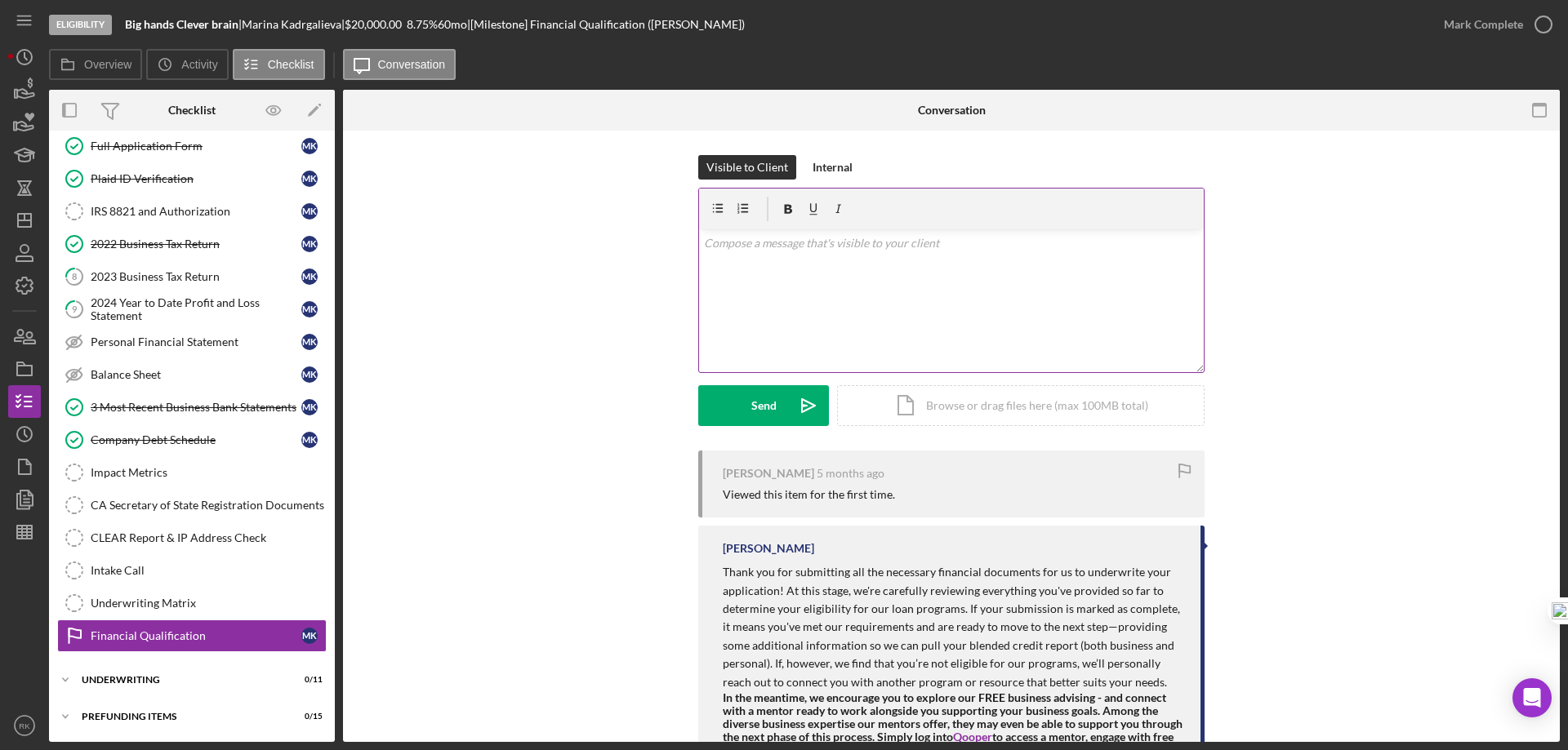
click at [750, 251] on p at bounding box center [951, 243] width 496 height 18
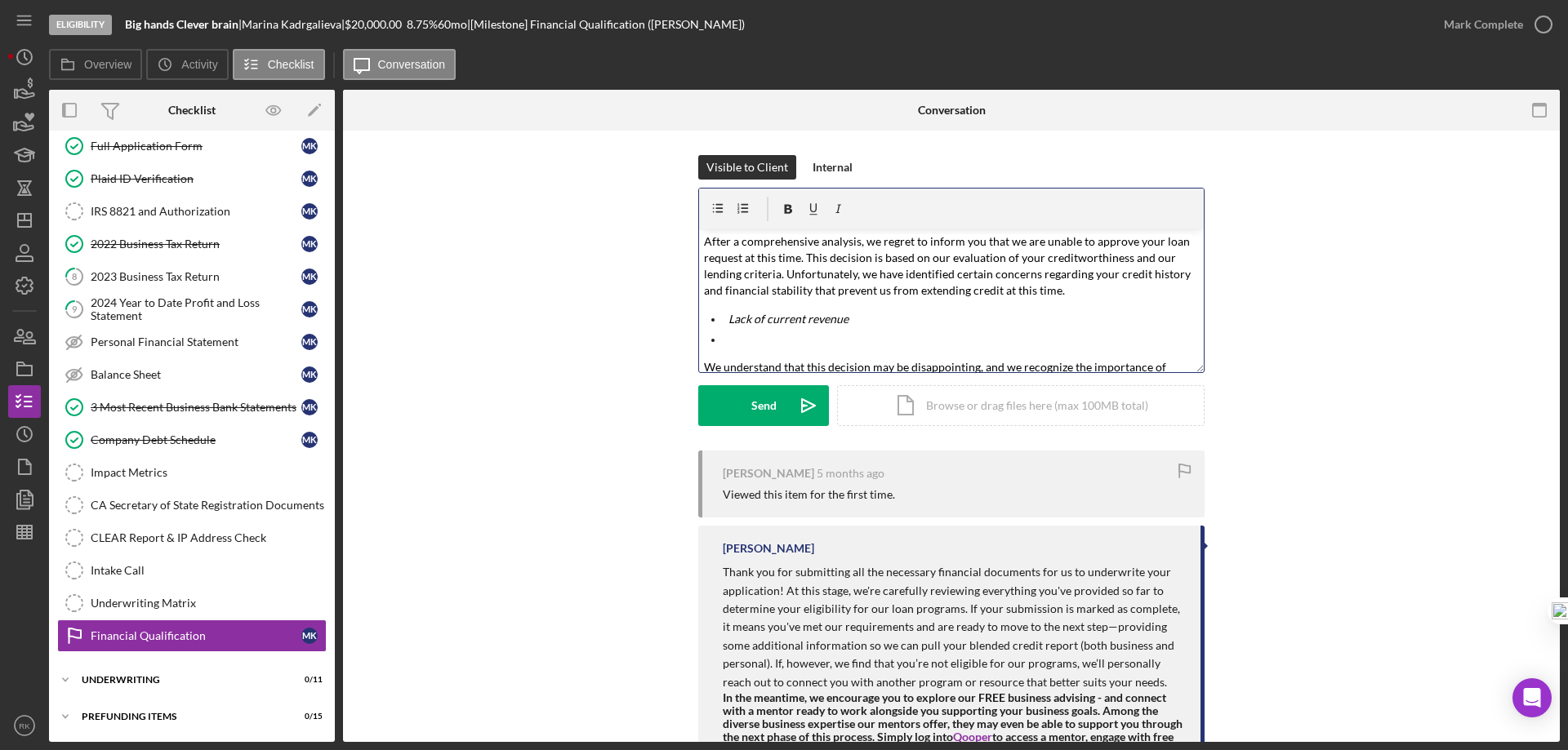
scroll to position [76, 0]
click at [739, 339] on p at bounding box center [965, 339] width 471 height 16
click at [762, 340] on p "Lack of financial Statement" at bounding box center [965, 339] width 471 height 16
click at [764, 340] on p "Lack of financial Statement" at bounding box center [965, 339] width 471 height 16
drag, startPoint x: 807, startPoint y: 336, endPoint x: 815, endPoint y: 342, distance: 10.0
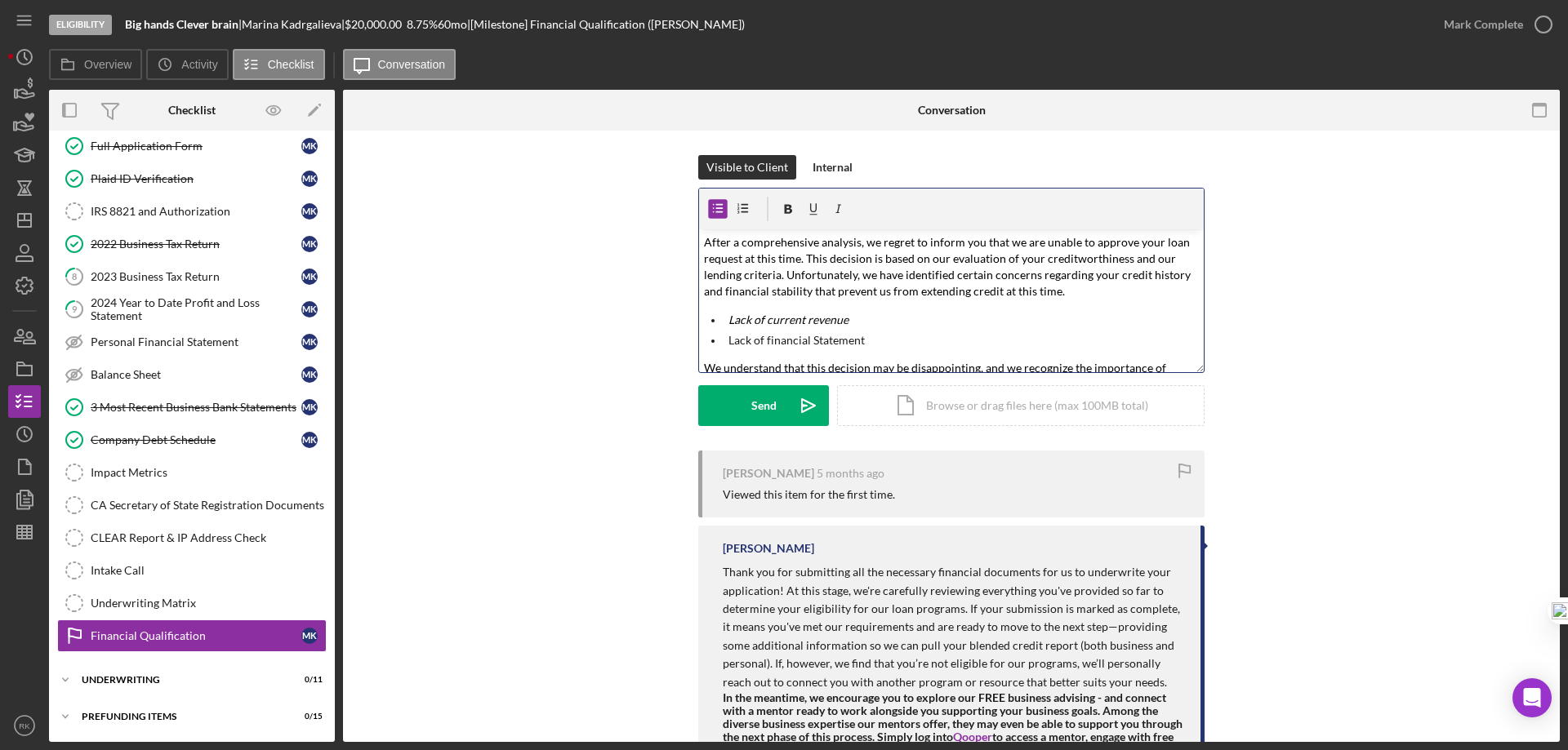
click at [808, 336] on p "Lack of financial Statement" at bounding box center [965, 339] width 471 height 16
drag, startPoint x: 877, startPoint y: 333, endPoint x: 716, endPoint y: 344, distance: 161.4
click at [716, 344] on ul "Lack of current revenue Lack of financial statement" at bounding box center [951, 330] width 505 height 37
drag, startPoint x: 835, startPoint y: 207, endPoint x: 840, endPoint y: 216, distance: 10.3
click at [835, 207] on icon "button" at bounding box center [839, 209] width 37 height 37
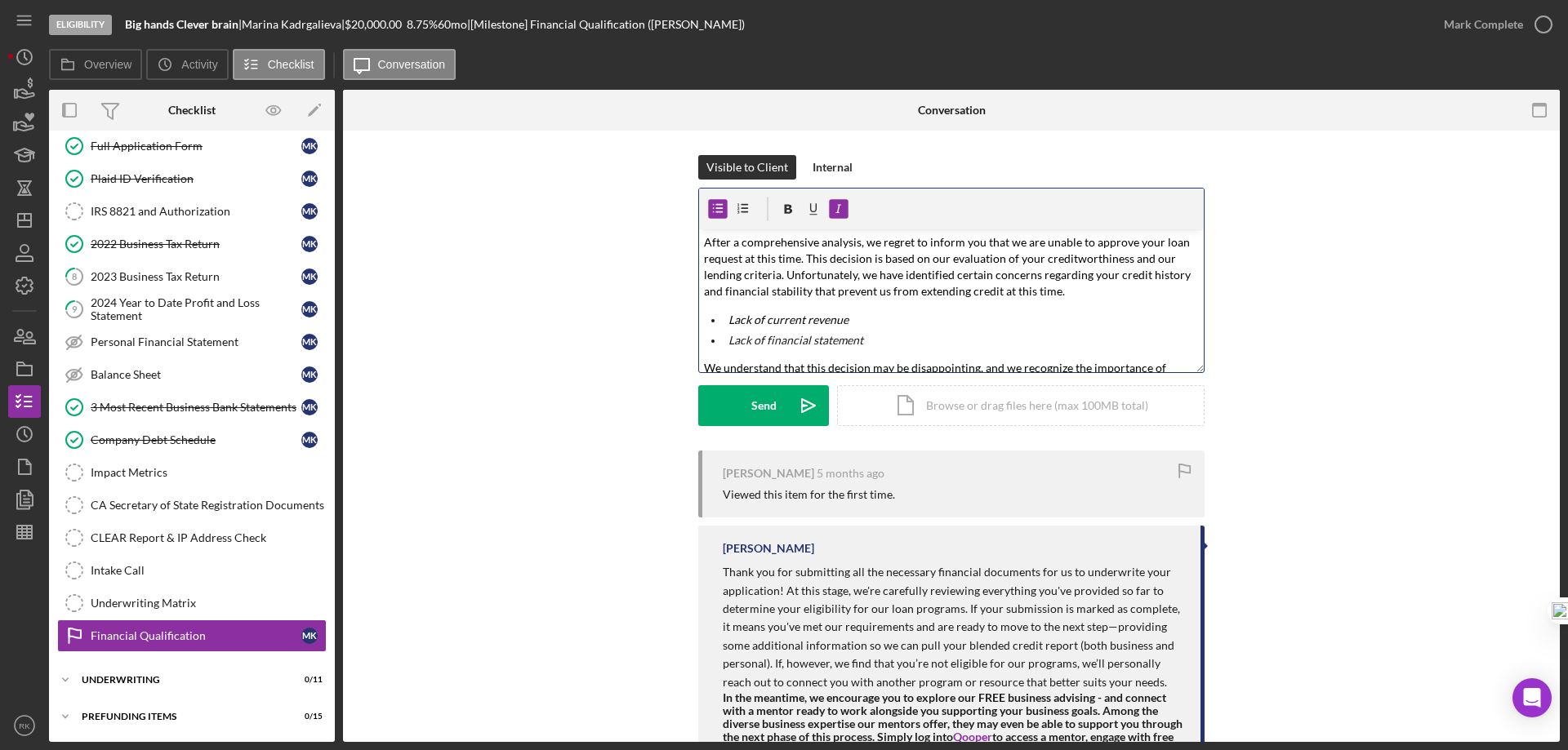
click at [914, 323] on p "Lack of current revenue" at bounding box center [965, 320] width 471 height 17
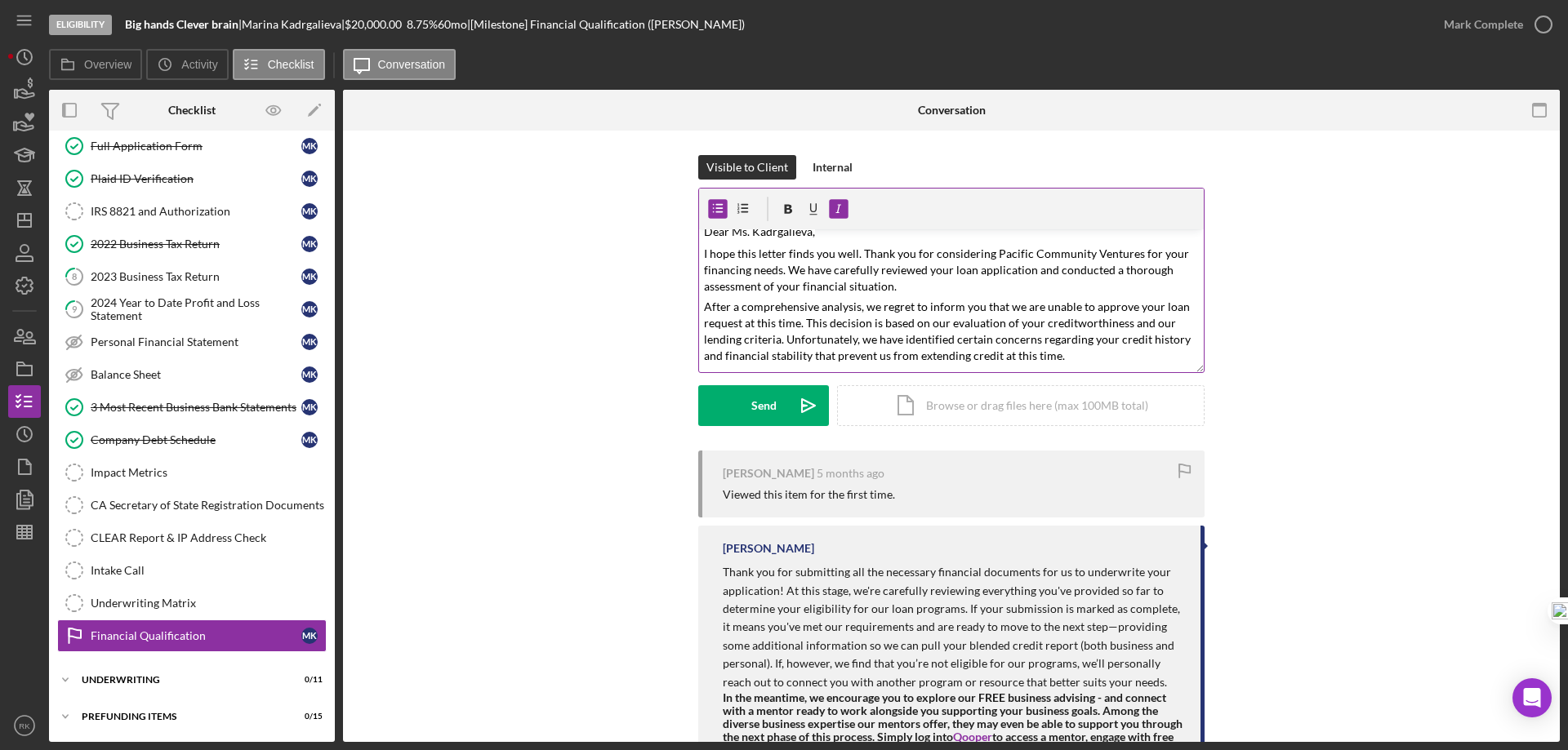
scroll to position [0, 0]
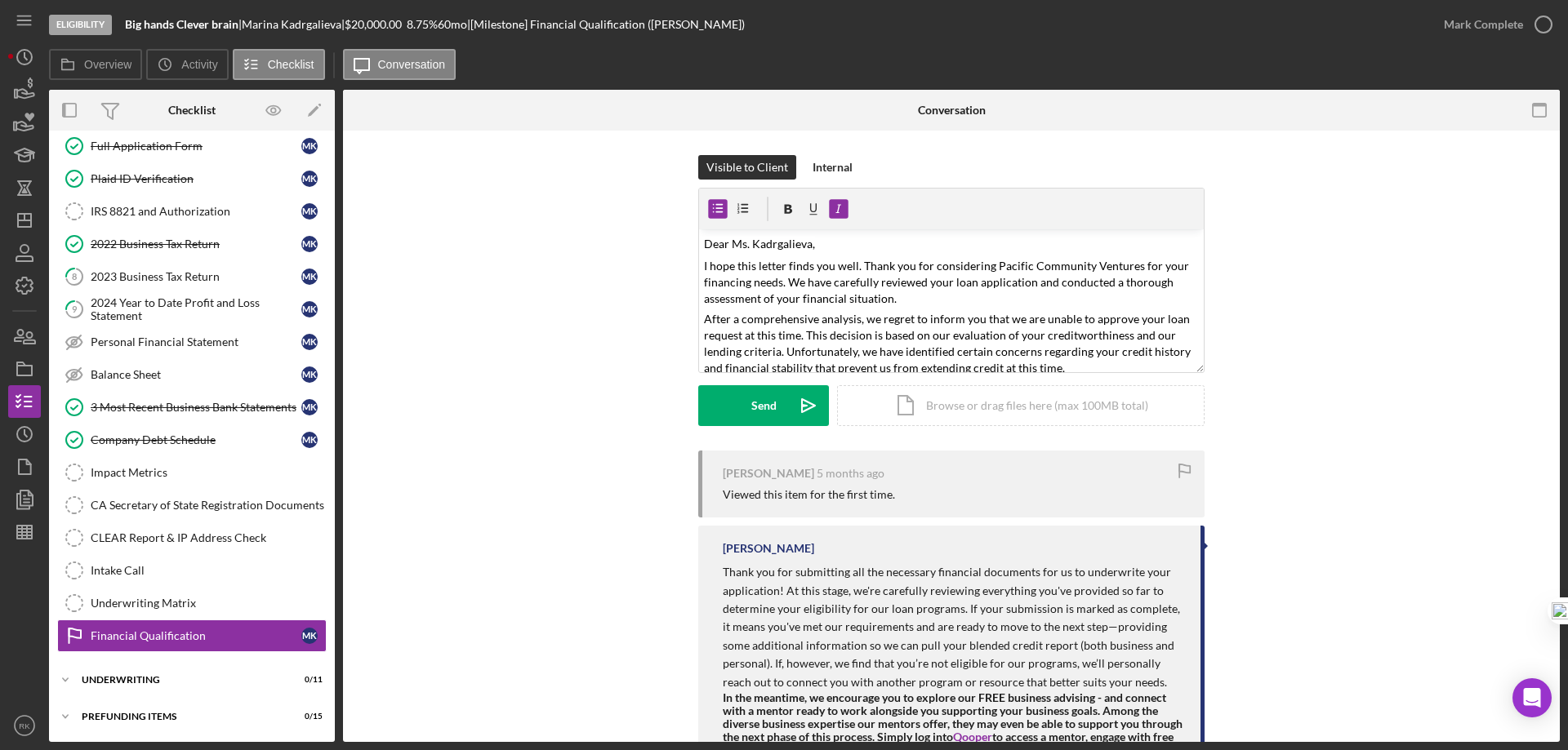
drag, startPoint x: 750, startPoint y: 403, endPoint x: 551, endPoint y: 455, distance: 205.7
click at [751, 403] on div "Send" at bounding box center [764, 405] width 25 height 41
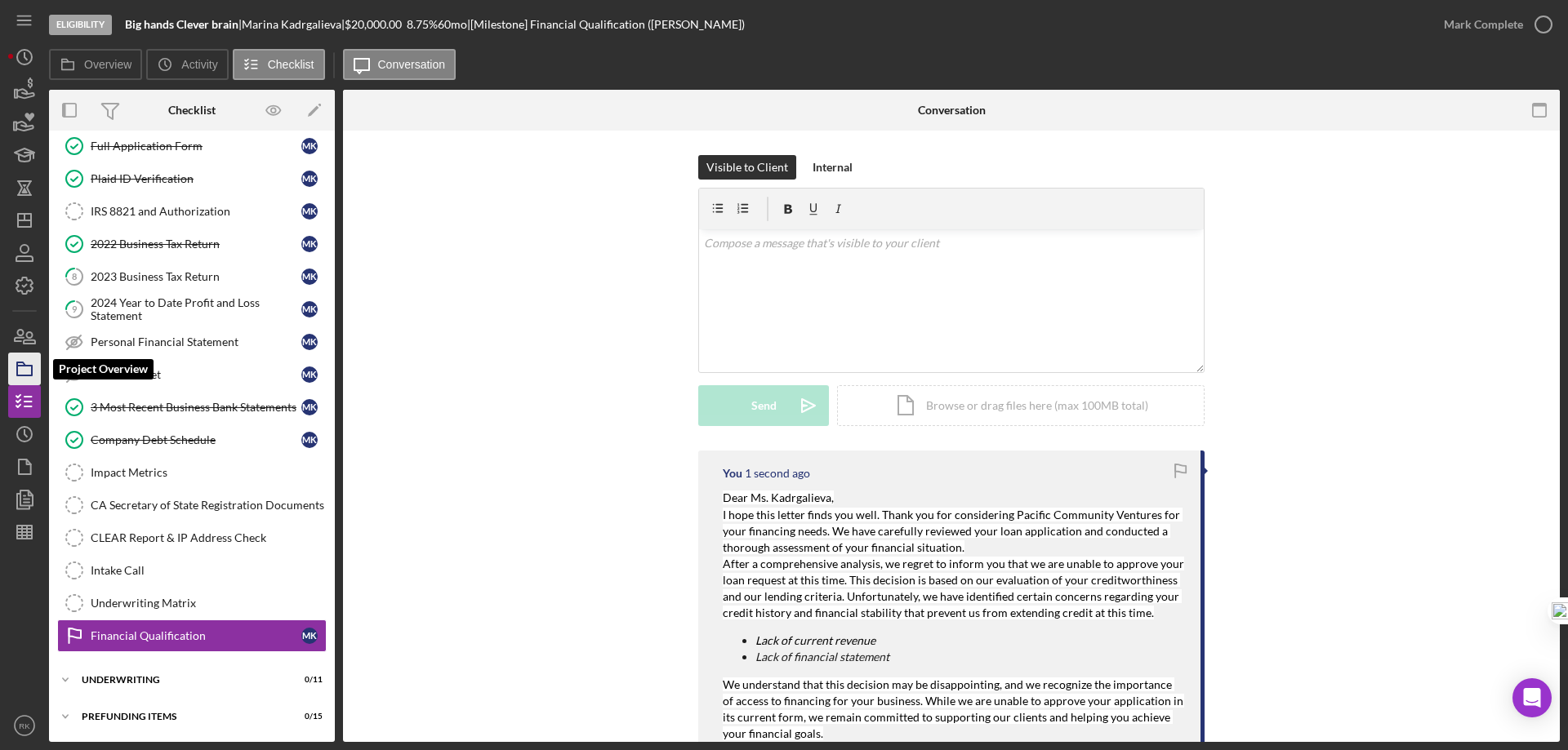
click at [25, 370] on icon "button" at bounding box center [24, 368] width 41 height 41
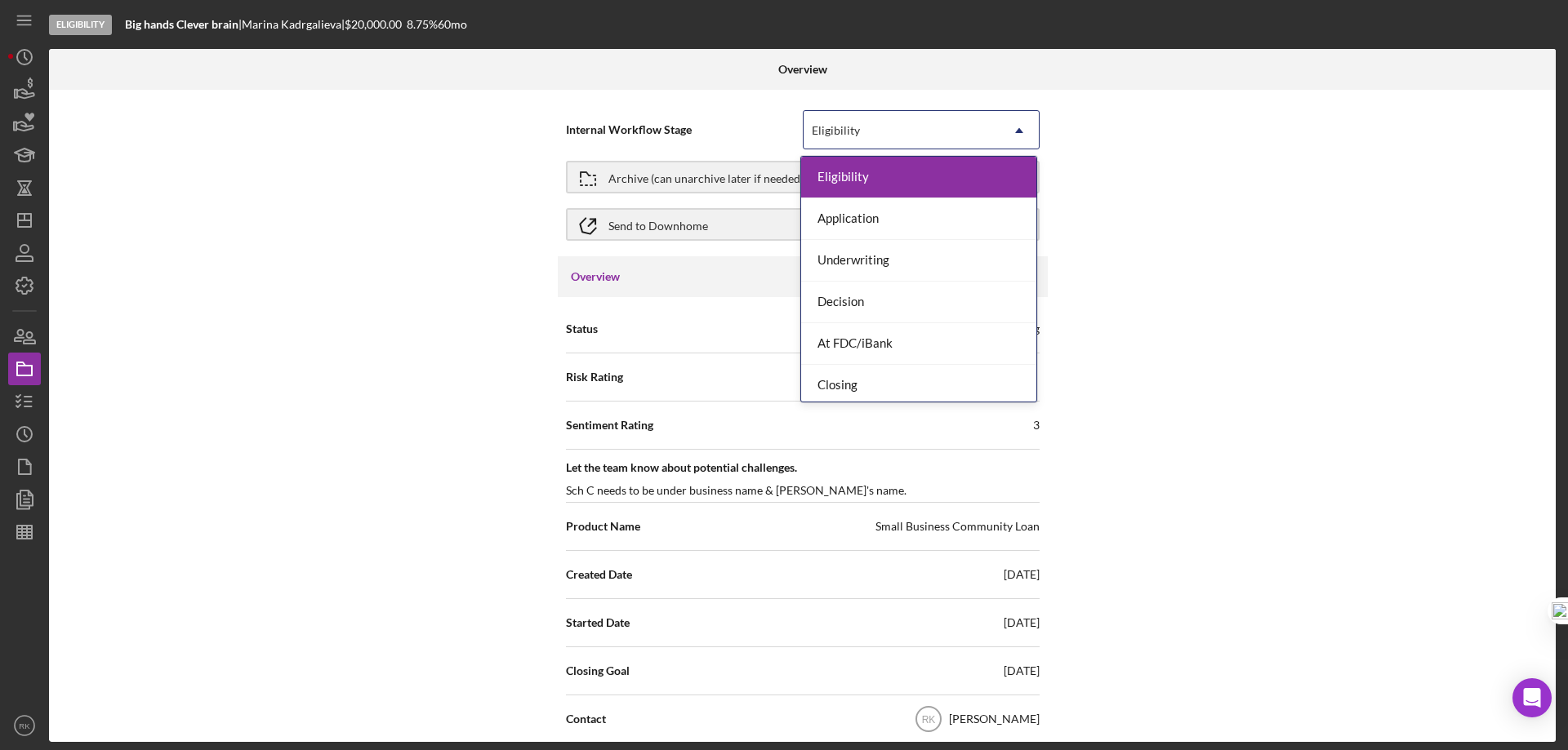
click at [1014, 128] on icon "Icon/Dropdown Arrow" at bounding box center [1018, 130] width 39 height 39
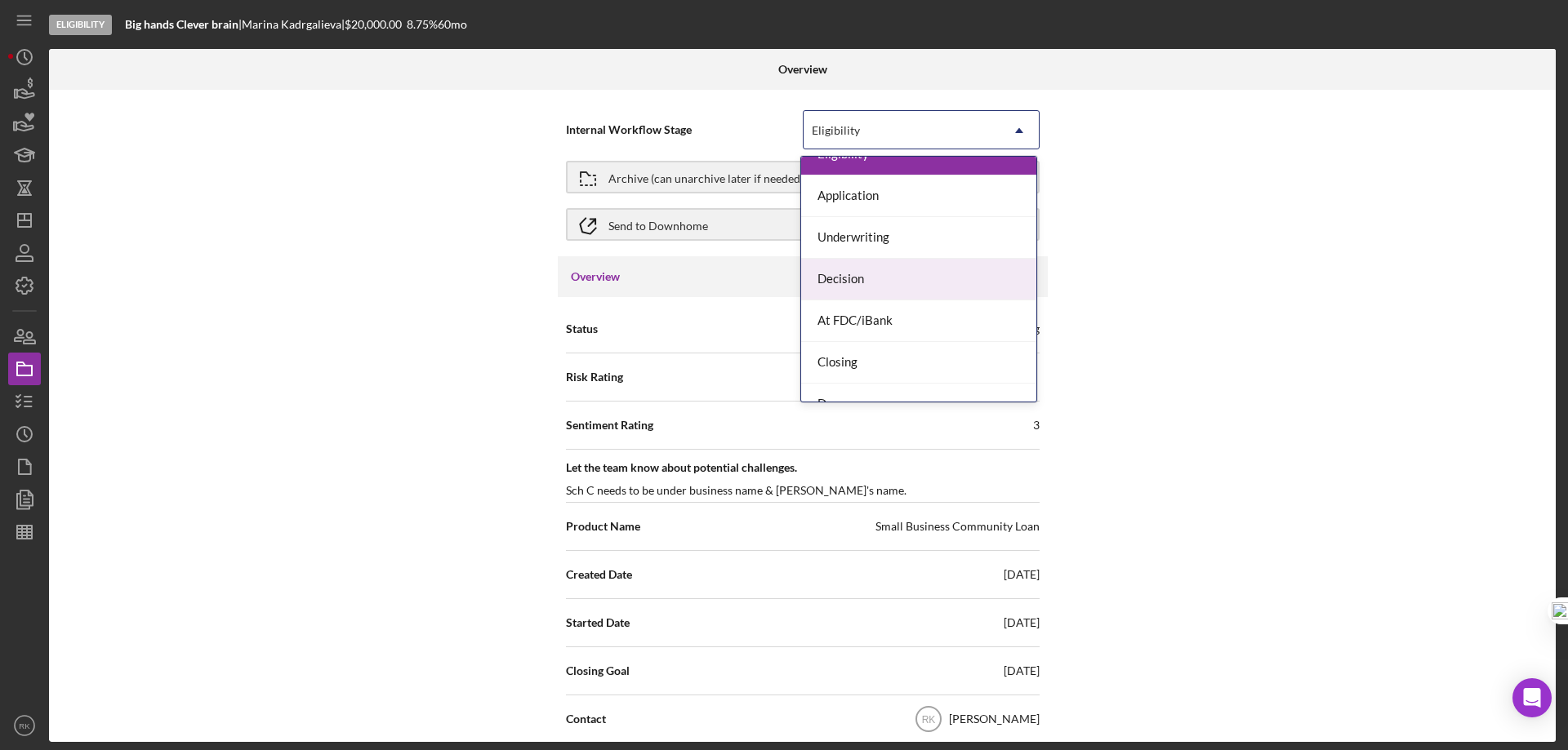
scroll to position [46, 0]
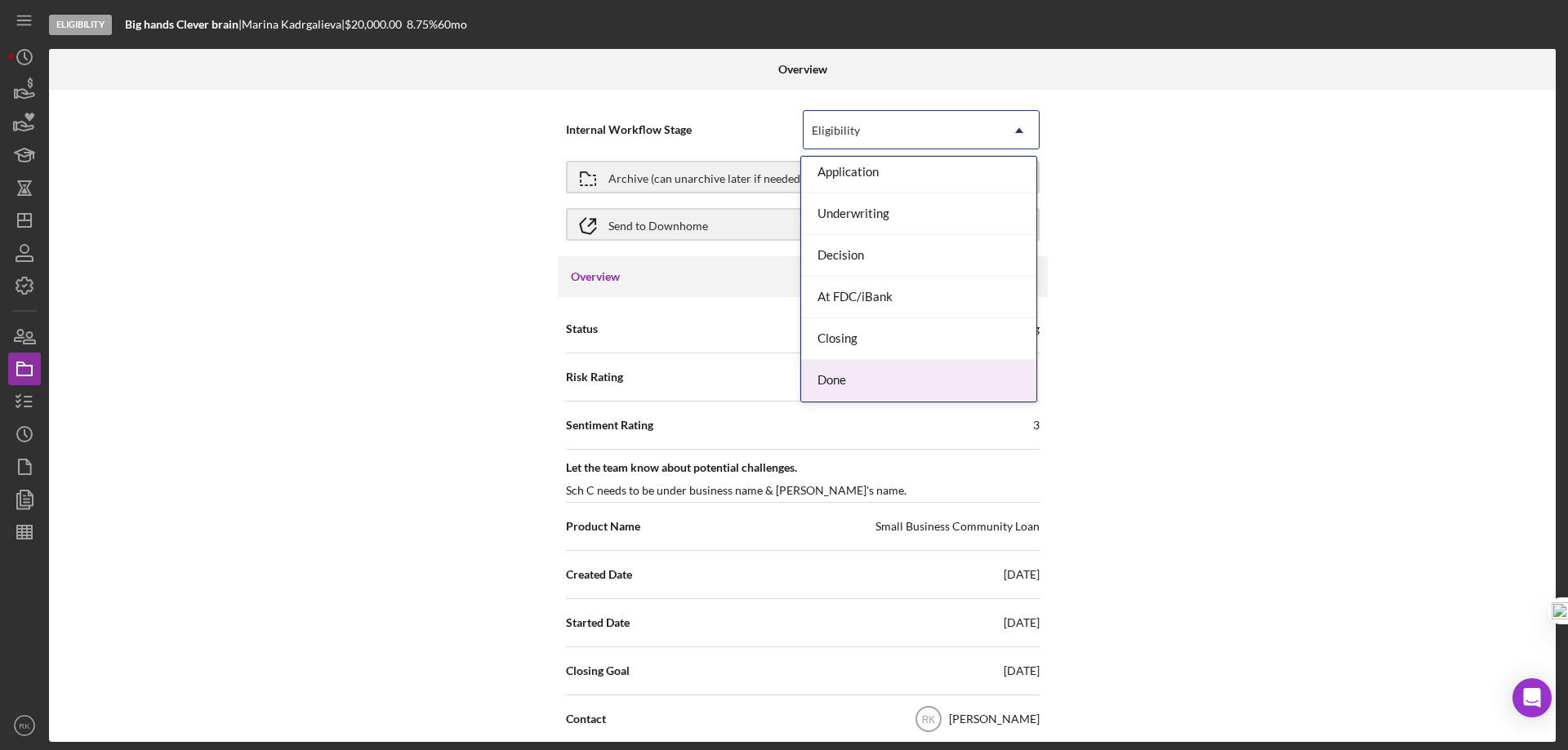
drag, startPoint x: 868, startPoint y: 377, endPoint x: 1018, endPoint y: 368, distance: 150.3
click at [874, 377] on div "Done" at bounding box center [918, 381] width 235 height 41
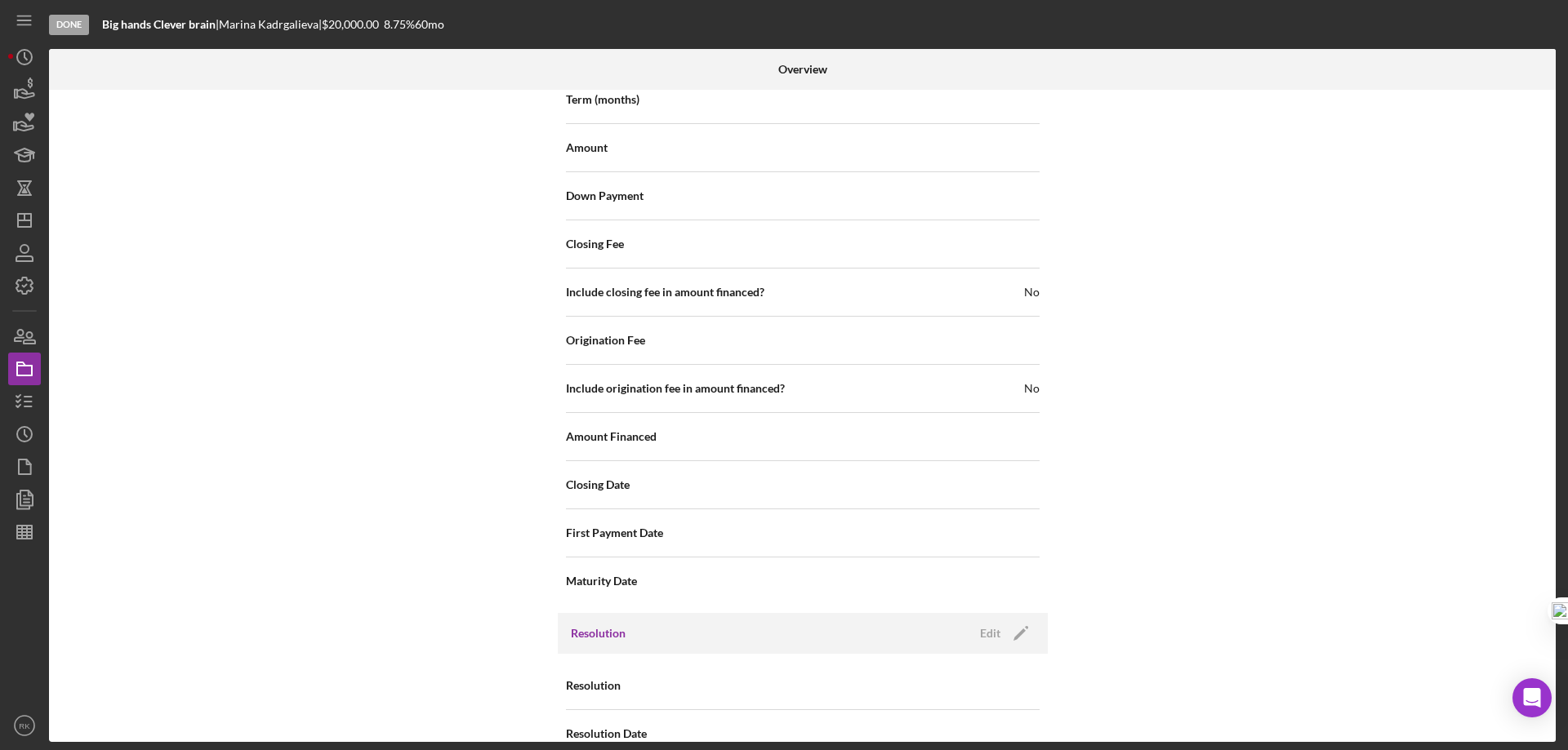
scroll to position [1989, 0]
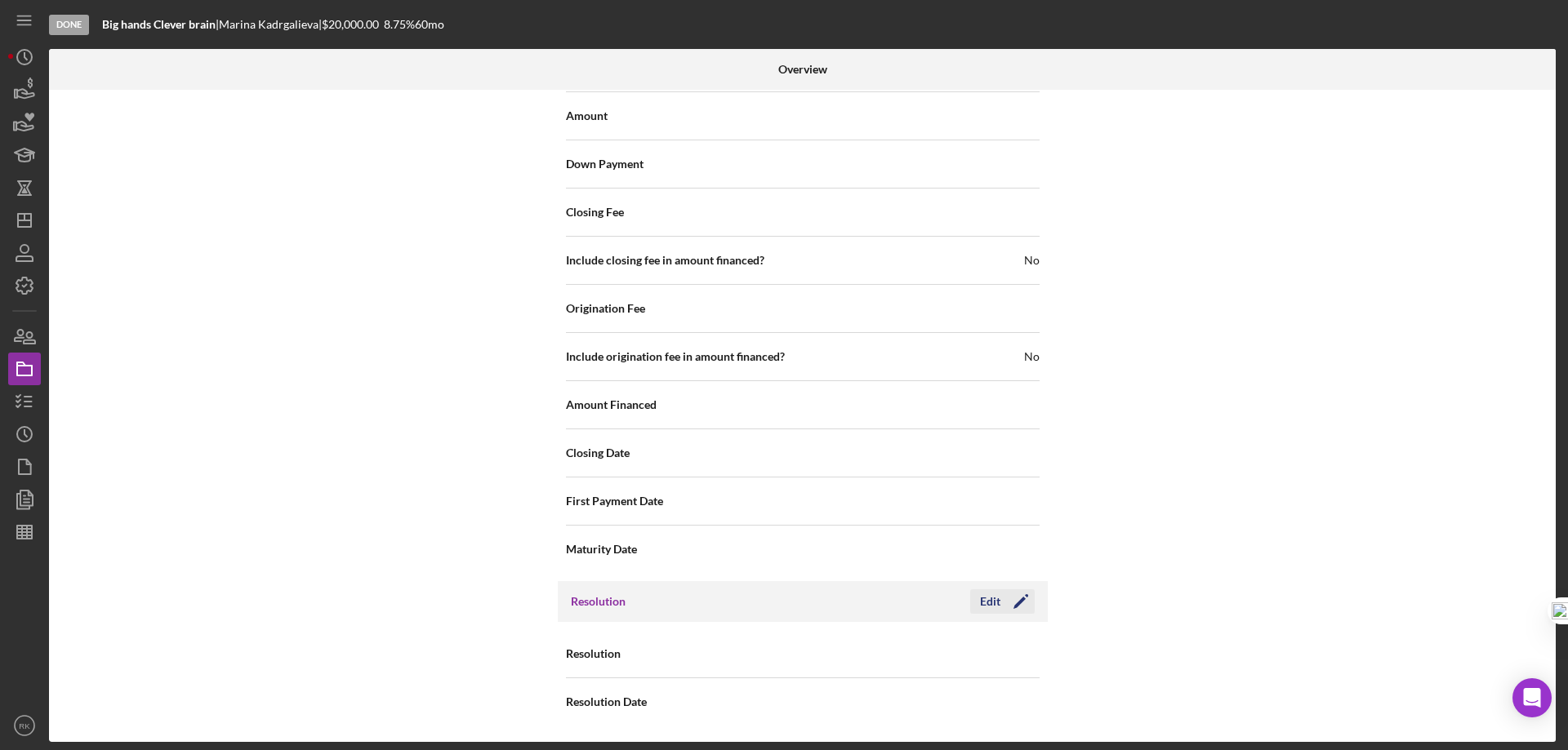
click at [1020, 602] on icon "Icon/Edit" at bounding box center [1020, 601] width 41 height 41
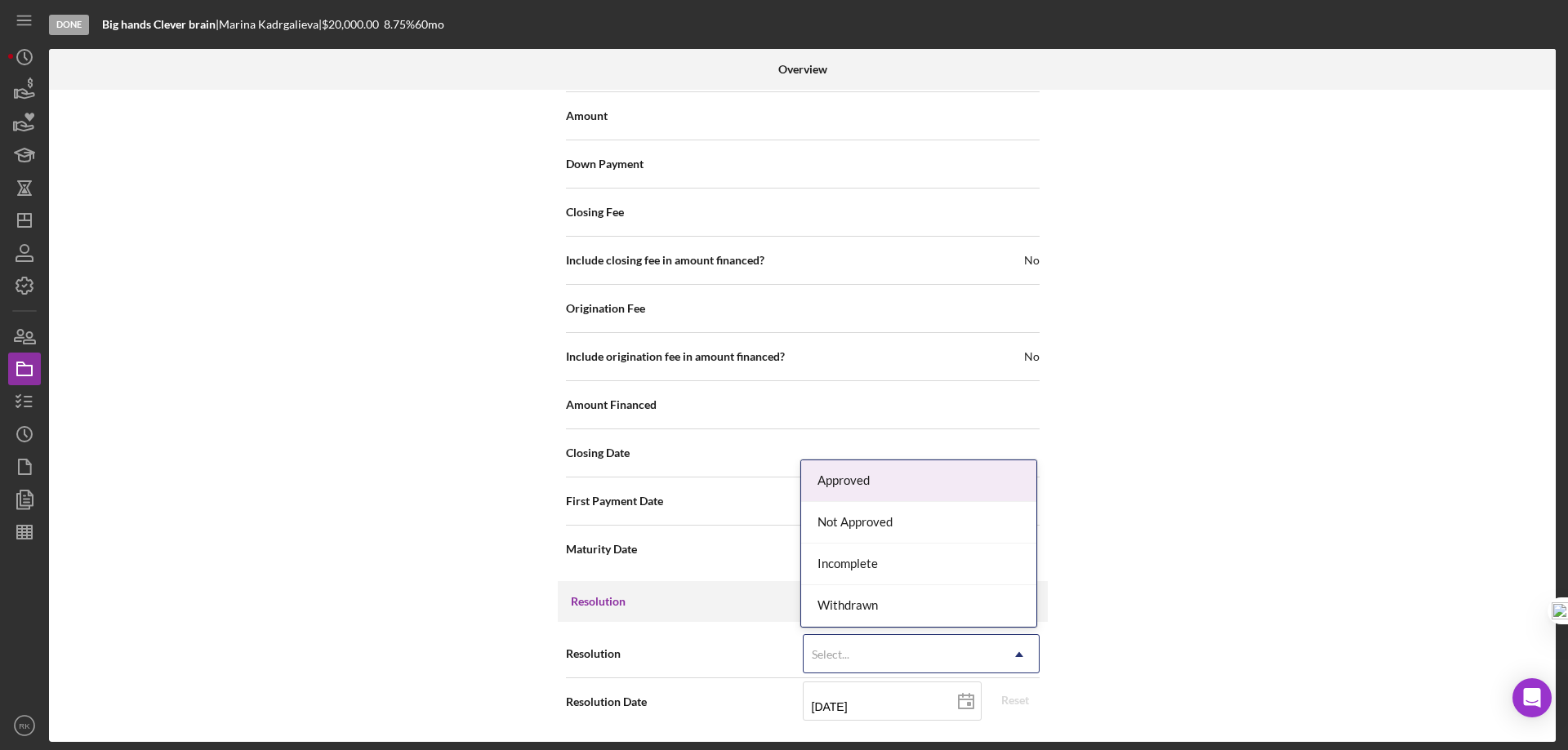
click at [1021, 657] on icon "Icon/Dropdown Arrow" at bounding box center [1018, 654] width 39 height 39
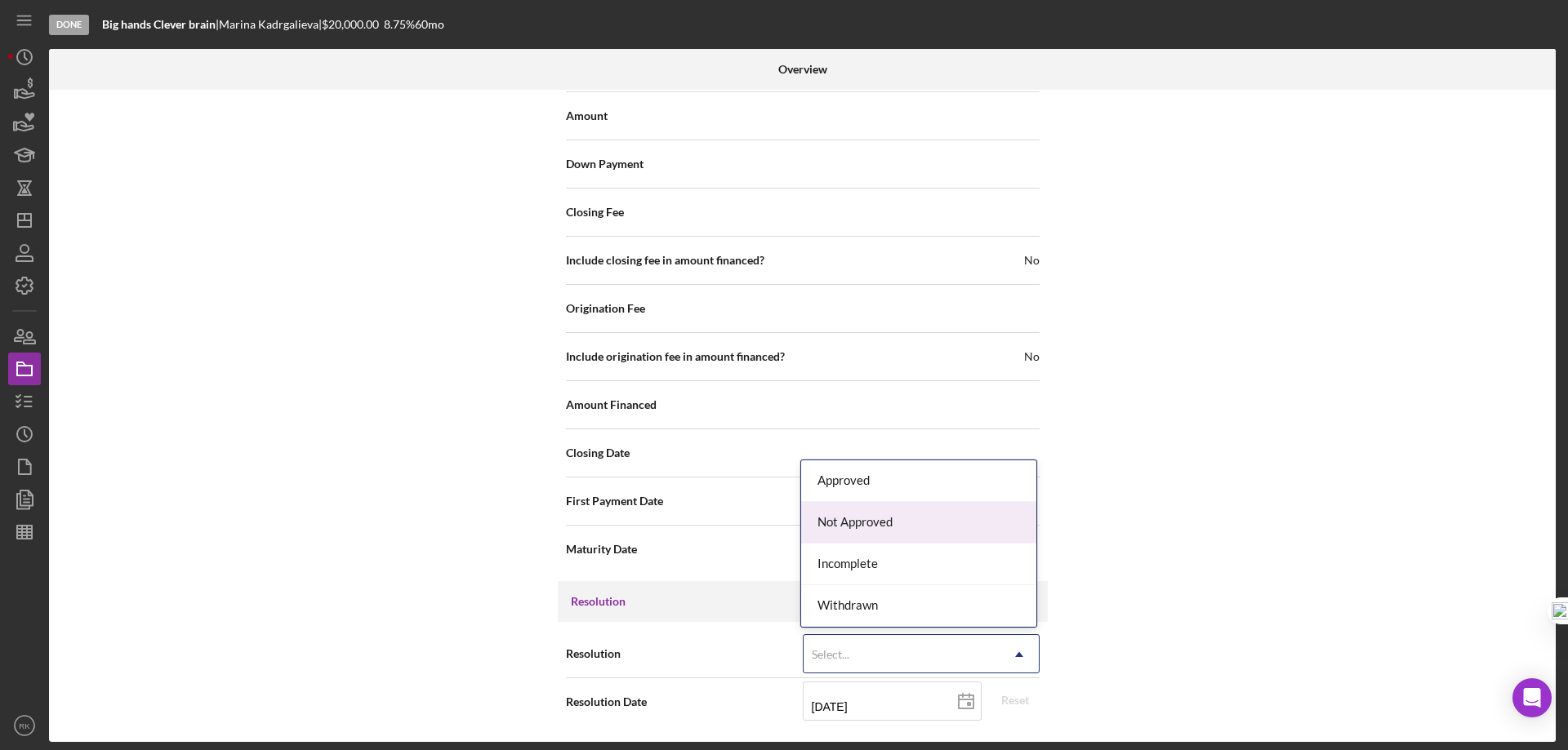
drag, startPoint x: 853, startPoint y: 523, endPoint x: 940, endPoint y: 551, distance: 91.4
click at [853, 522] on div "Not Approved" at bounding box center [918, 523] width 235 height 41
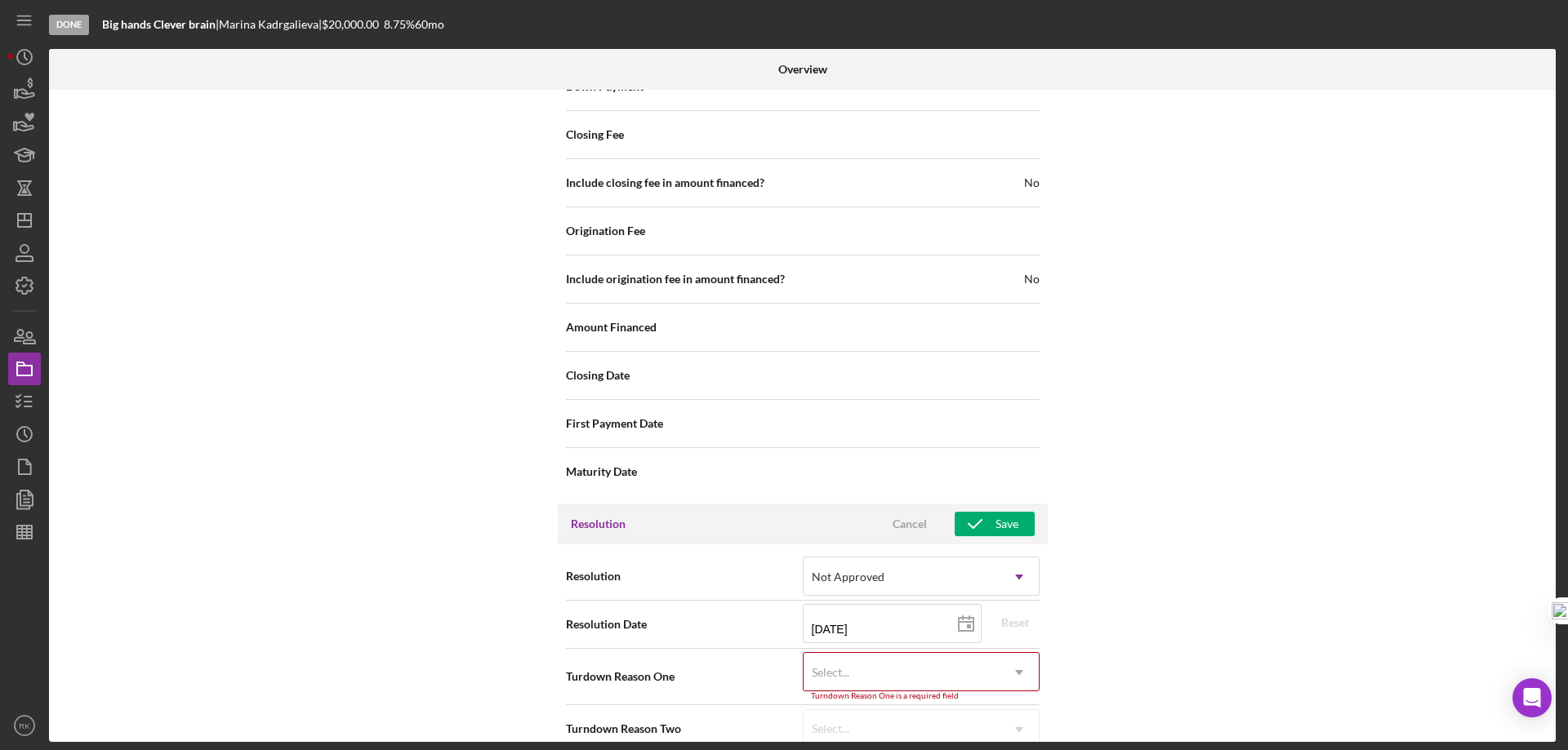
scroll to position [2094, 0]
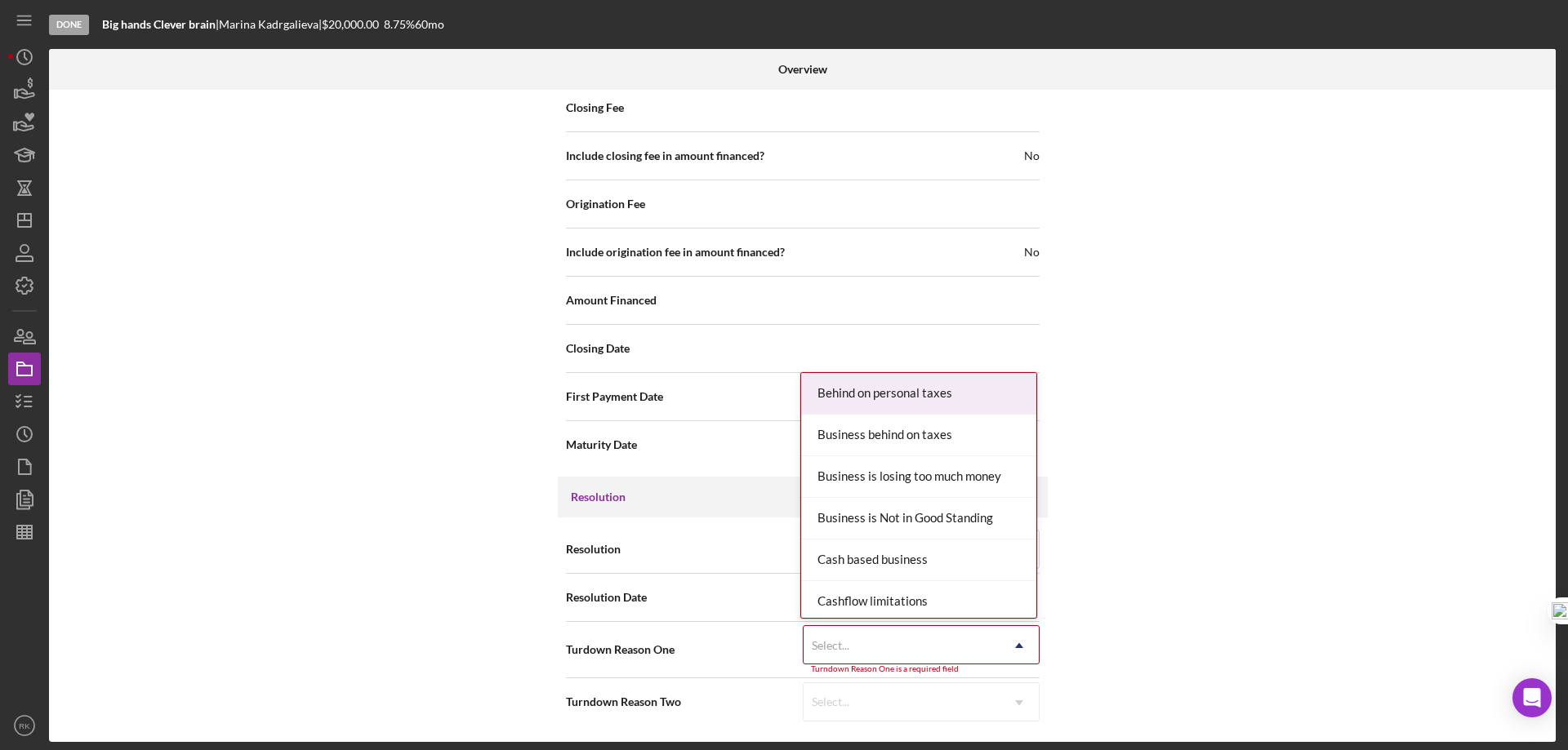
click at [1015, 648] on icon "Icon/Dropdown Arrow" at bounding box center [1018, 645] width 39 height 39
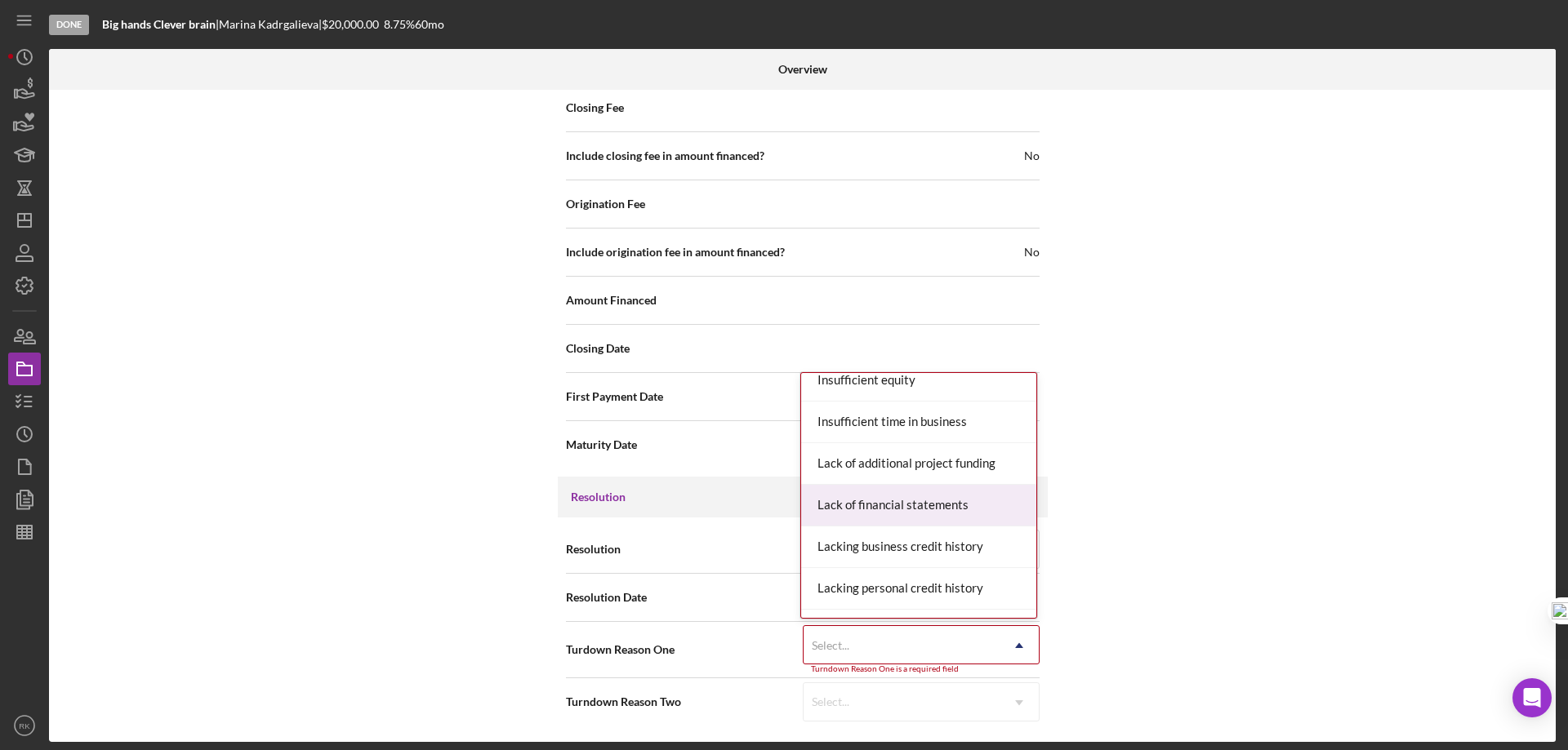
scroll to position [680, 0]
click at [877, 504] on div "Lack of financial statements" at bounding box center [918, 504] width 235 height 41
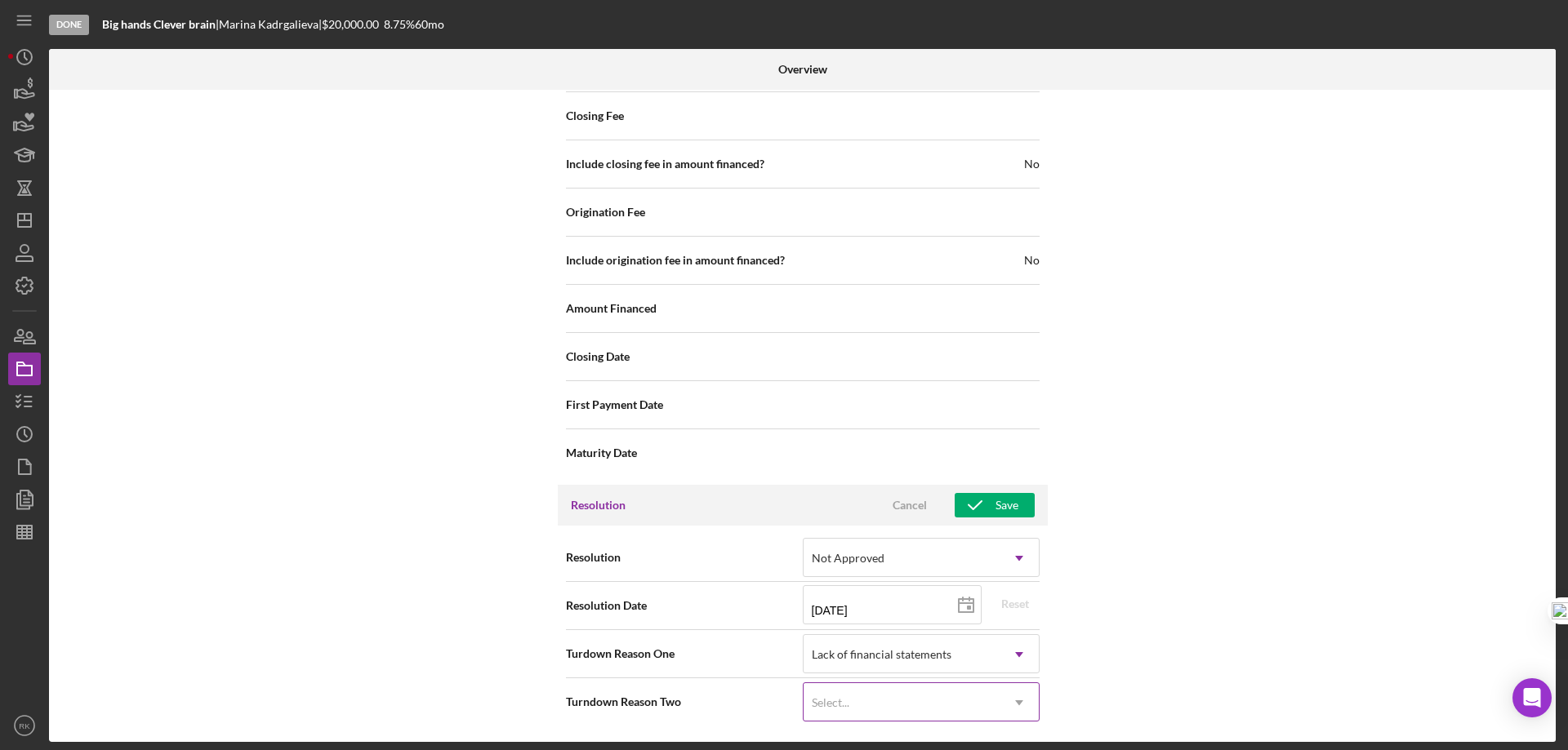
click at [1020, 703] on icon "Icon/Dropdown Arrow" at bounding box center [1018, 702] width 39 height 39
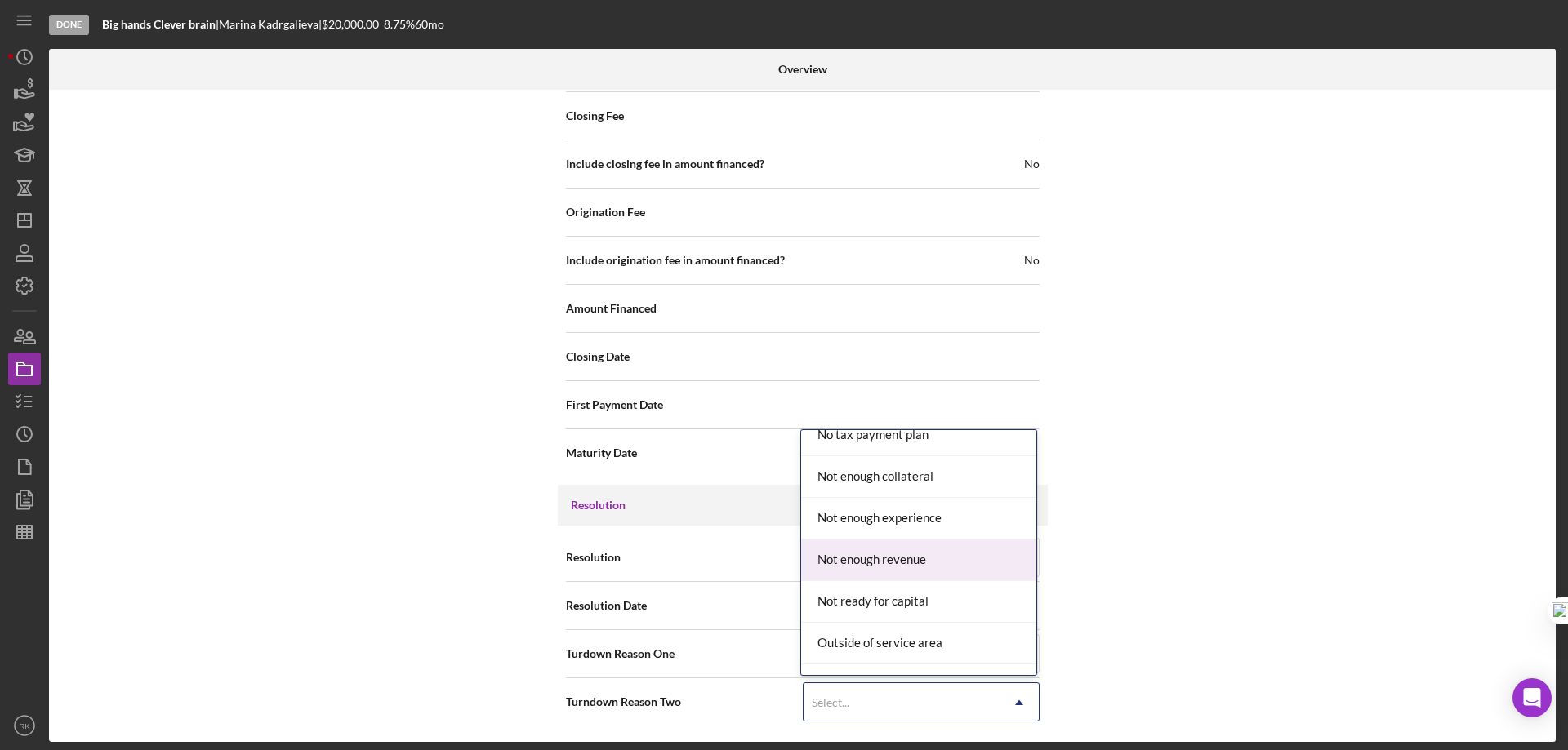
scroll to position [1224, 0]
drag, startPoint x: 900, startPoint y: 562, endPoint x: 985, endPoint y: 566, distance: 85.1
click at [903, 562] on div "Not enough revenue" at bounding box center [918, 559] width 235 height 41
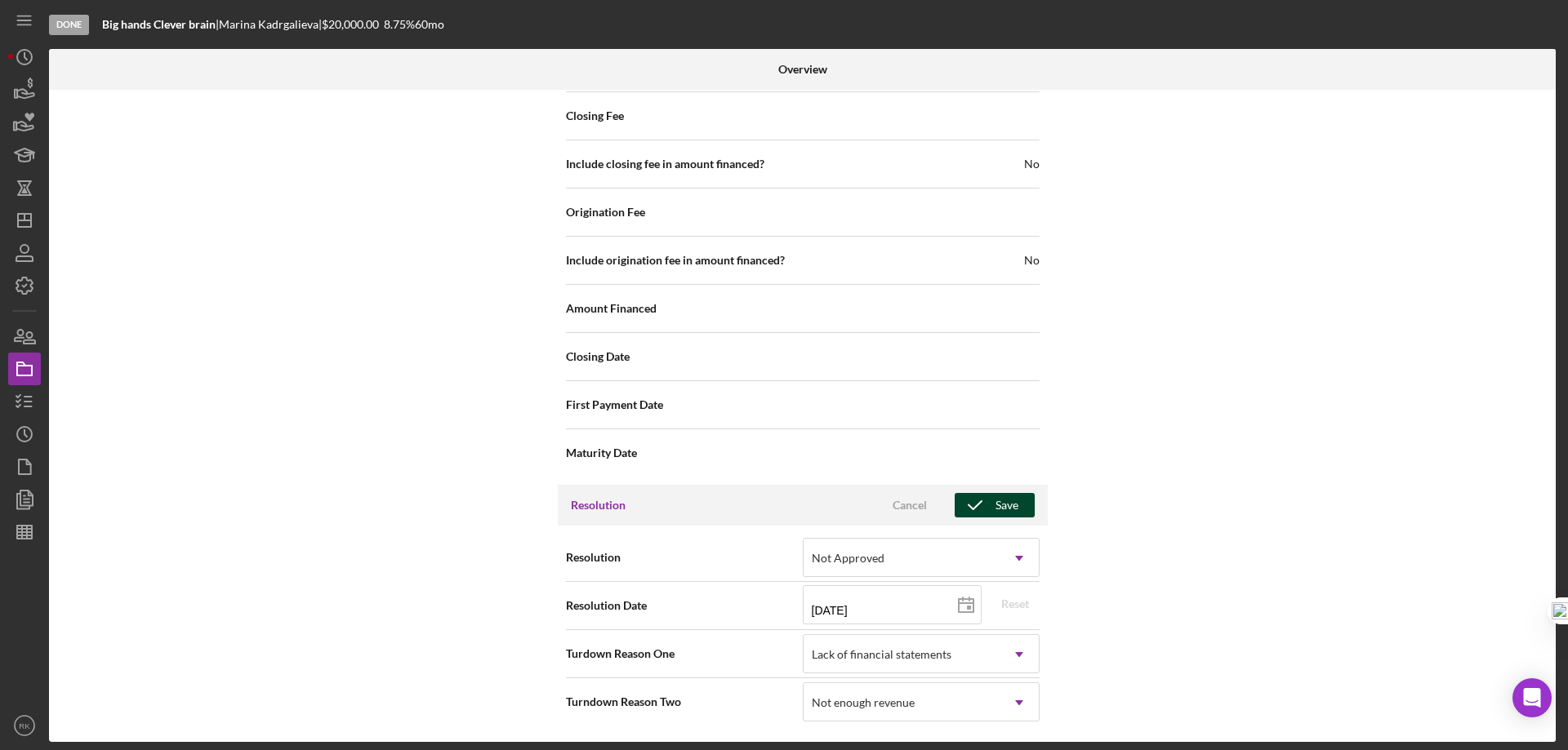
click at [1001, 505] on div "Save" at bounding box center [1007, 505] width 23 height 25
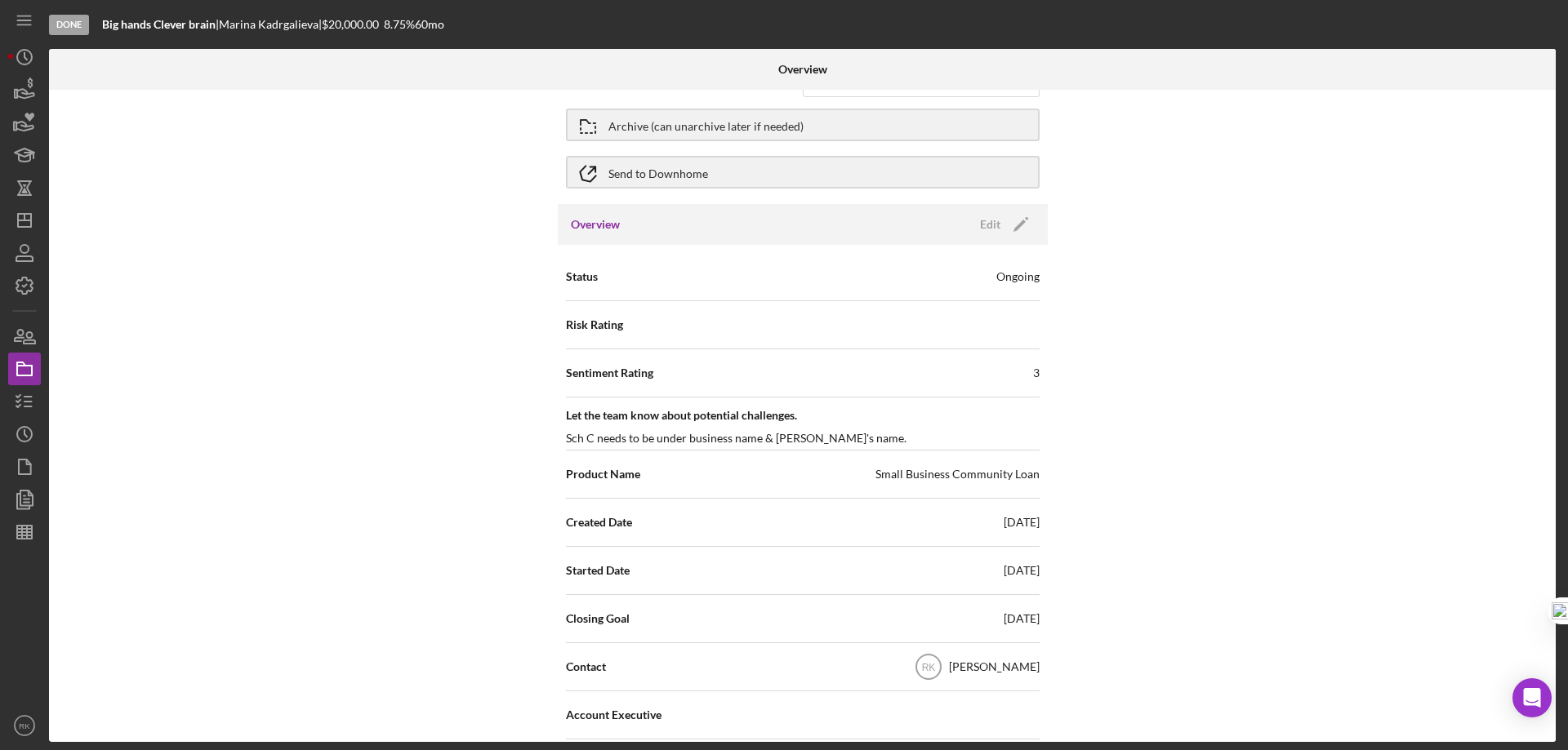
scroll to position [0, 0]
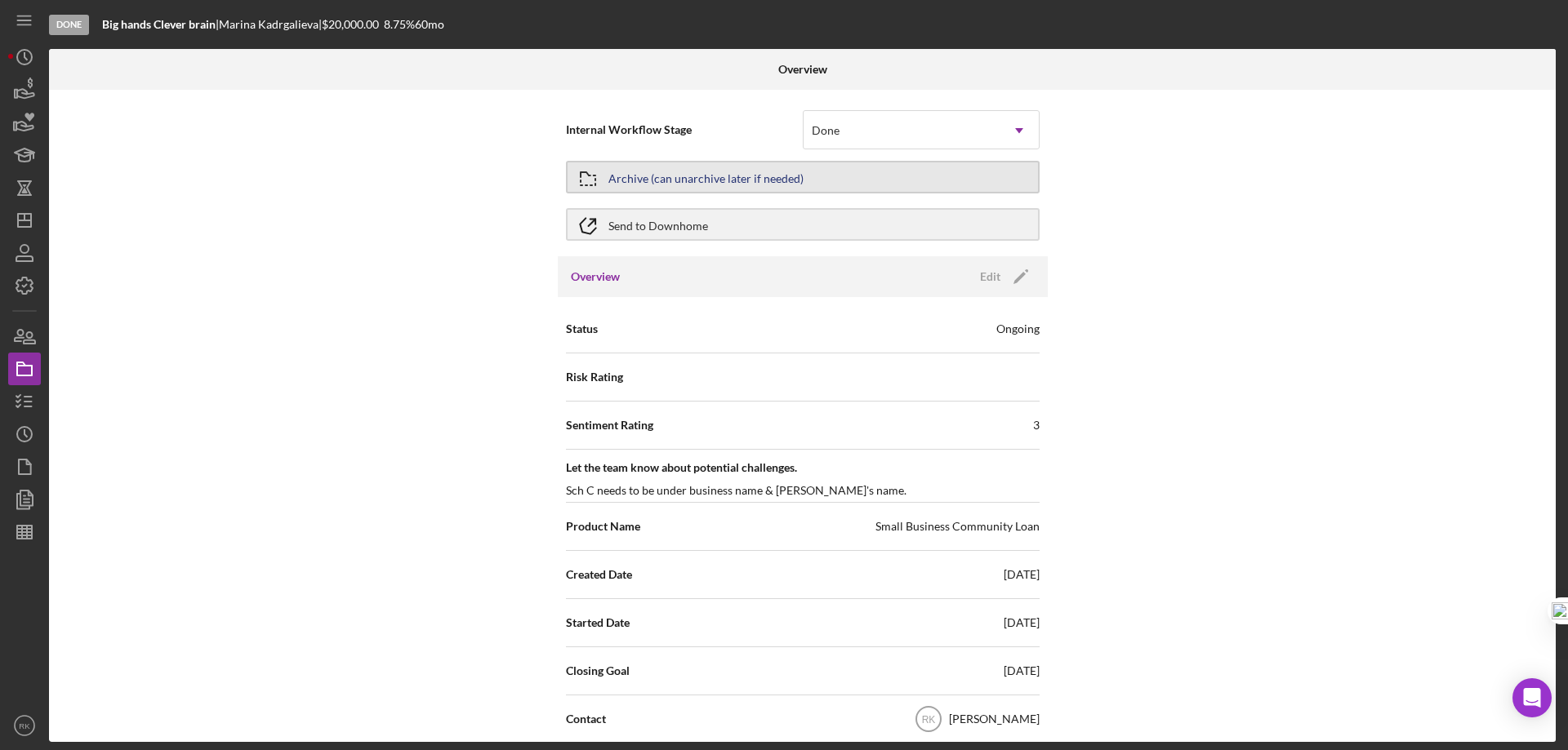
click at [660, 181] on div "Archive (can unarchive later if needed)" at bounding box center [706, 177] width 195 height 29
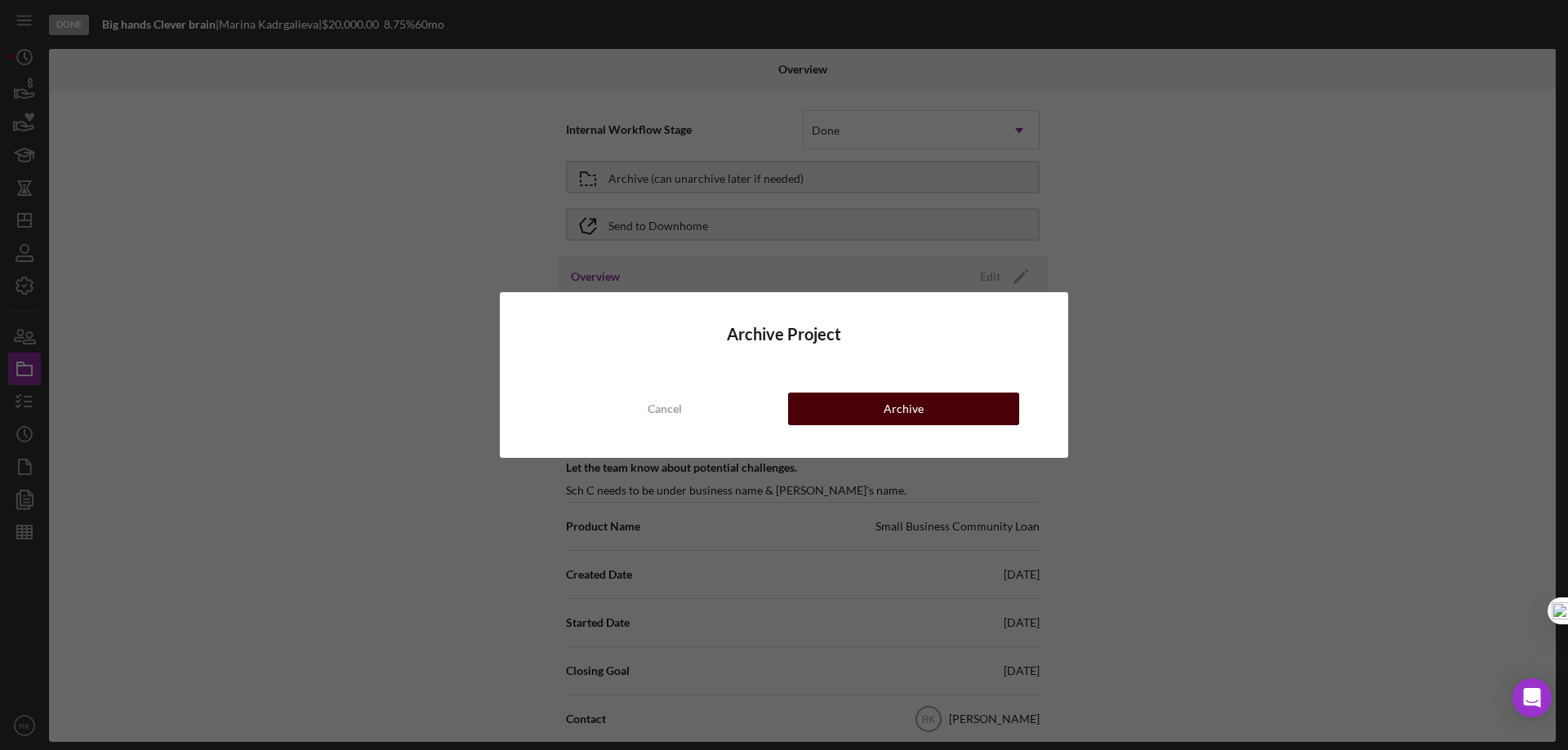
click at [862, 415] on button "Archive" at bounding box center [903, 408] width 231 height 32
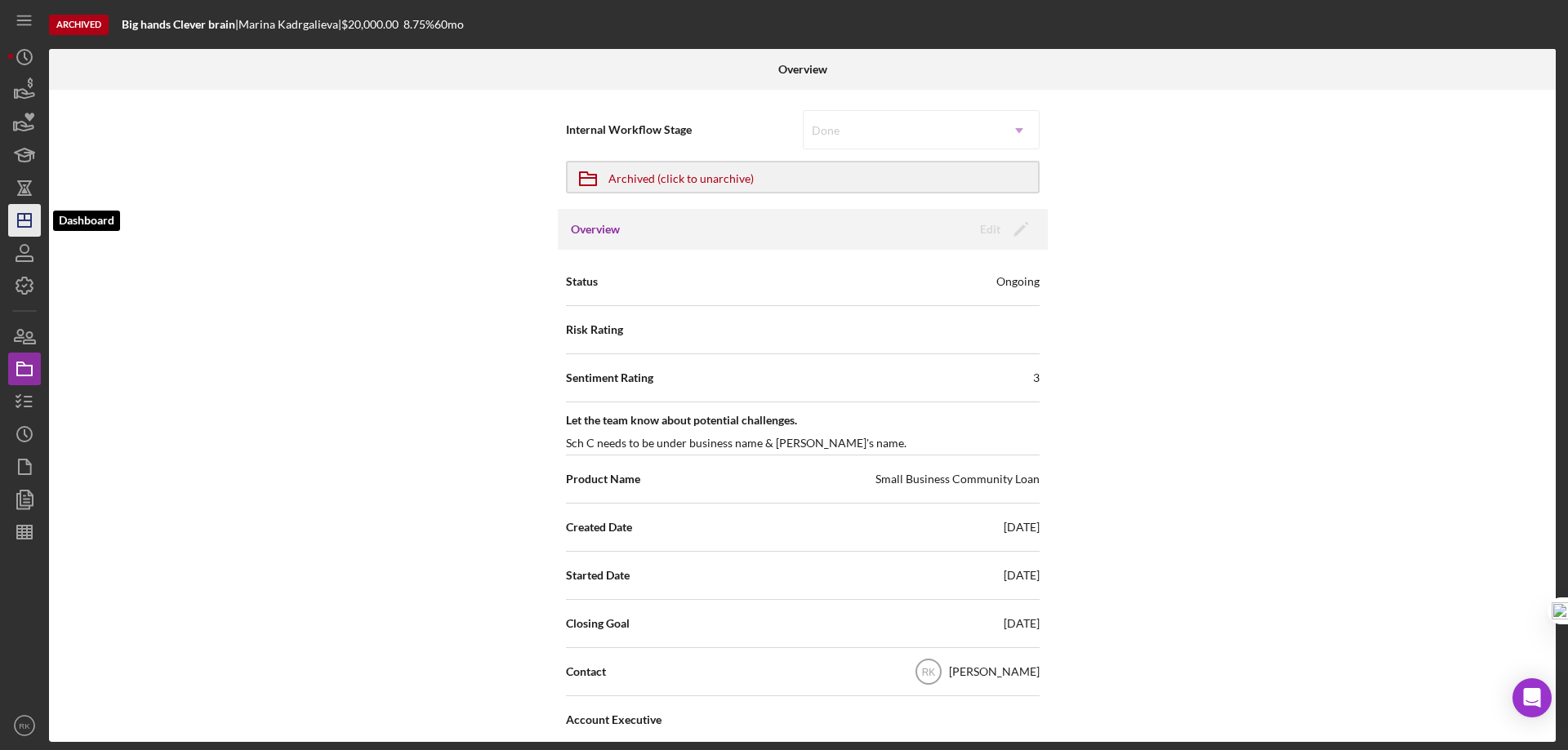
drag, startPoint x: 22, startPoint y: 226, endPoint x: 40, endPoint y: 230, distance: 18.4
click at [22, 226] on icon "Icon/Dashboard" at bounding box center [24, 220] width 41 height 41
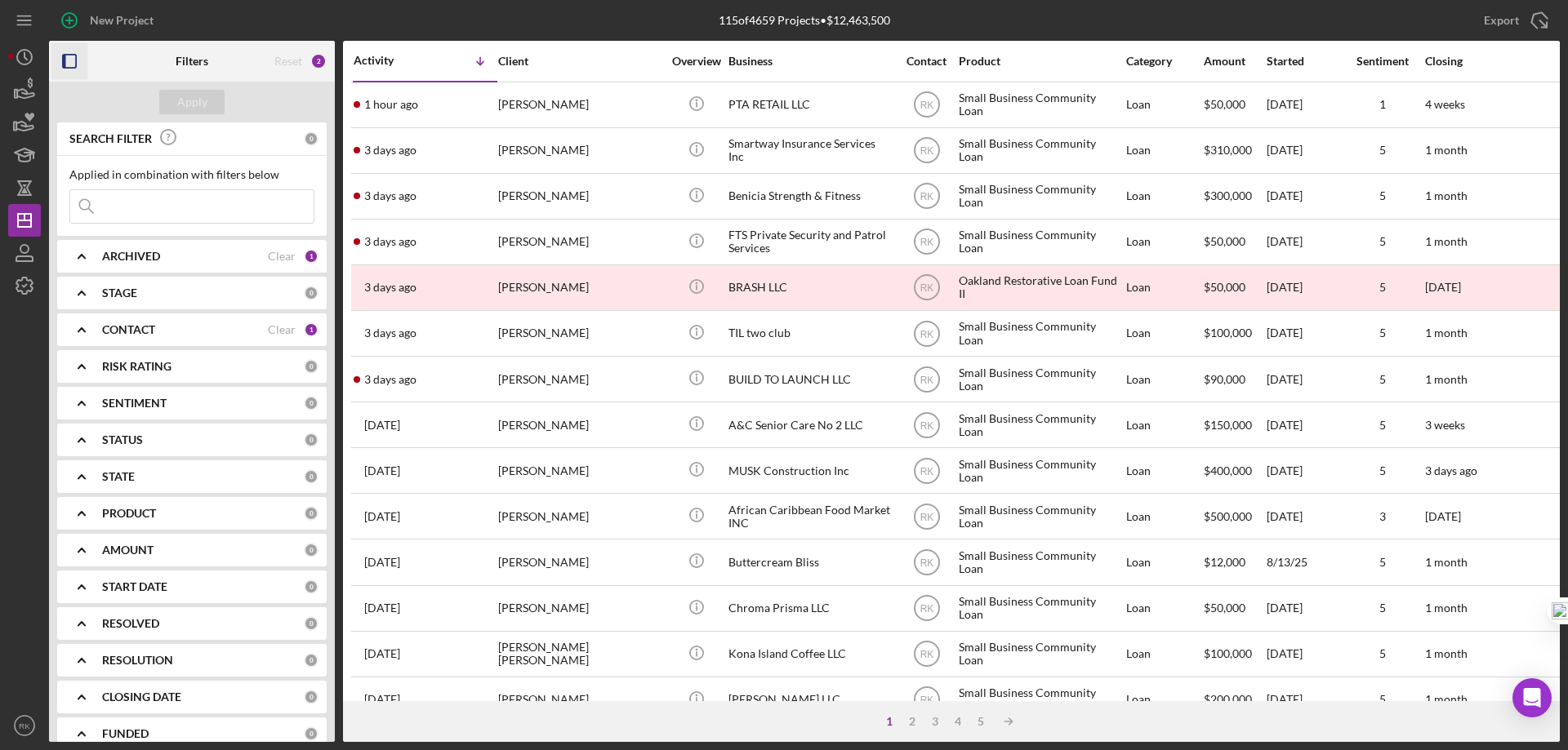
click at [72, 63] on icon "button" at bounding box center [70, 61] width 37 height 37
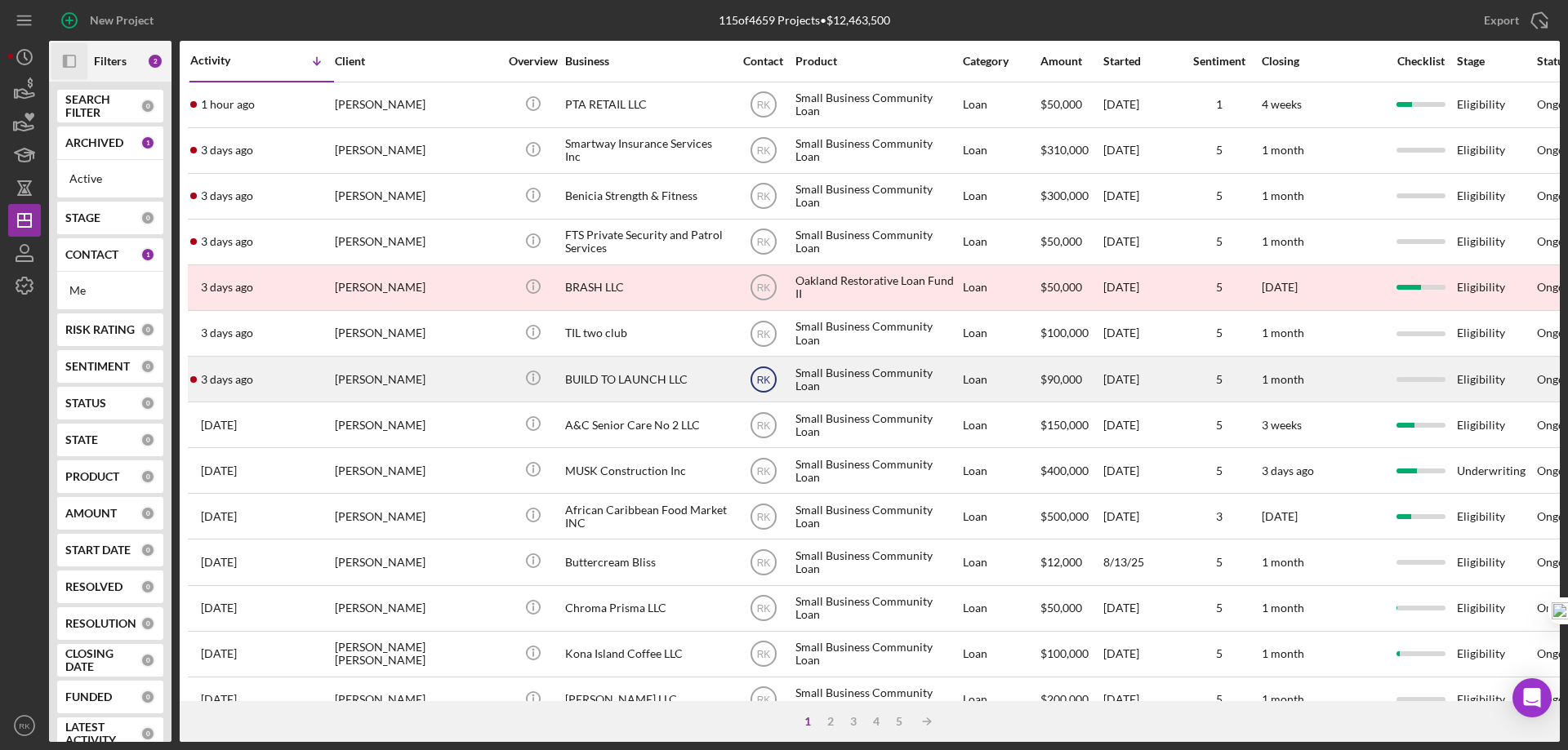
click at [769, 111] on text "RK" at bounding box center [763, 105] width 14 height 12
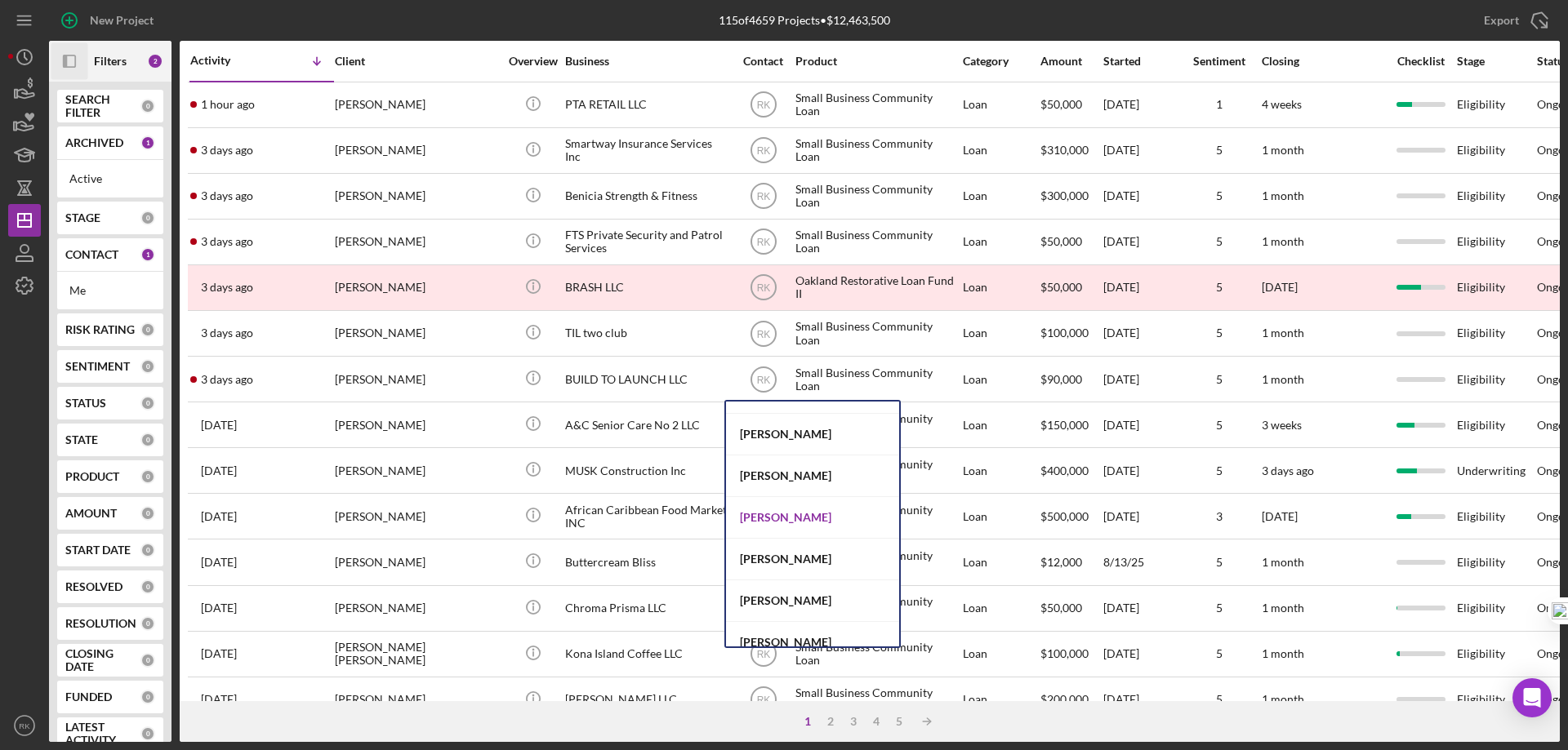
scroll to position [670, 0]
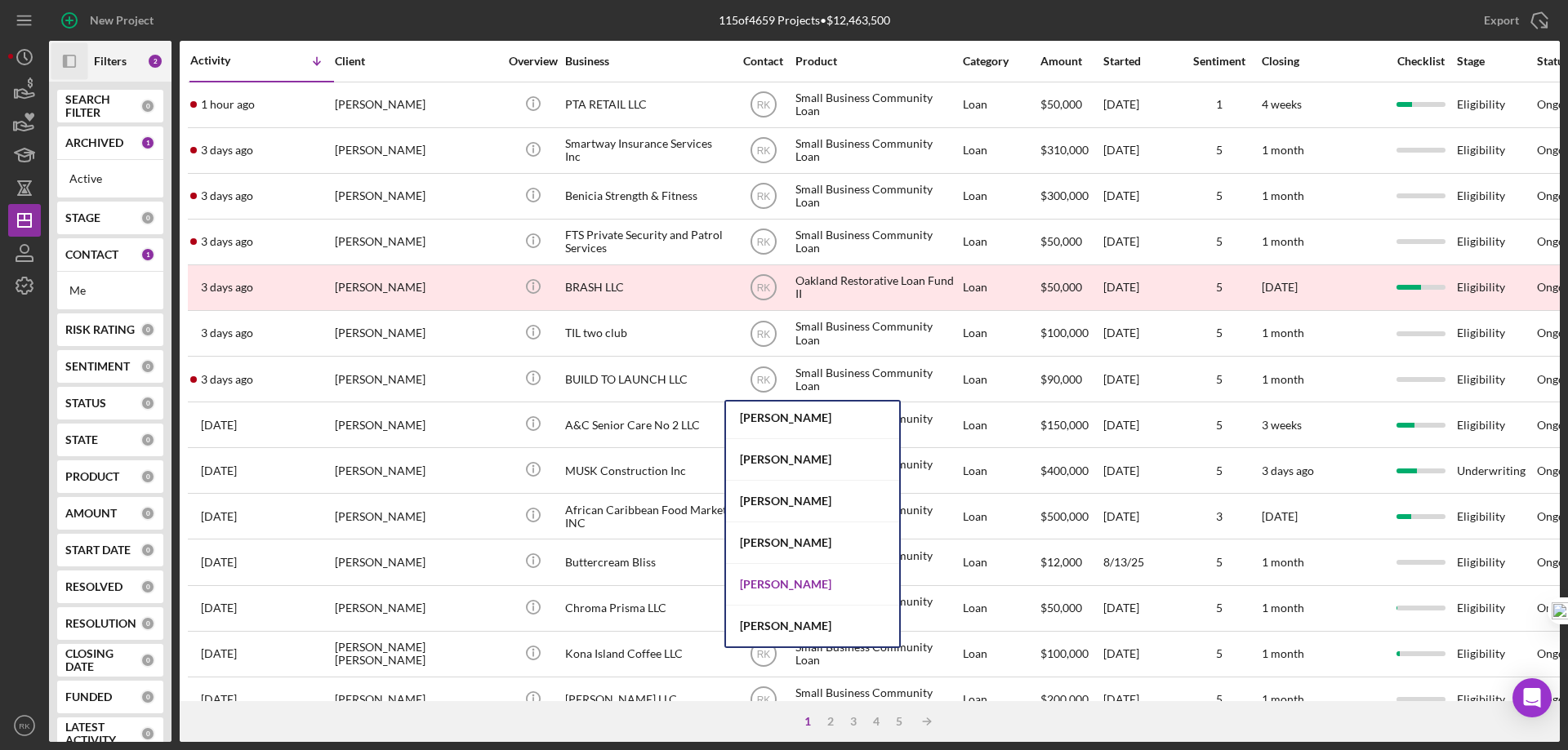
click at [783, 586] on div "Alberto Enriquez" at bounding box center [813, 585] width 173 height 41
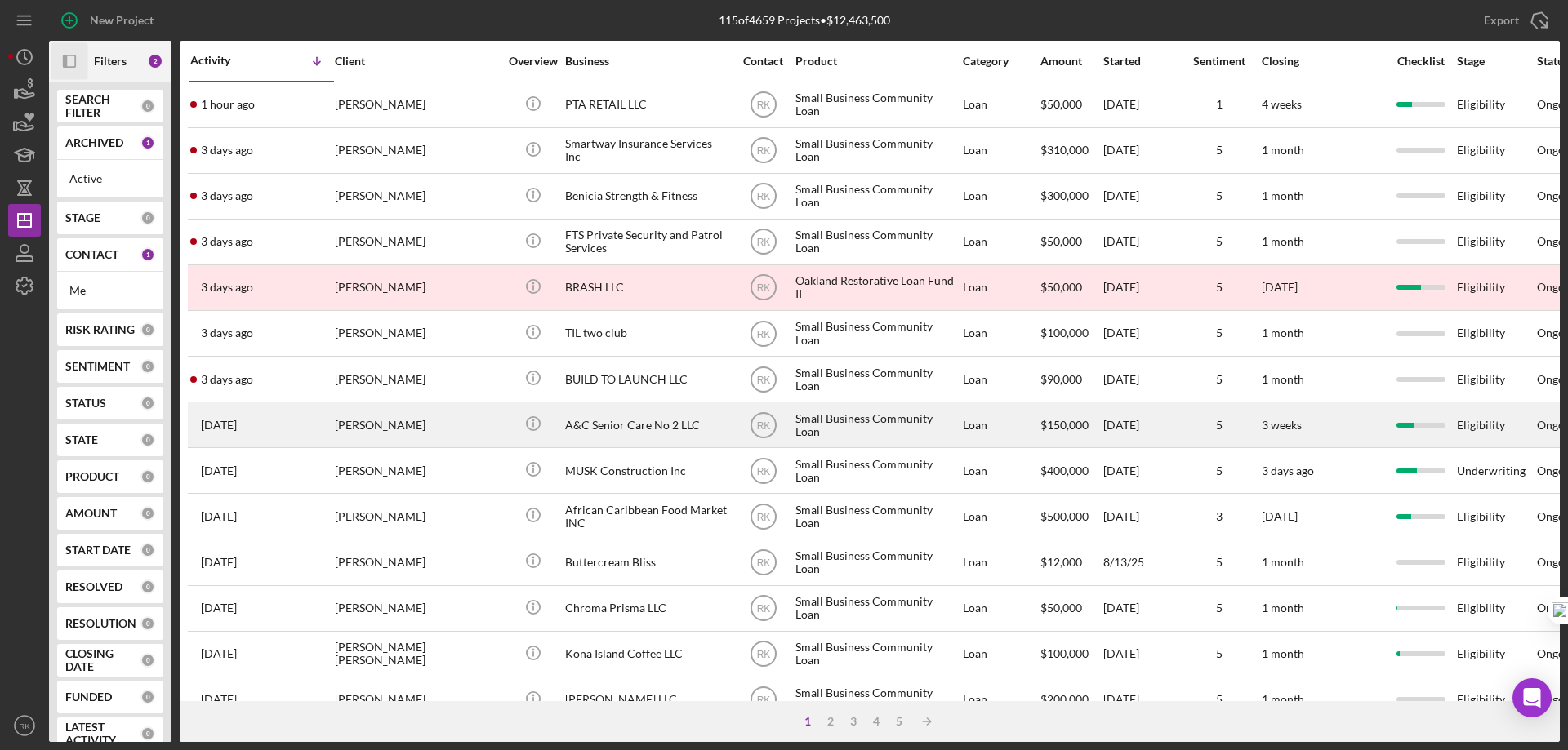
scroll to position [1, 0]
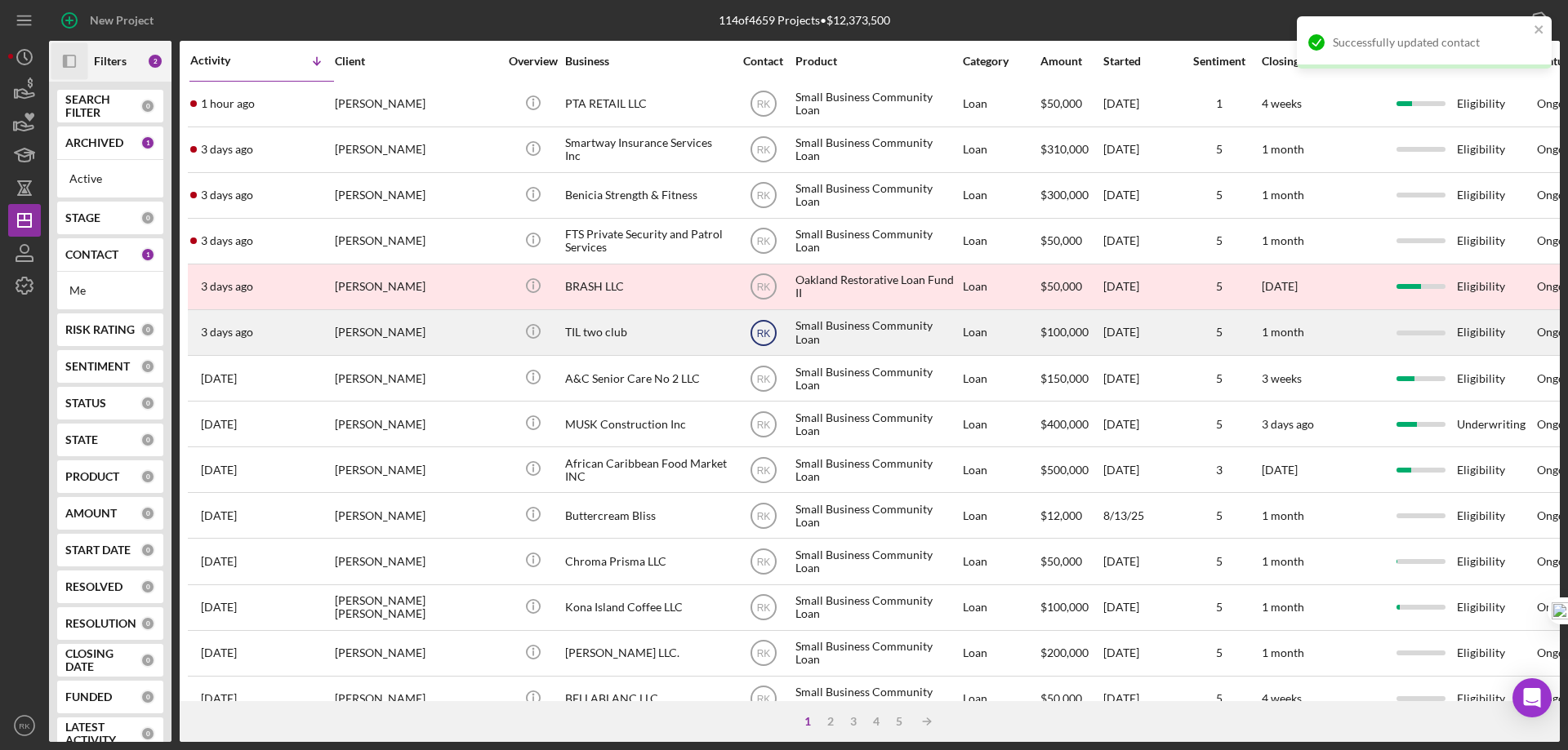
click at [766, 110] on text "RK" at bounding box center [763, 105] width 14 height 12
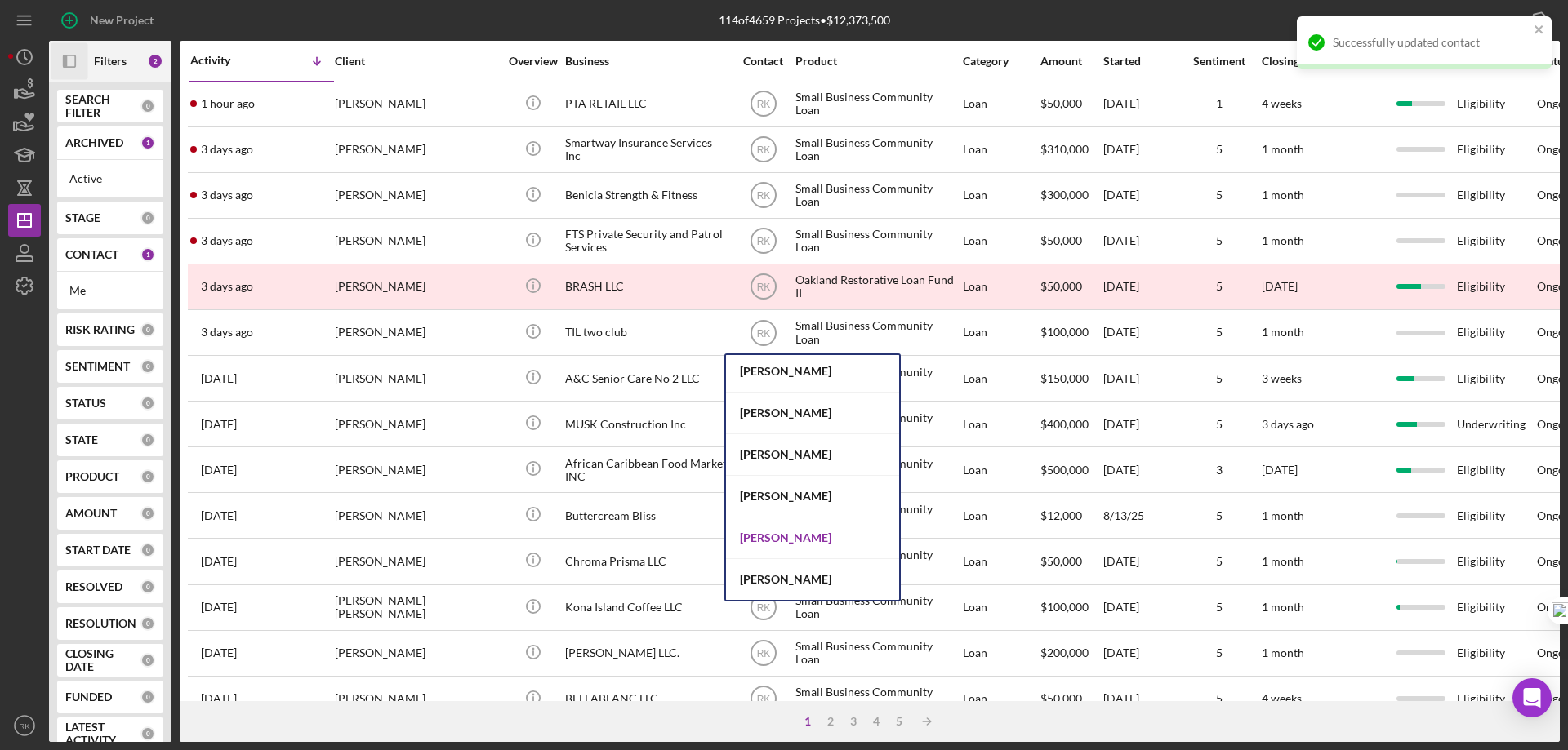
click at [808, 533] on div "Alberto Enriquez" at bounding box center [813, 538] width 173 height 41
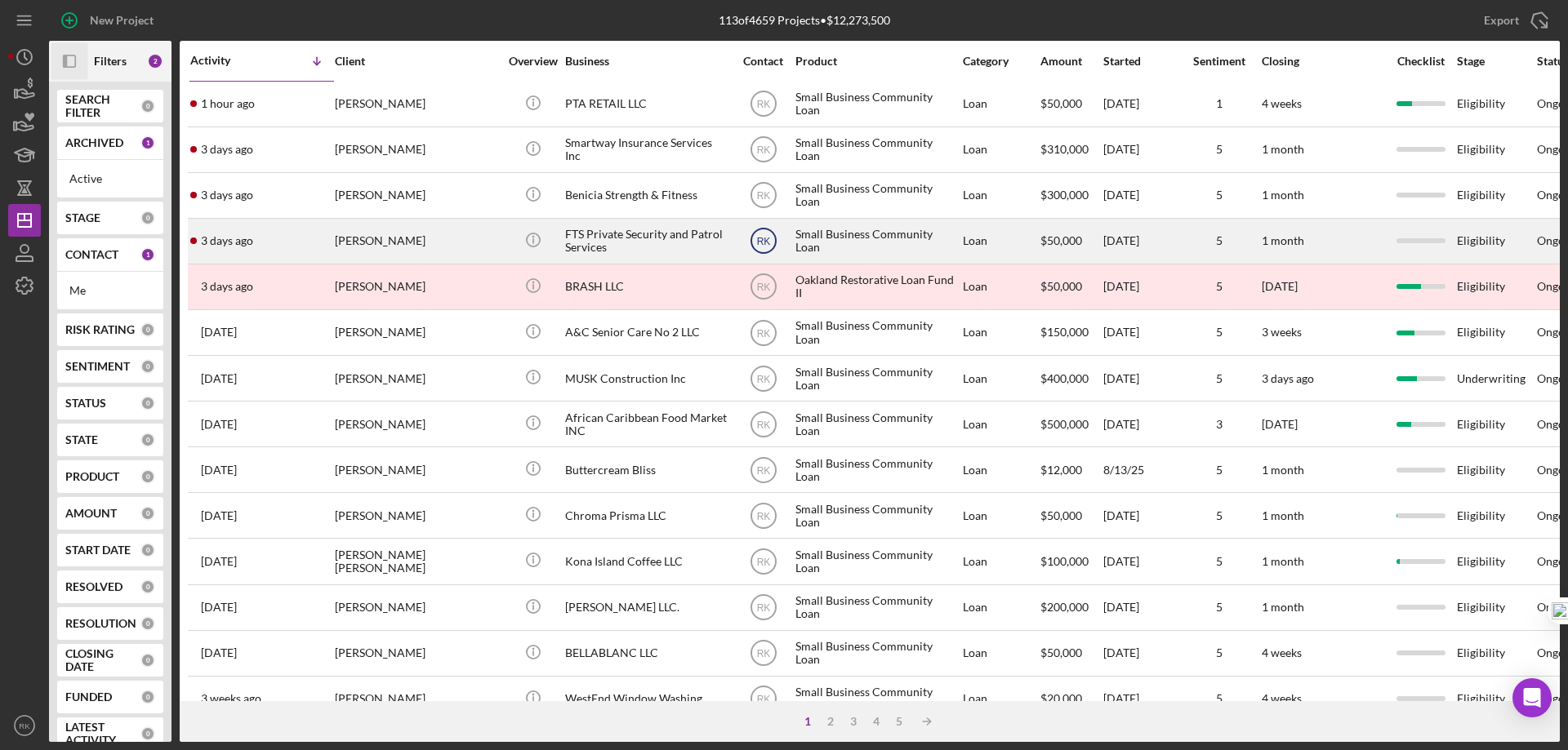
click at [762, 110] on text "RK" at bounding box center [763, 105] width 14 height 12
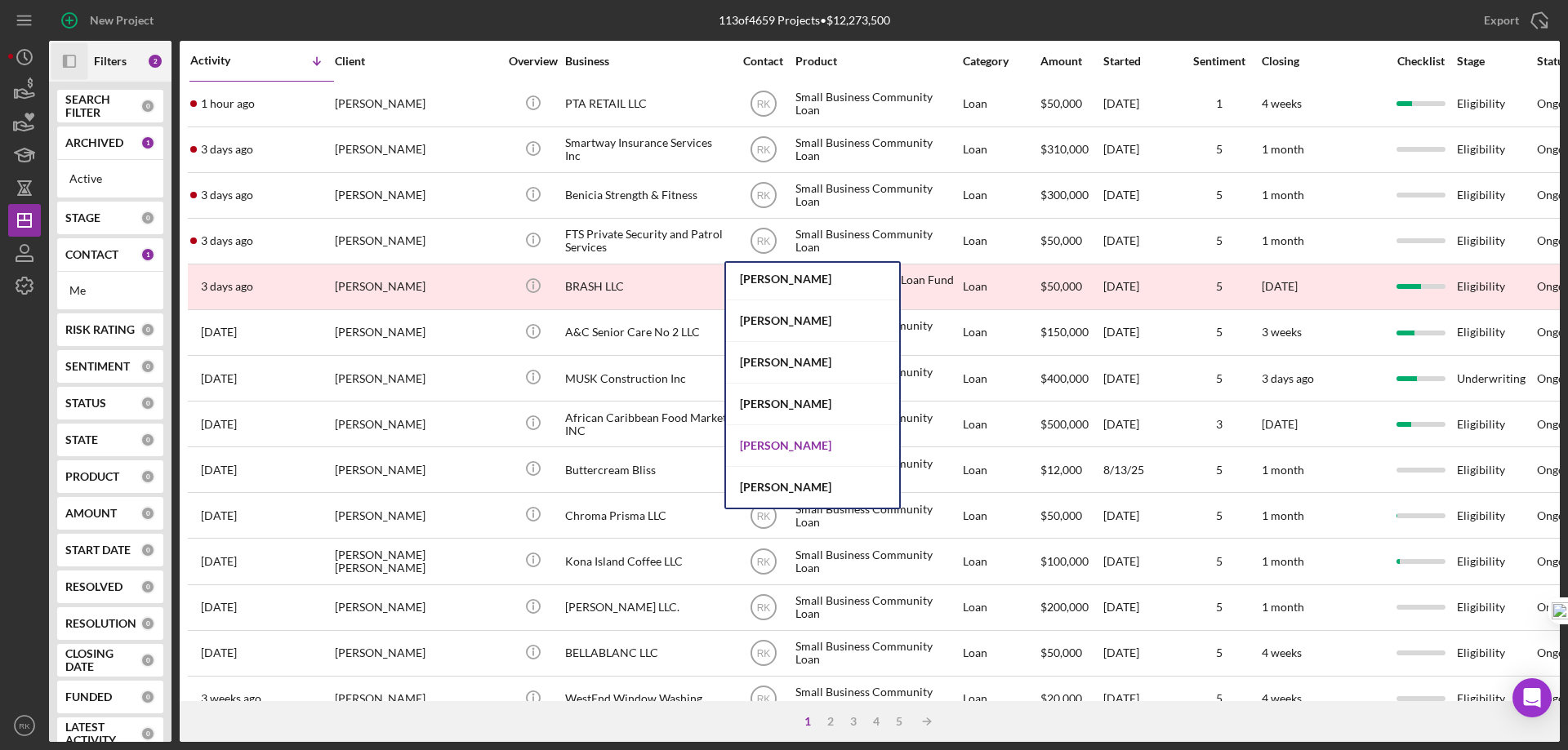
click at [784, 443] on div "Alberto Enriquez" at bounding box center [813, 446] width 173 height 41
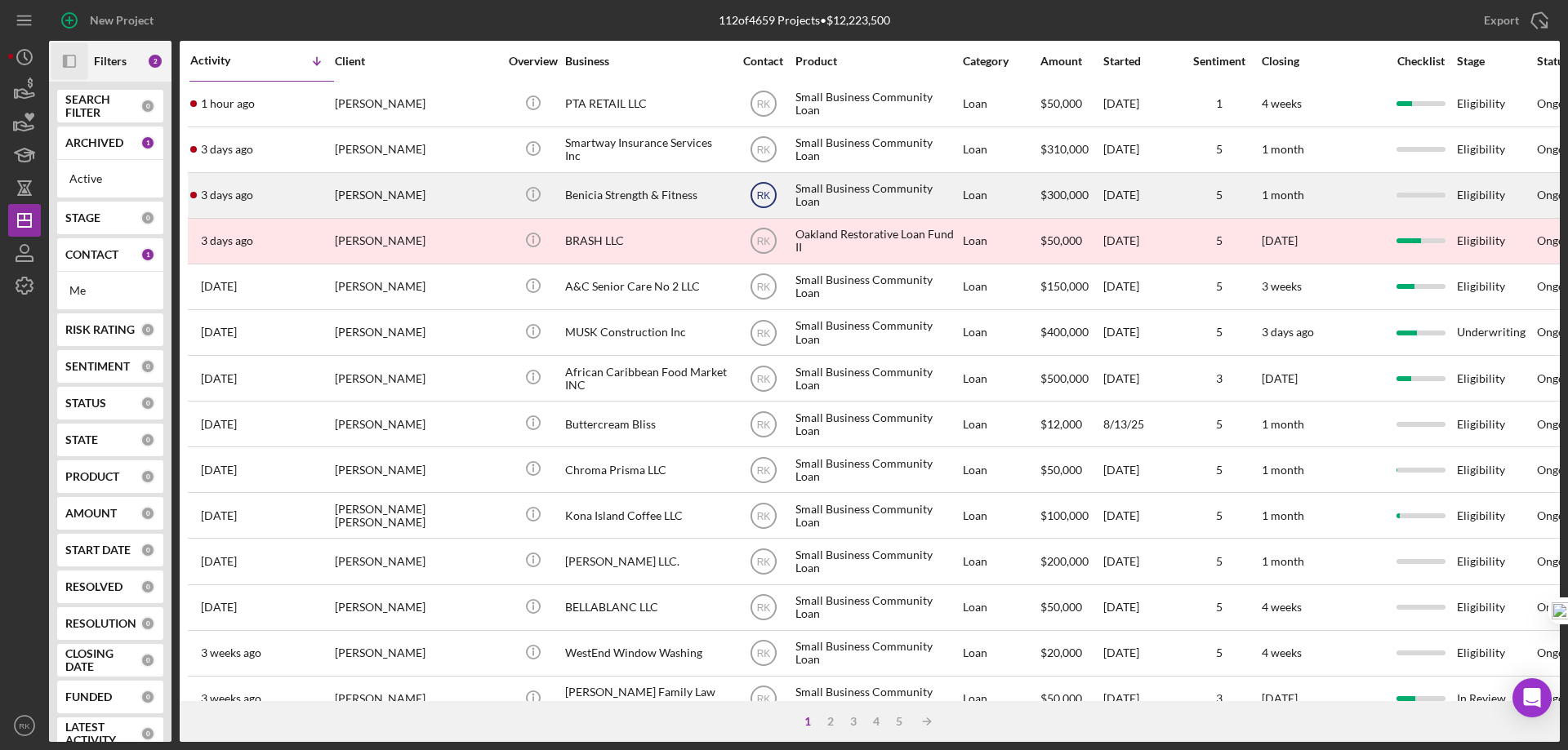
click at [764, 110] on text "RK" at bounding box center [763, 105] width 14 height 12
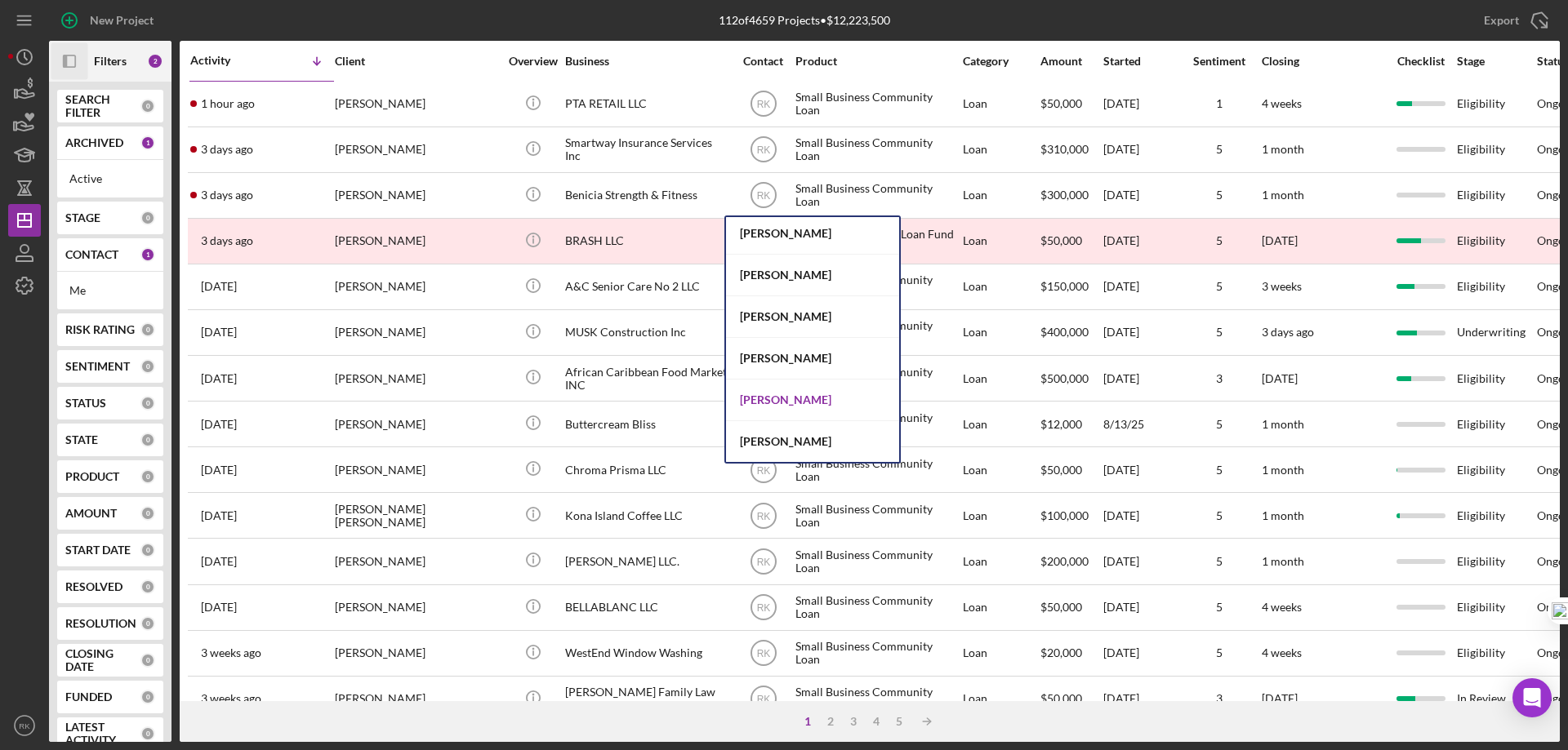
click at [780, 399] on div "Alberto Enriquez" at bounding box center [813, 400] width 173 height 41
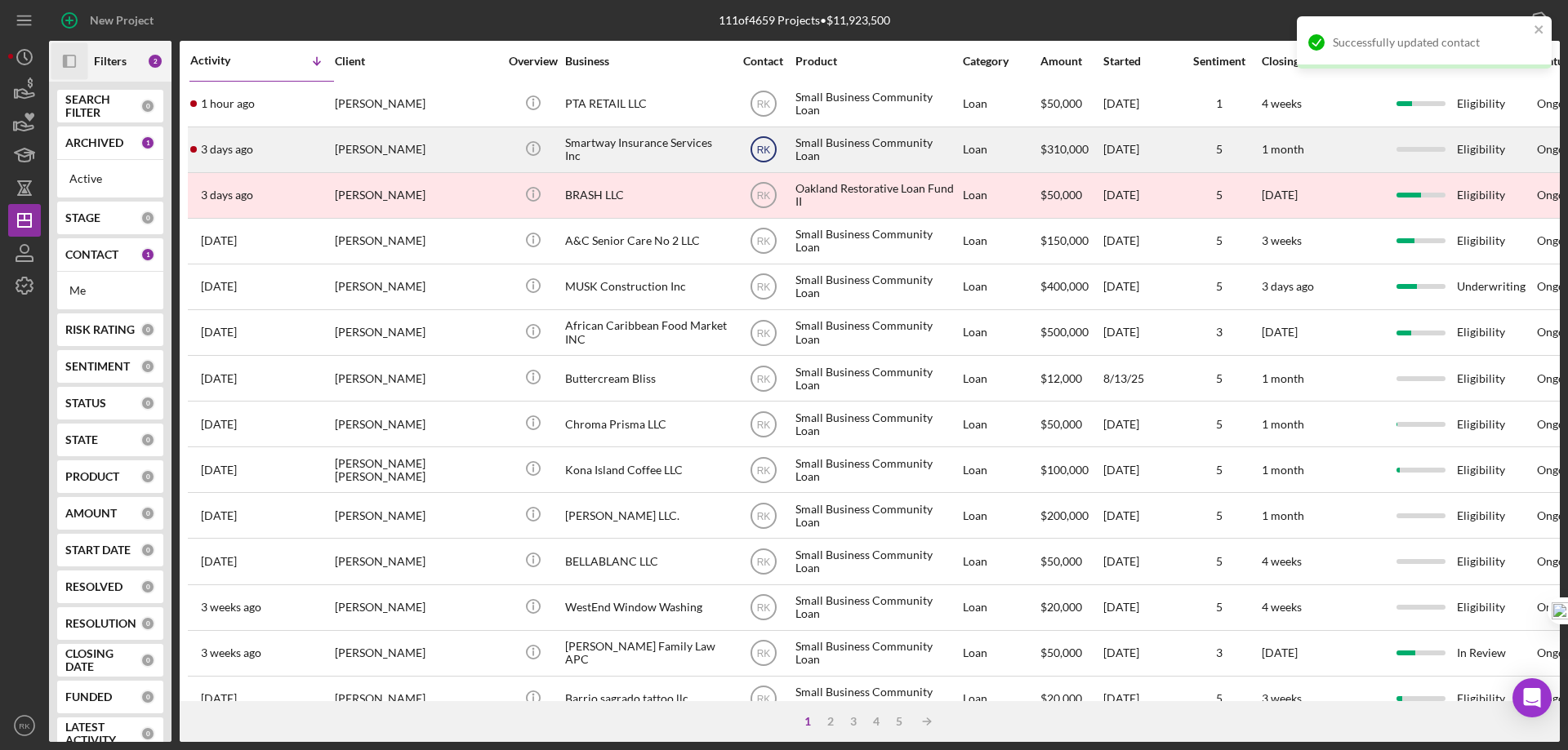
click at [763, 110] on text "RK" at bounding box center [763, 105] width 14 height 12
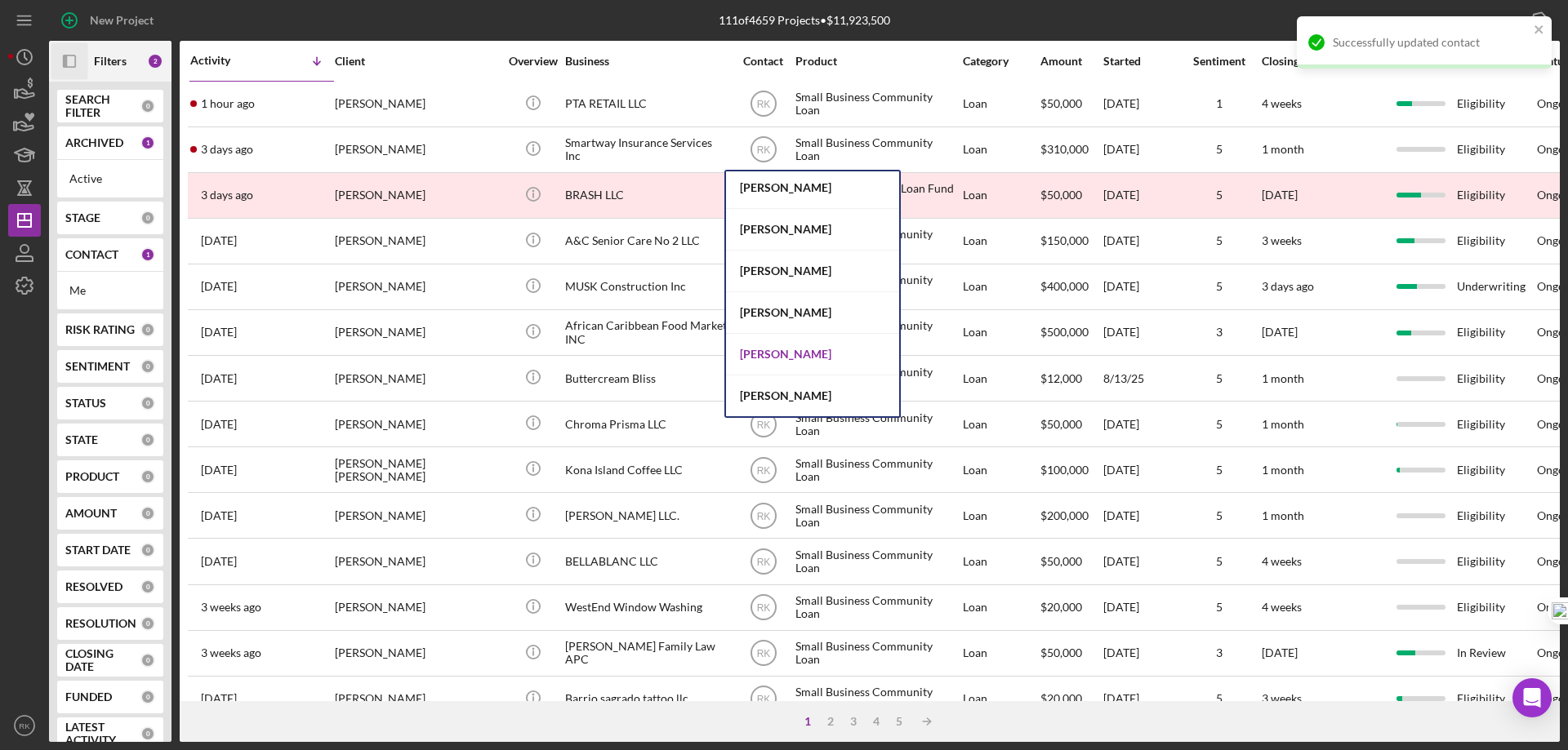
click at [775, 355] on div "Alberto Enriquez" at bounding box center [813, 354] width 173 height 41
